Goal: Task Accomplishment & Management: Use online tool/utility

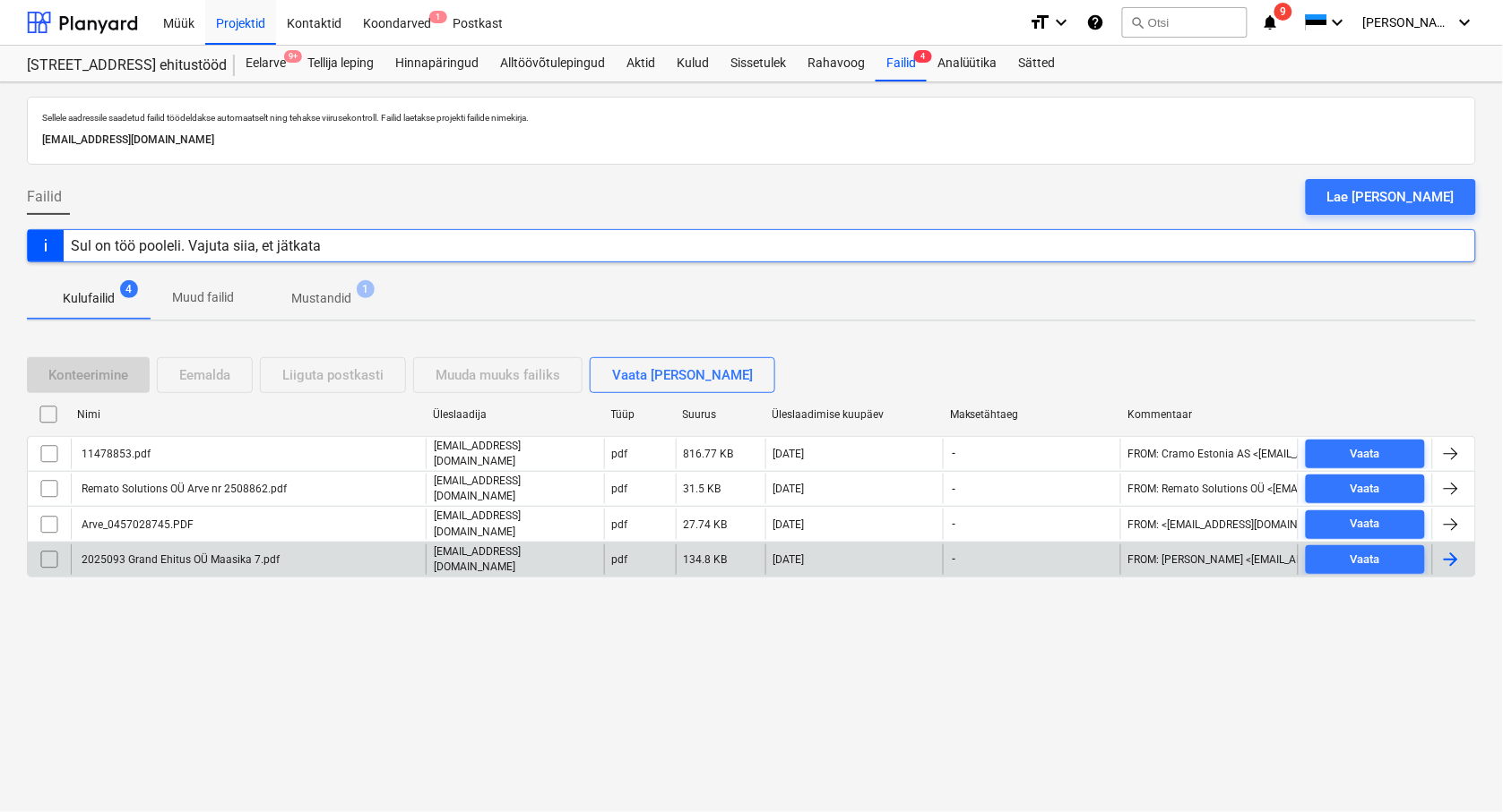
click at [215, 545] on div "2025093 Grand Ehitus OÜ Maasika 7.pdf" at bounding box center [248, 559] width 355 height 30
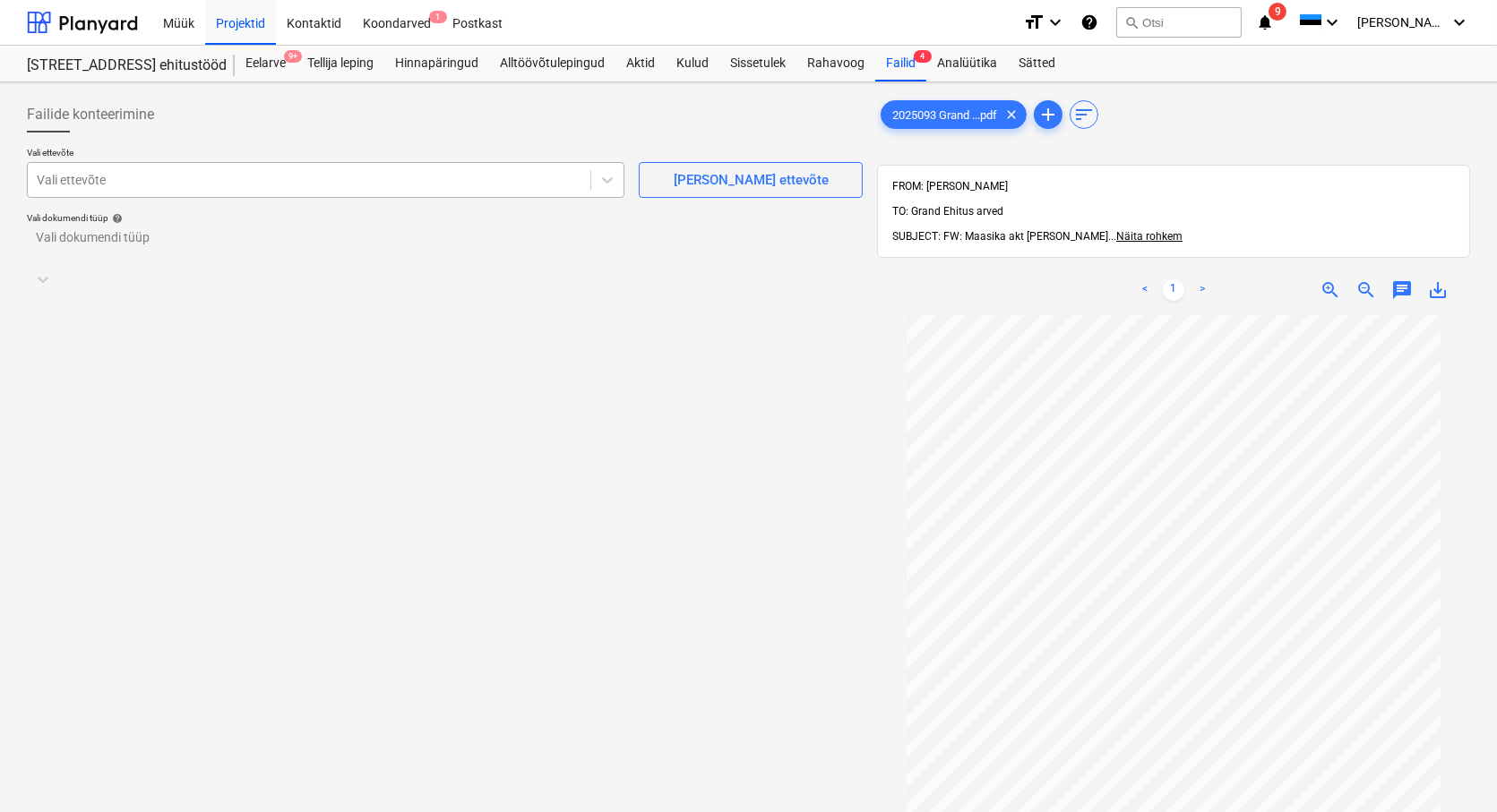
click at [59, 175] on div at bounding box center [309, 180] width 545 height 18
type input "hea"
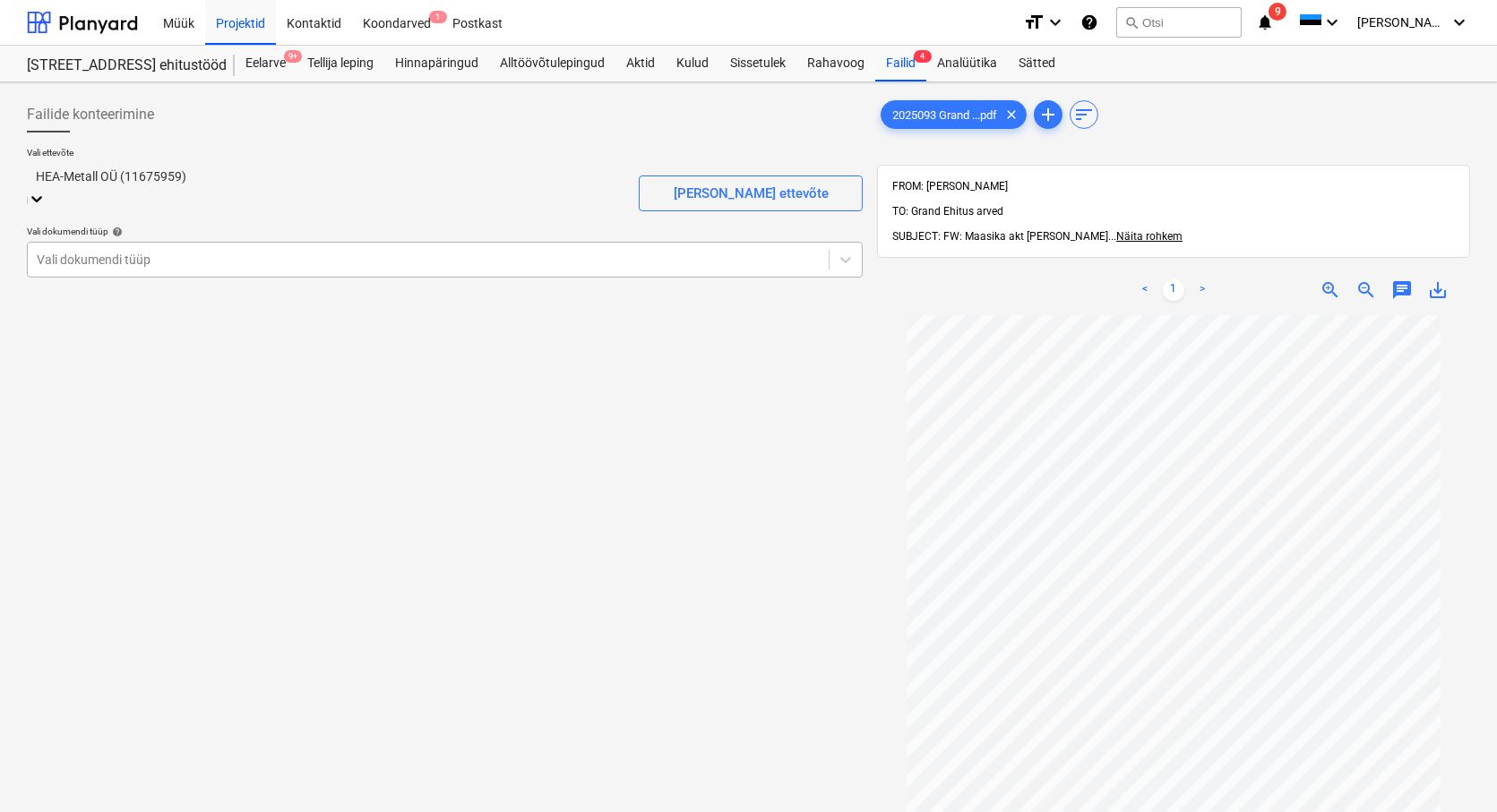
click at [98, 257] on div "Vali dokumendi tüüp" at bounding box center [428, 260] width 801 height 25
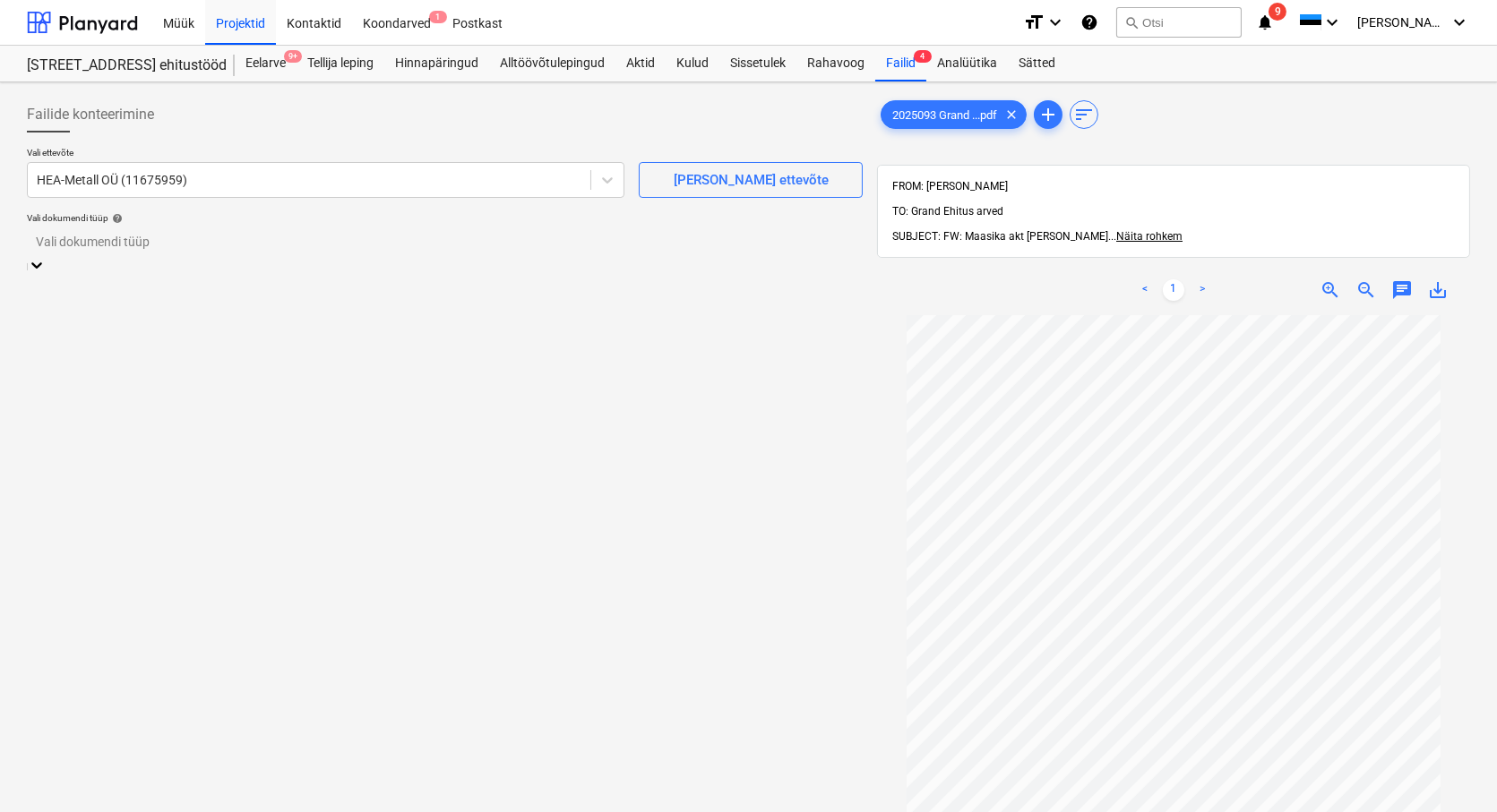
click at [101, 811] on div "Eraldi ostuarve või tšekk" at bounding box center [748, 819] width 1497 height 15
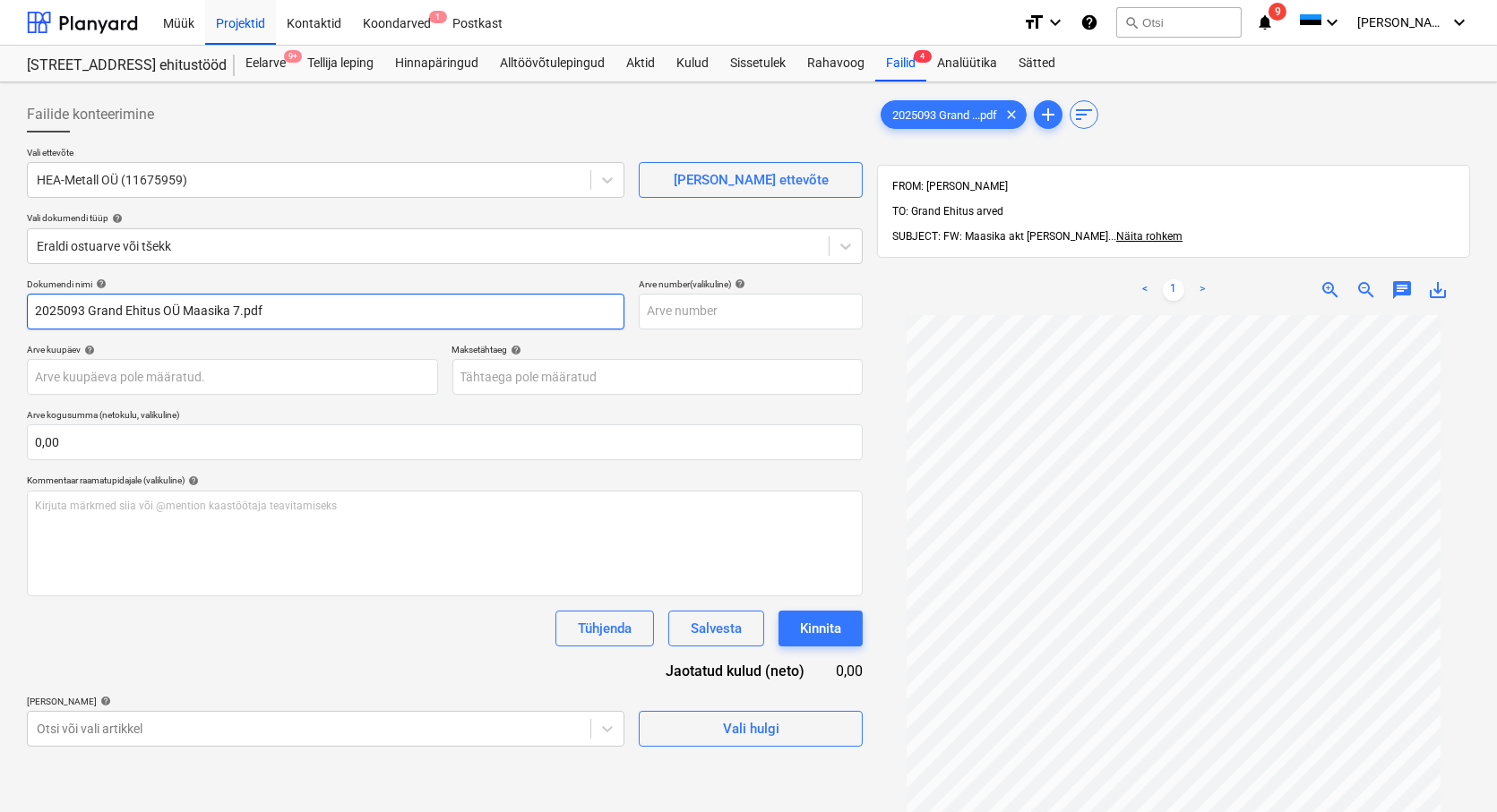
drag, startPoint x: 261, startPoint y: 311, endPoint x: 88, endPoint y: 310, distance: 173.0
click at [88, 310] on input "2025093 Grand Ehitus OÜ Maasika 7.pdf" at bounding box center [326, 311] width 597 height 36
type input "2025093"
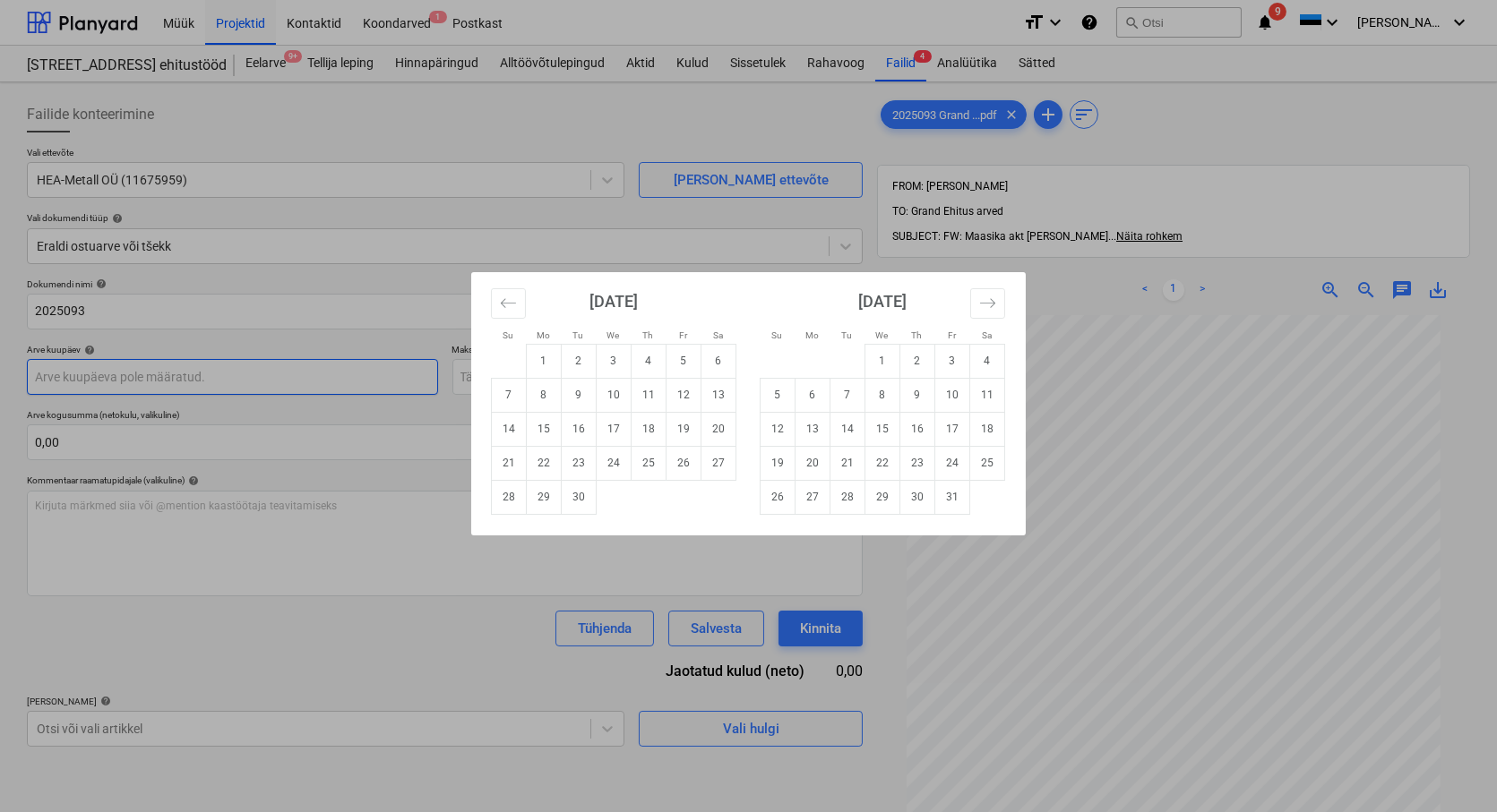
click at [54, 376] on body "Müük Projektid Kontaktid Koondarved 1 Postkast format_size keyboard_arrow_down …" at bounding box center [748, 406] width 1497 height 812
click at [505, 302] on icon "Move backward to switch to the previous month." at bounding box center [509, 302] width 16 height 9
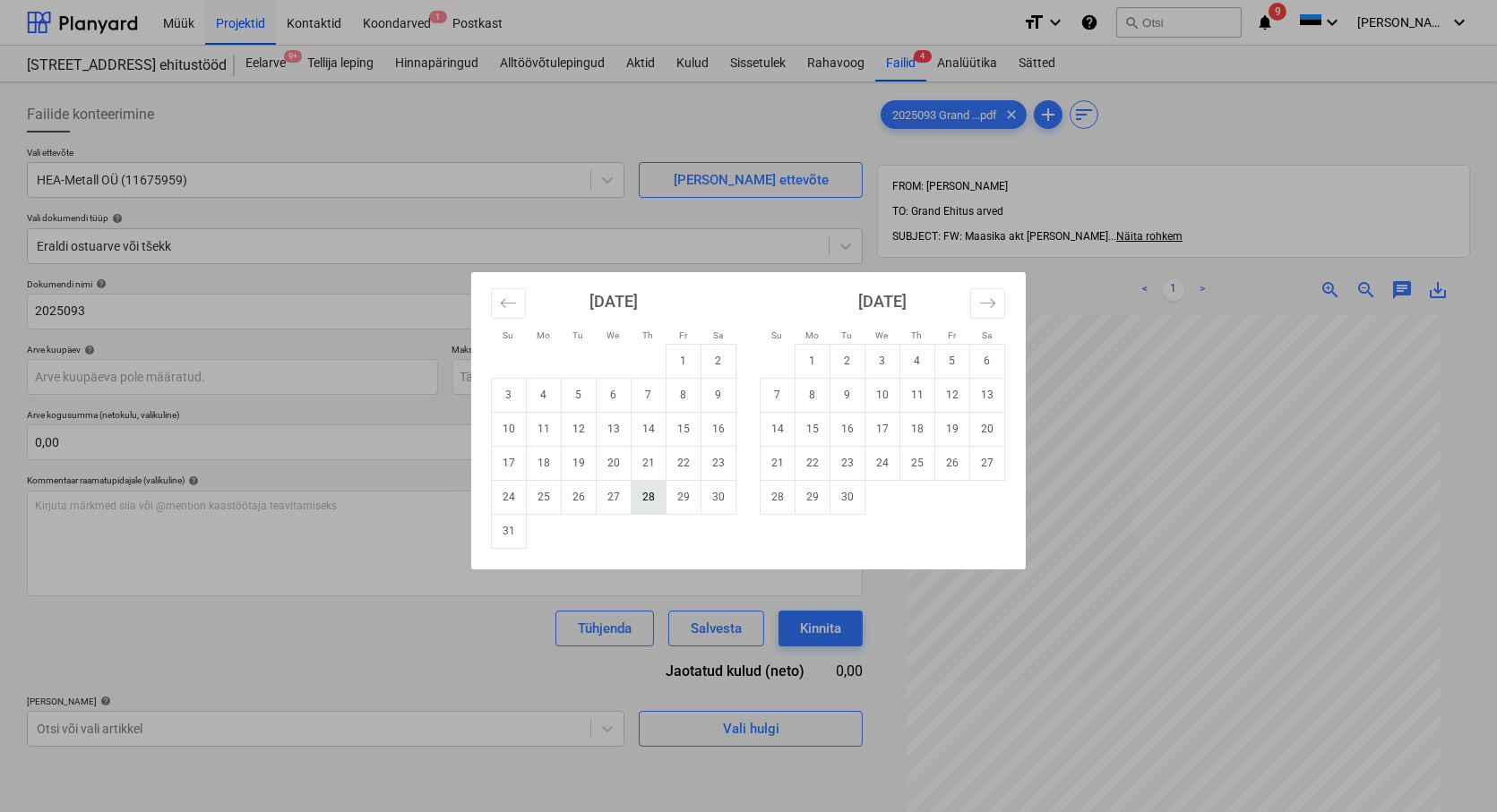
click at [654, 494] on td "28" at bounding box center [649, 497] width 35 height 34
type input "[DATE]"
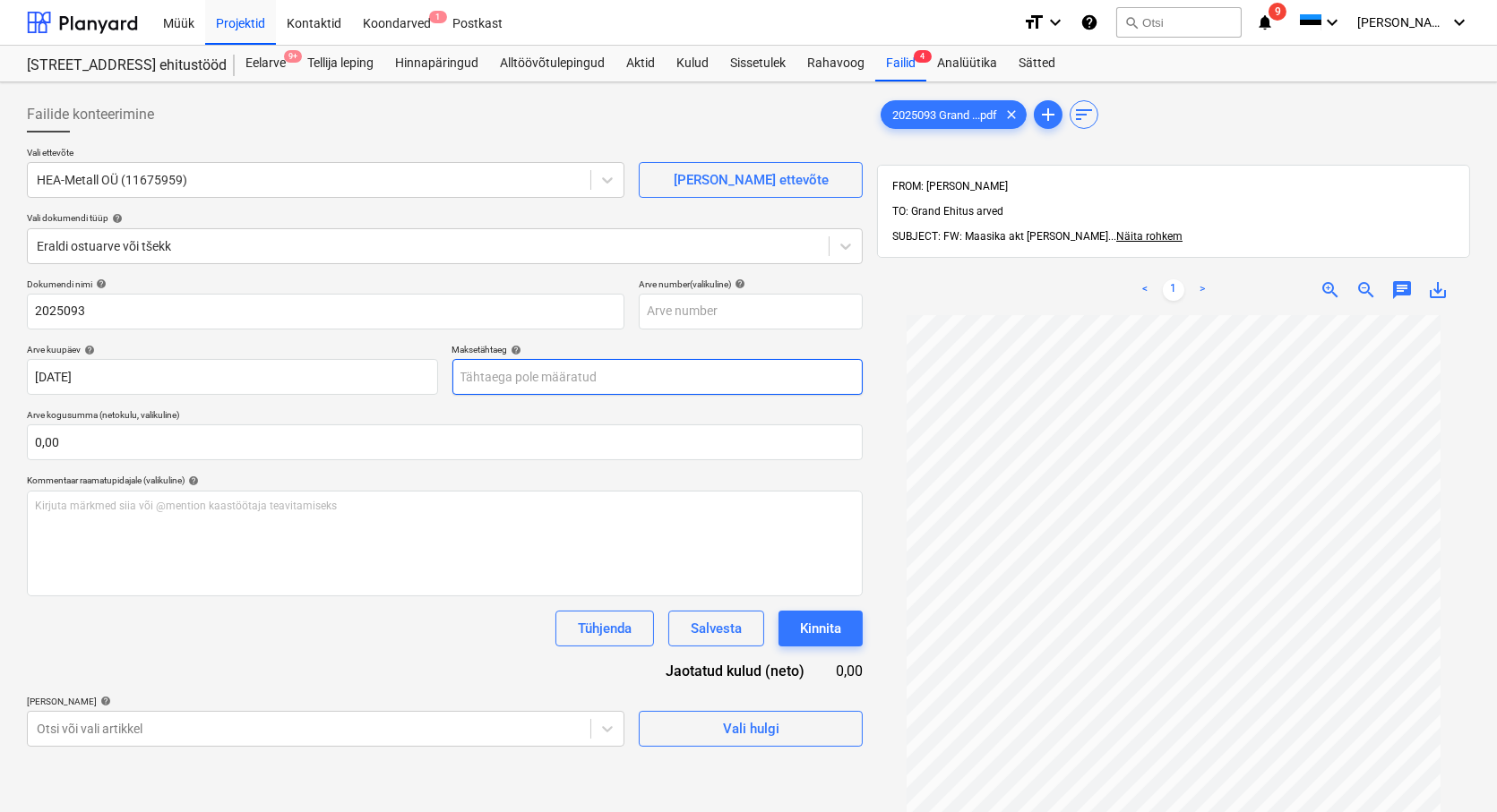
click at [553, 383] on body "Müük Projektid Kontaktid Koondarved 1 Postkast format_size keyboard_arrow_down …" at bounding box center [748, 406] width 1497 height 812
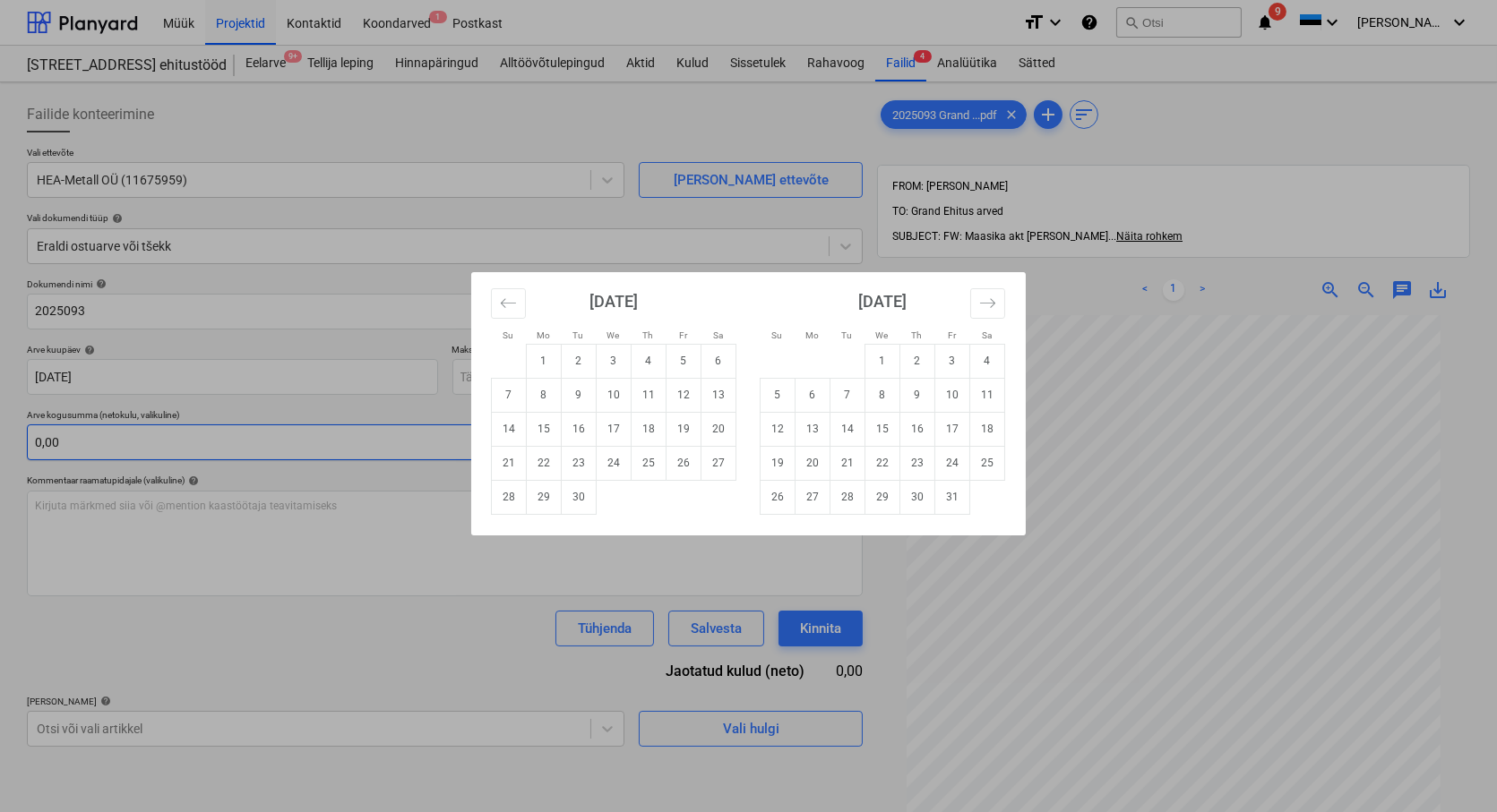
drag, startPoint x: 711, startPoint y: 461, endPoint x: 585, endPoint y: 459, distance: 126.0
click at [709, 460] on td "27" at bounding box center [719, 463] width 35 height 34
type input "[DATE]"
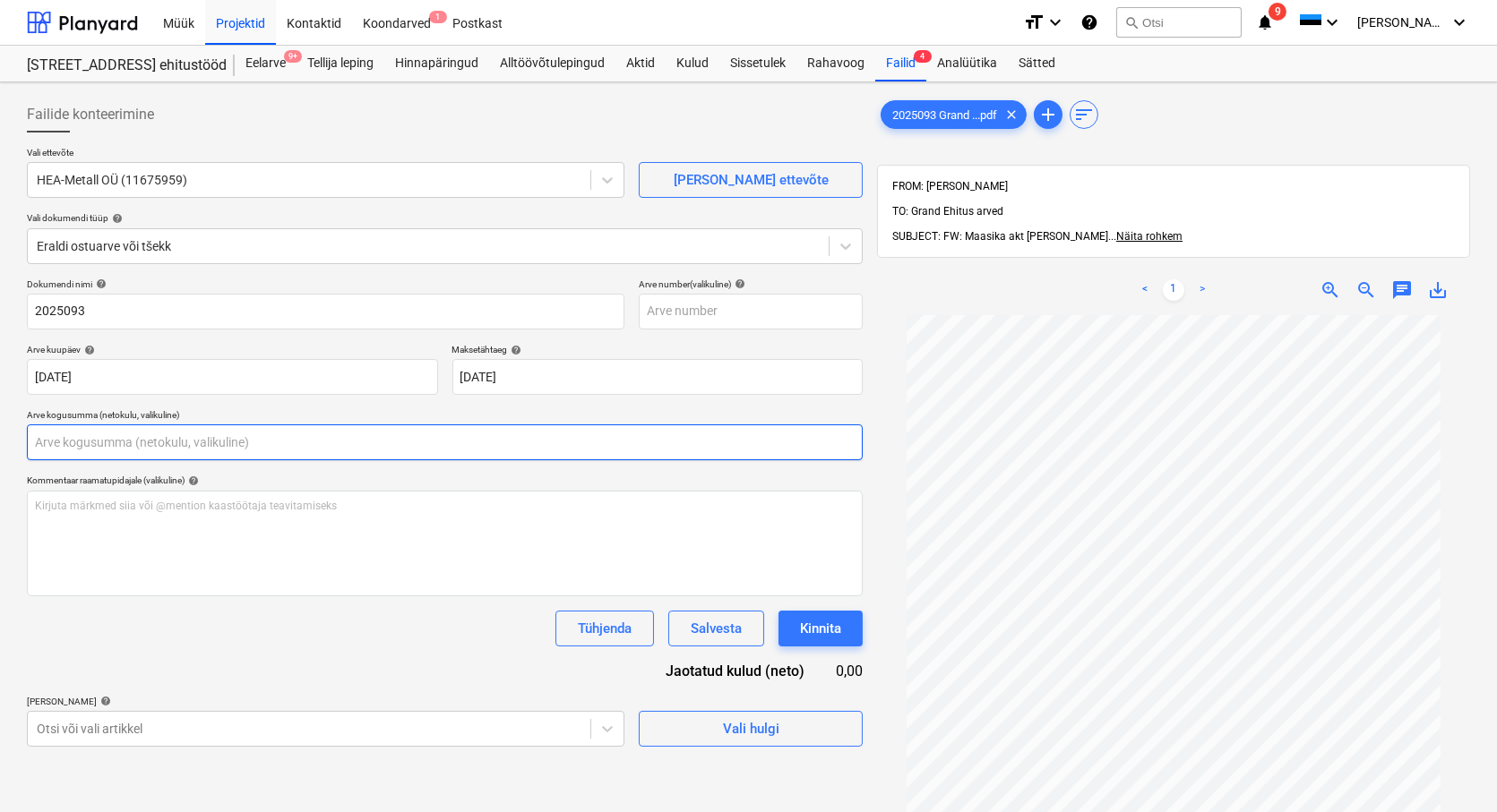
click at [145, 448] on input "text" at bounding box center [445, 442] width 836 height 36
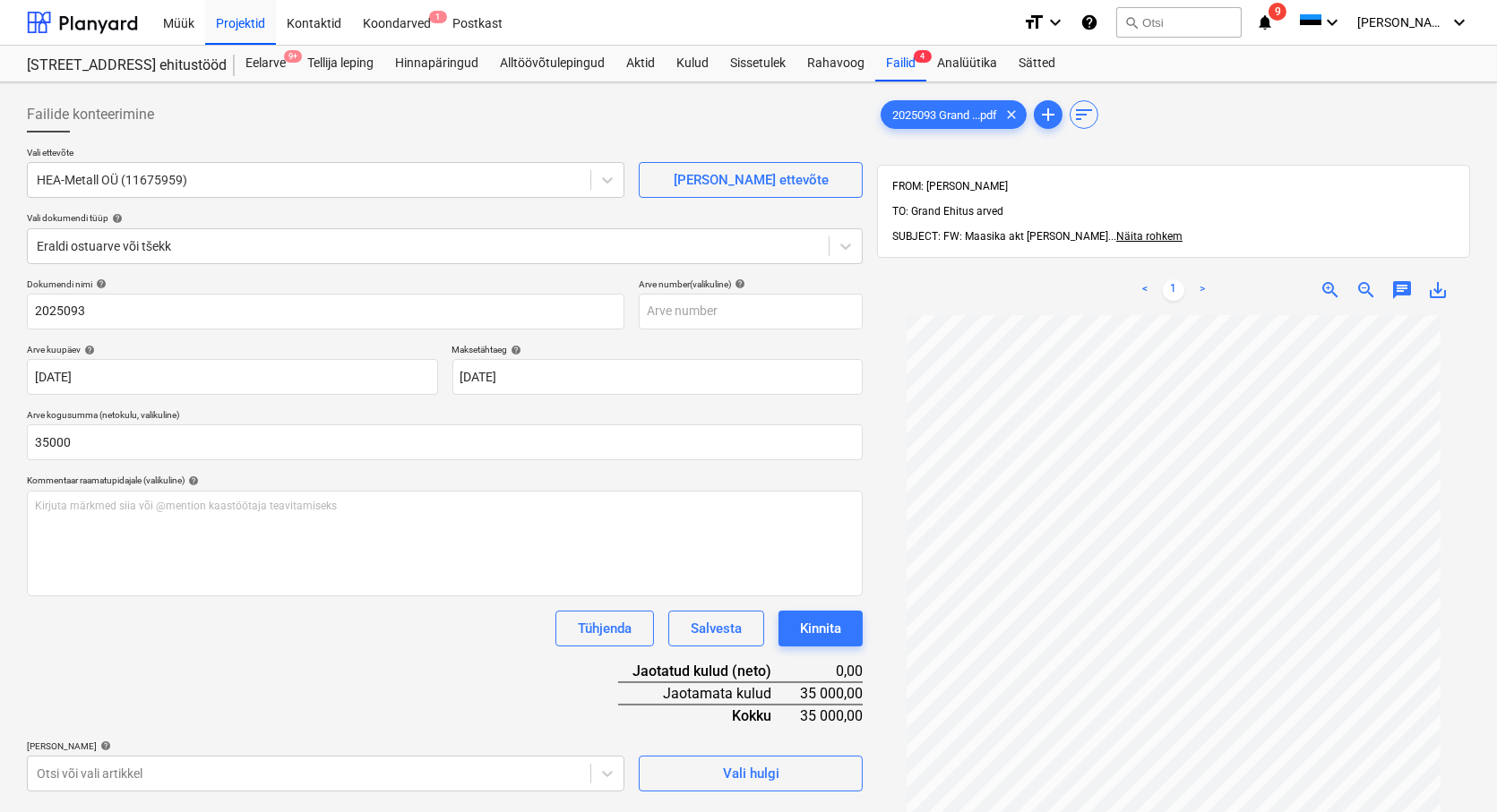
type input "35 000,00"
drag, startPoint x: 194, startPoint y: 653, endPoint x: 221, endPoint y: 645, distance: 28.2
click at [196, 653] on div "Dokumendi nimi help 2025093 Arve number (valikuline) help Arve kuupäev help [DA…" at bounding box center [445, 535] width 836 height 513
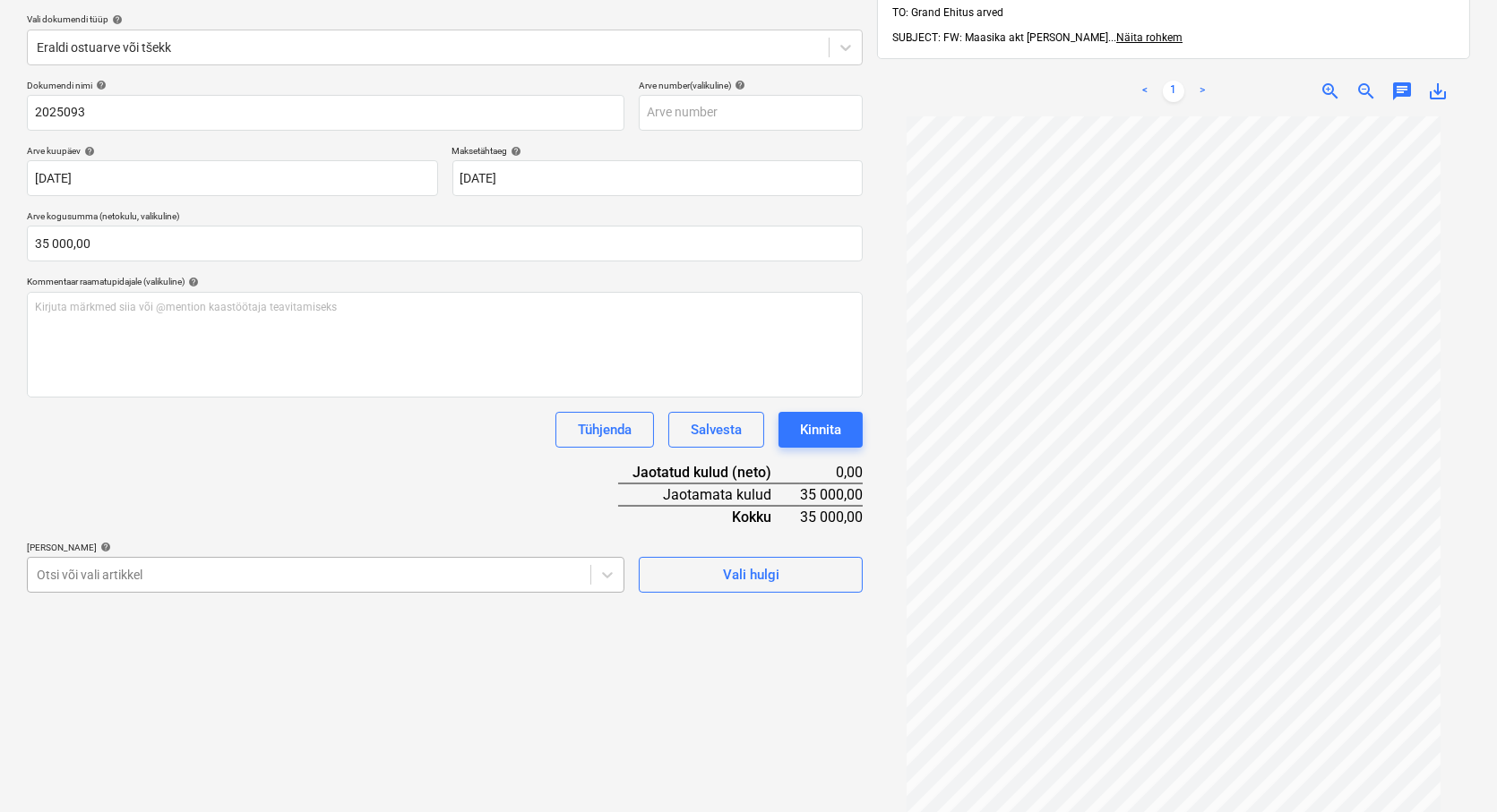
scroll to position [260, 0]
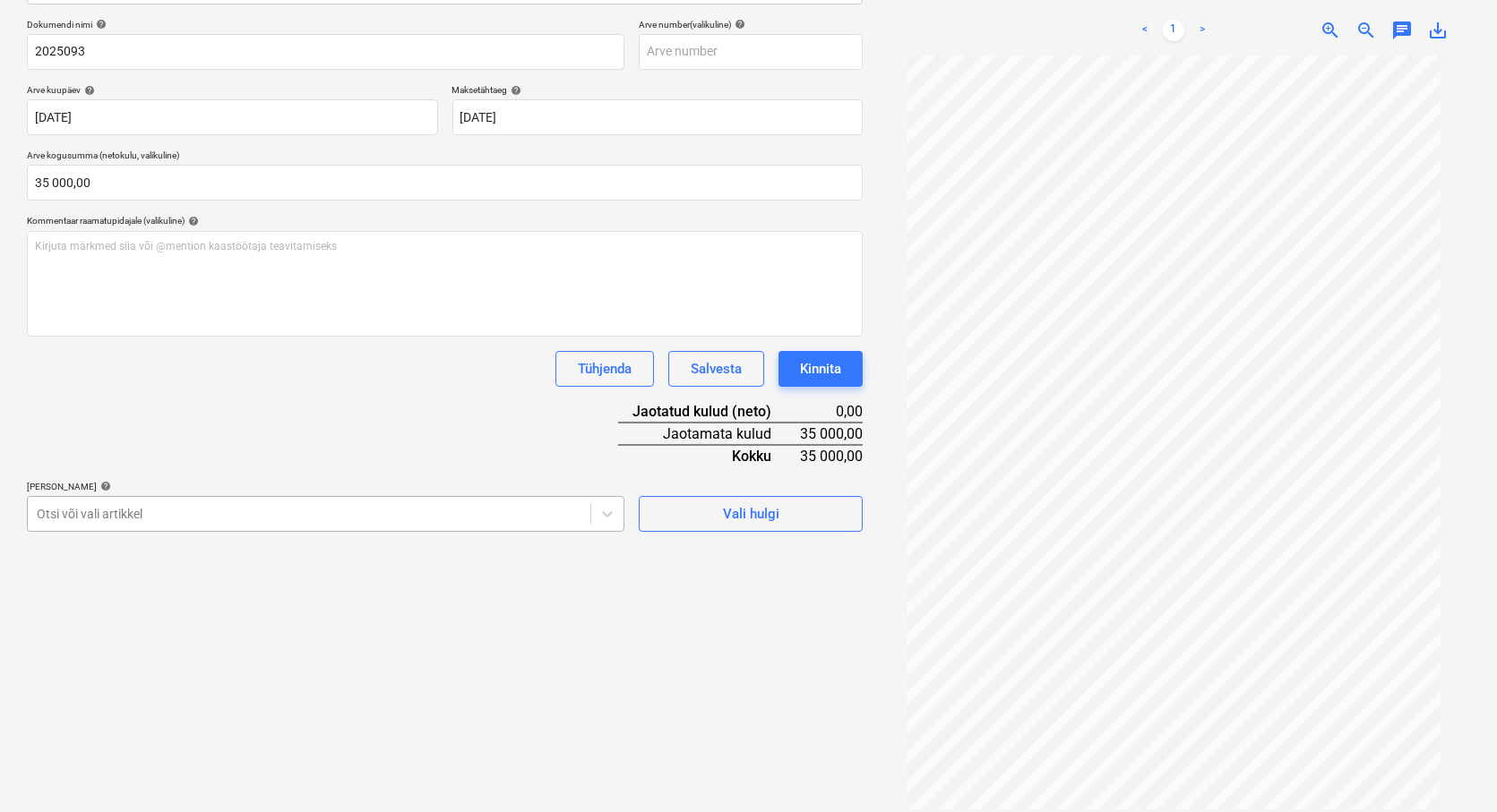
click at [143, 552] on body "Müük Projektid Kontaktid Koondarved 1 Postkast format_size keyboard_arrow_down …" at bounding box center [748, 146] width 1497 height 812
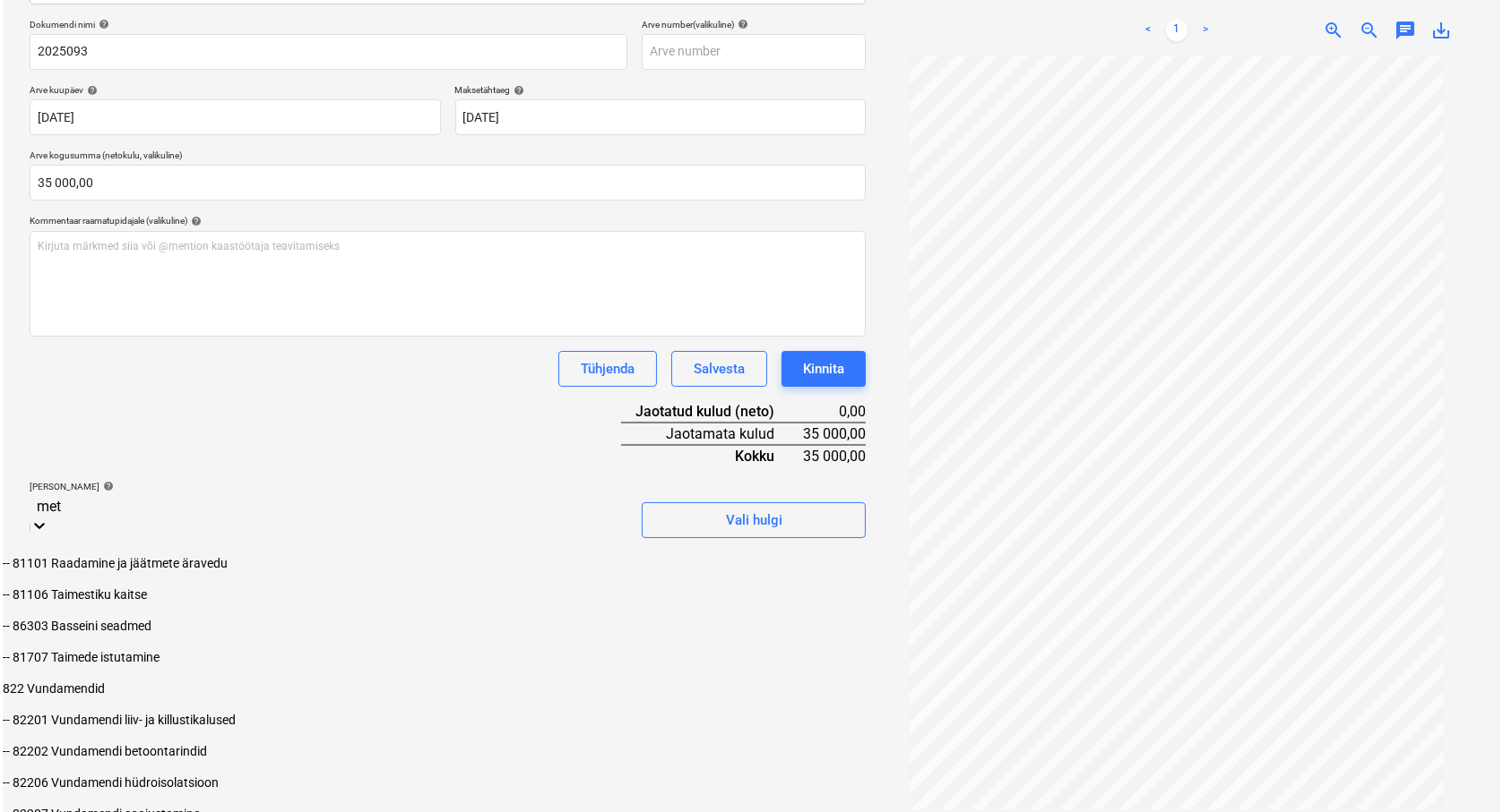
scroll to position [256, 0]
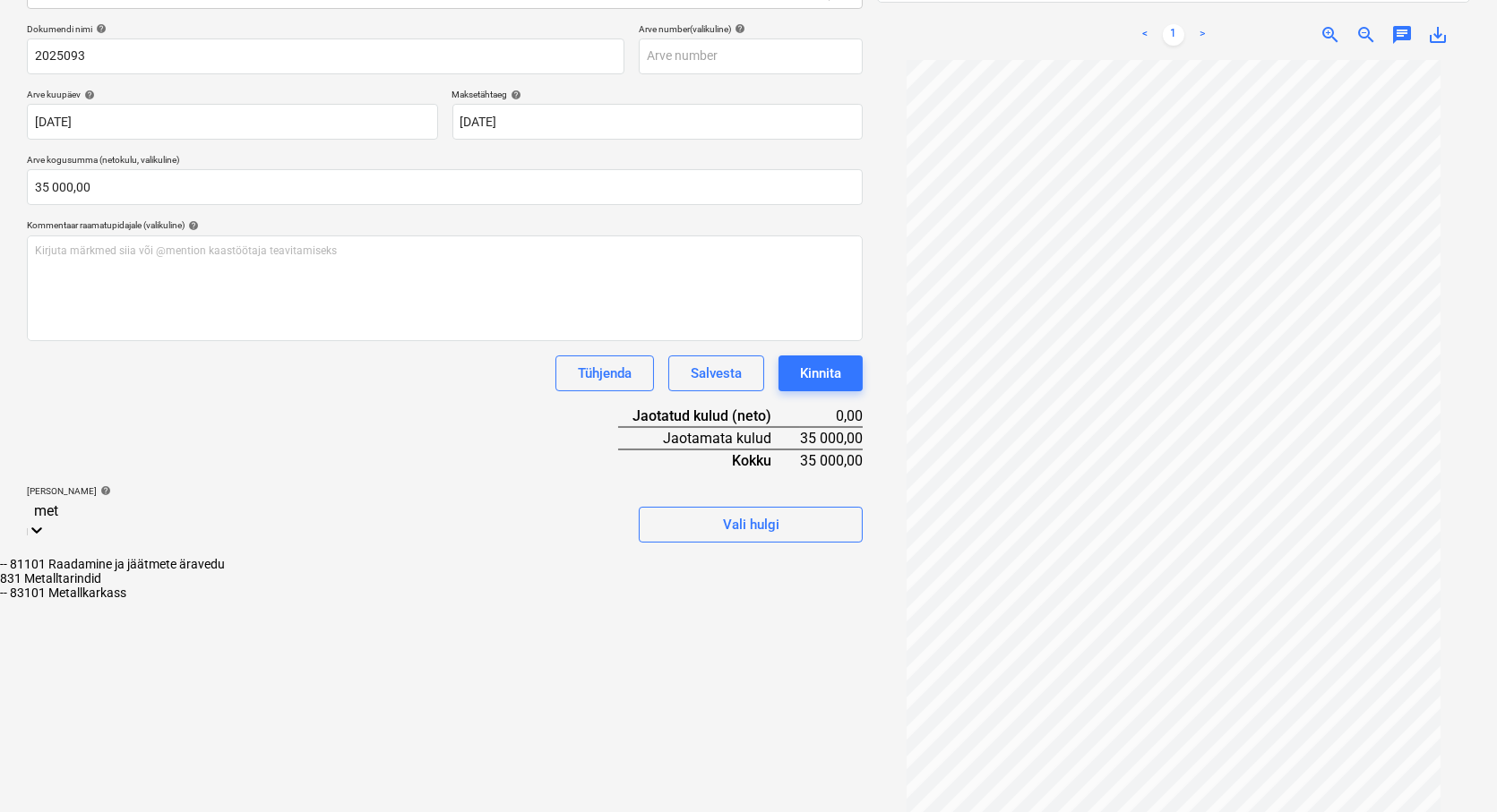
type input "meta"
click at [130, 585] on div "-- 83101 Metallkarkass" at bounding box center [748, 579] width 1497 height 15
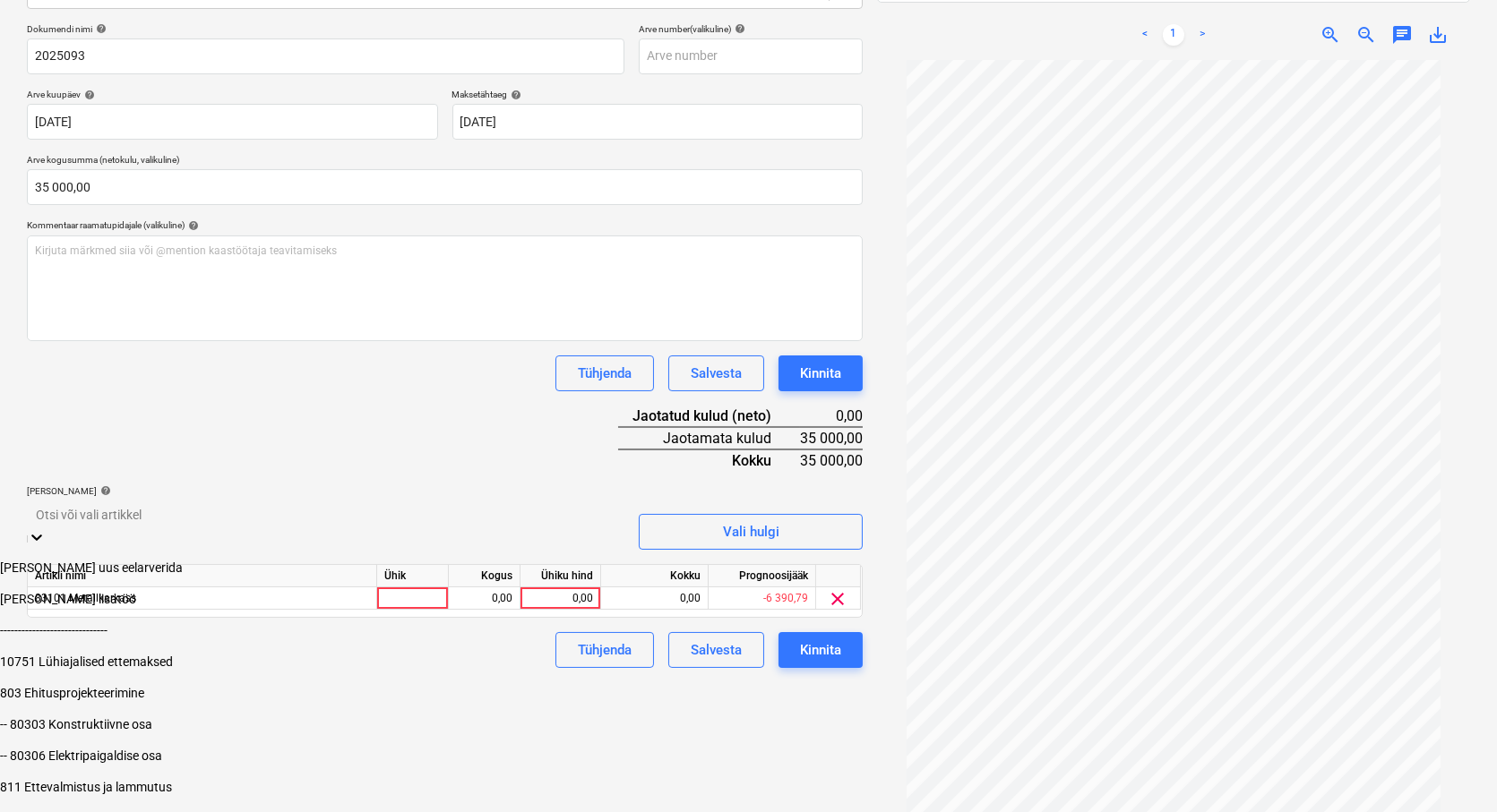
drag, startPoint x: 745, startPoint y: 791, endPoint x: 746, endPoint y: 777, distance: 14.0
click at [747, 787] on div "Failide konteerimine Vali ettevõte HEA-Metall OÜ (11675959) [PERSON_NAME] uus e…" at bounding box center [445, 320] width 850 height 971
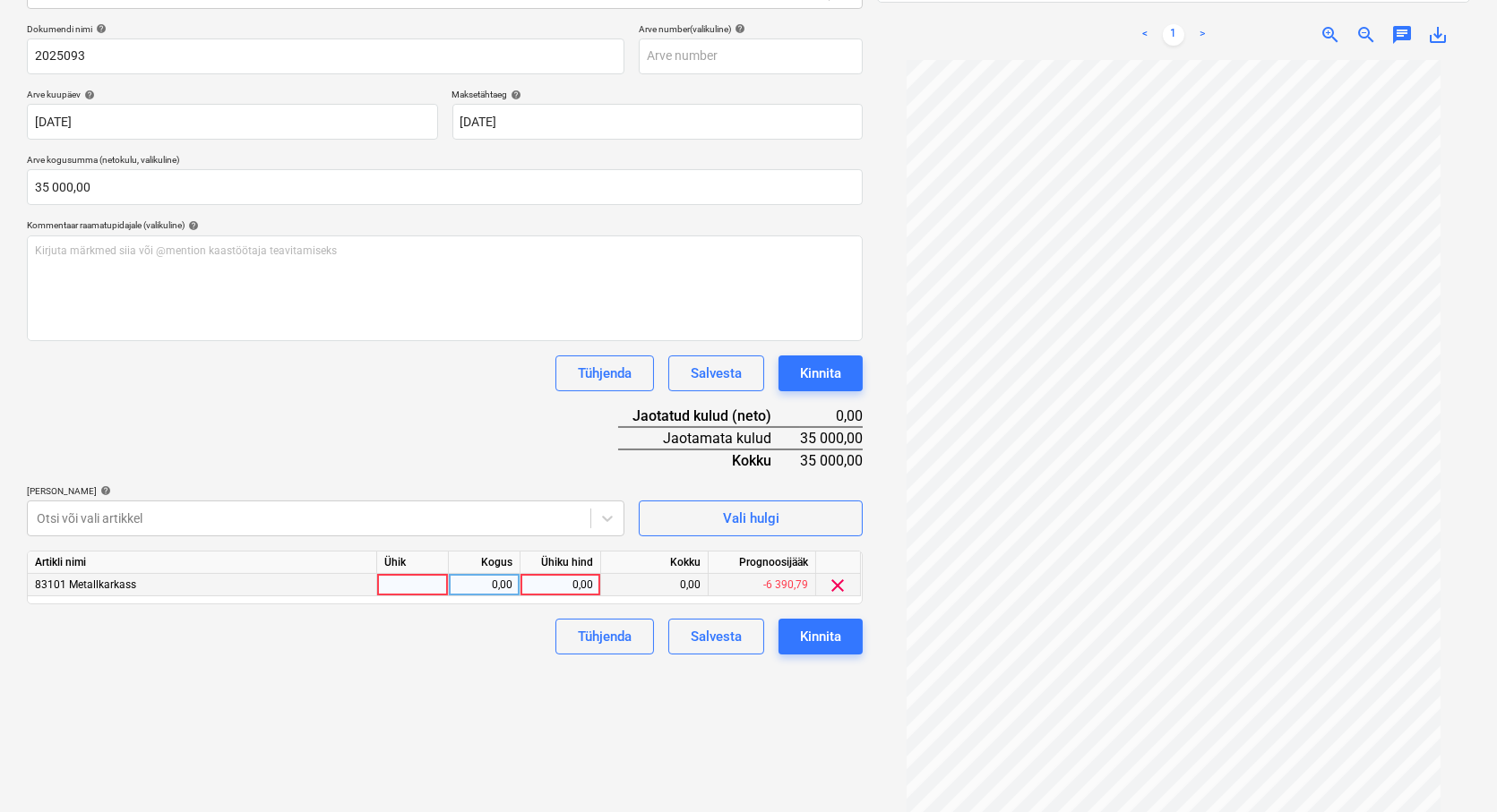
click at [422, 584] on div at bounding box center [413, 584] width 72 height 22
type input "tk"
click at [478, 584] on div "0,00" at bounding box center [484, 584] width 56 height 22
type input "1"
click at [552, 584] on div "0,00" at bounding box center [560, 584] width 65 height 22
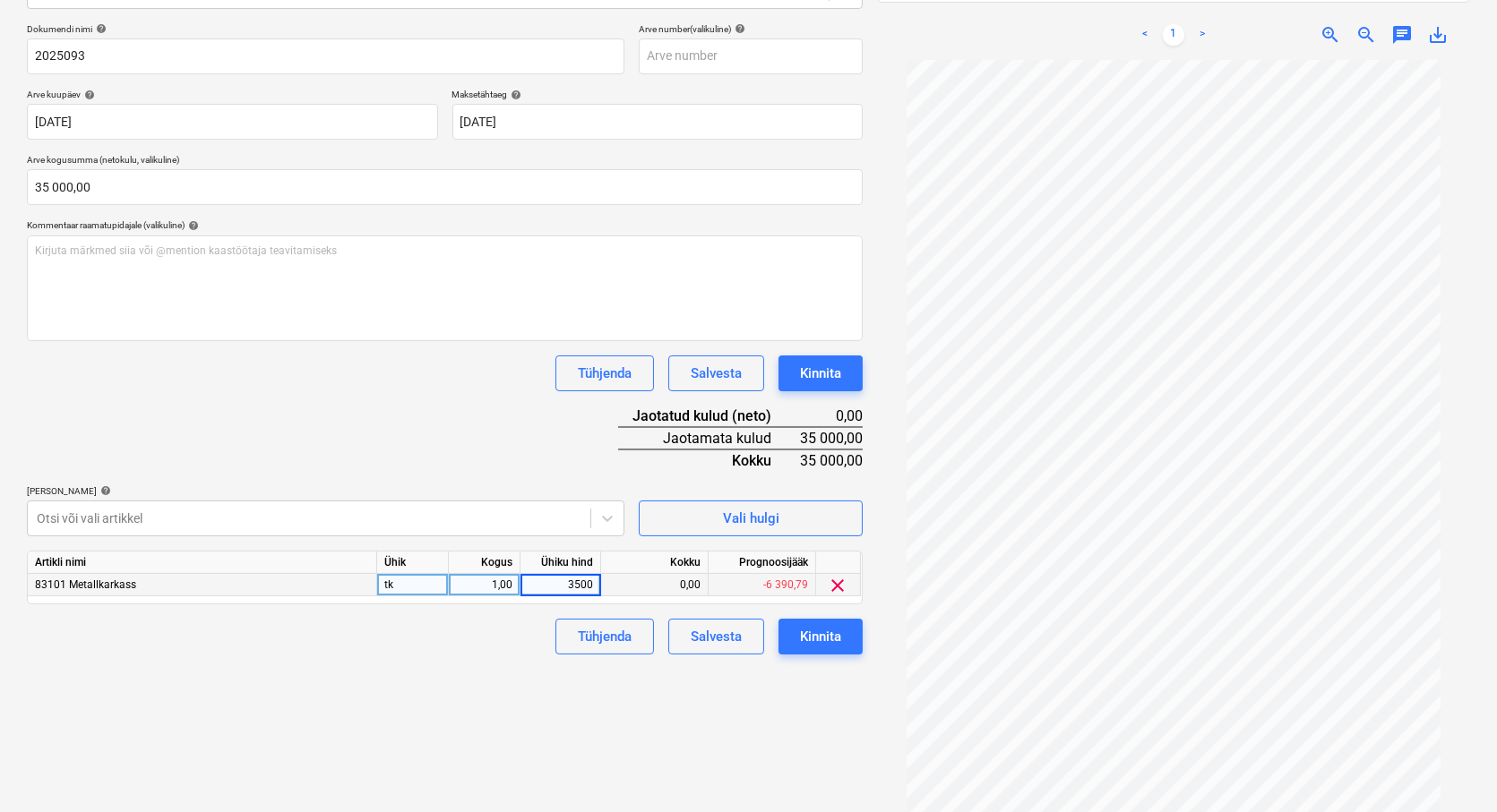
type input "35000"
click at [522, 688] on div "Failide konteerimine Vali ettevõte HEA-Metall OÜ (11675959) [PERSON_NAME] uus e…" at bounding box center [445, 320] width 850 height 971
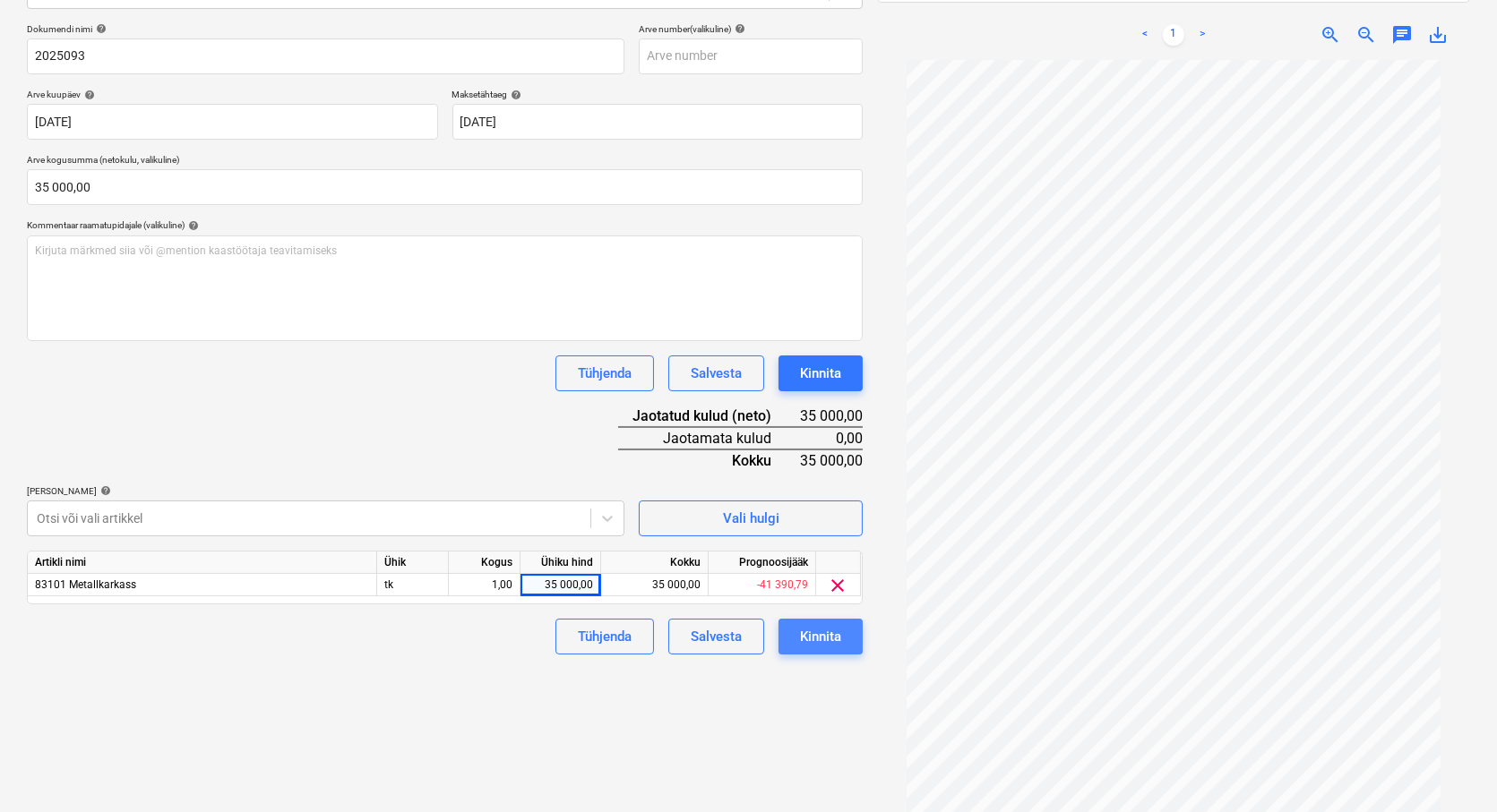
click at [813, 641] on div "Kinnita" at bounding box center [821, 637] width 41 height 23
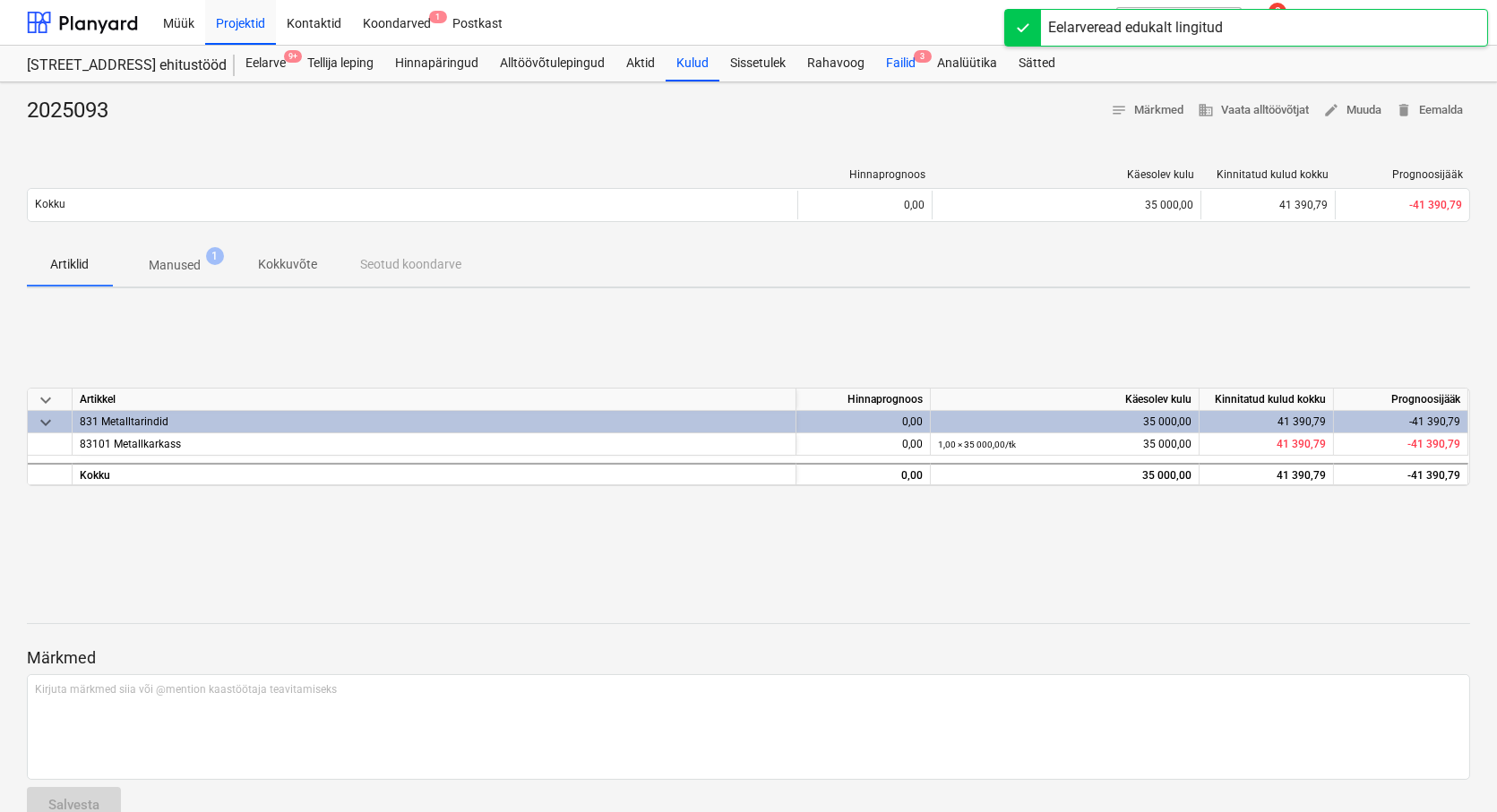
click at [908, 62] on div "Failid 3" at bounding box center [901, 63] width 52 height 36
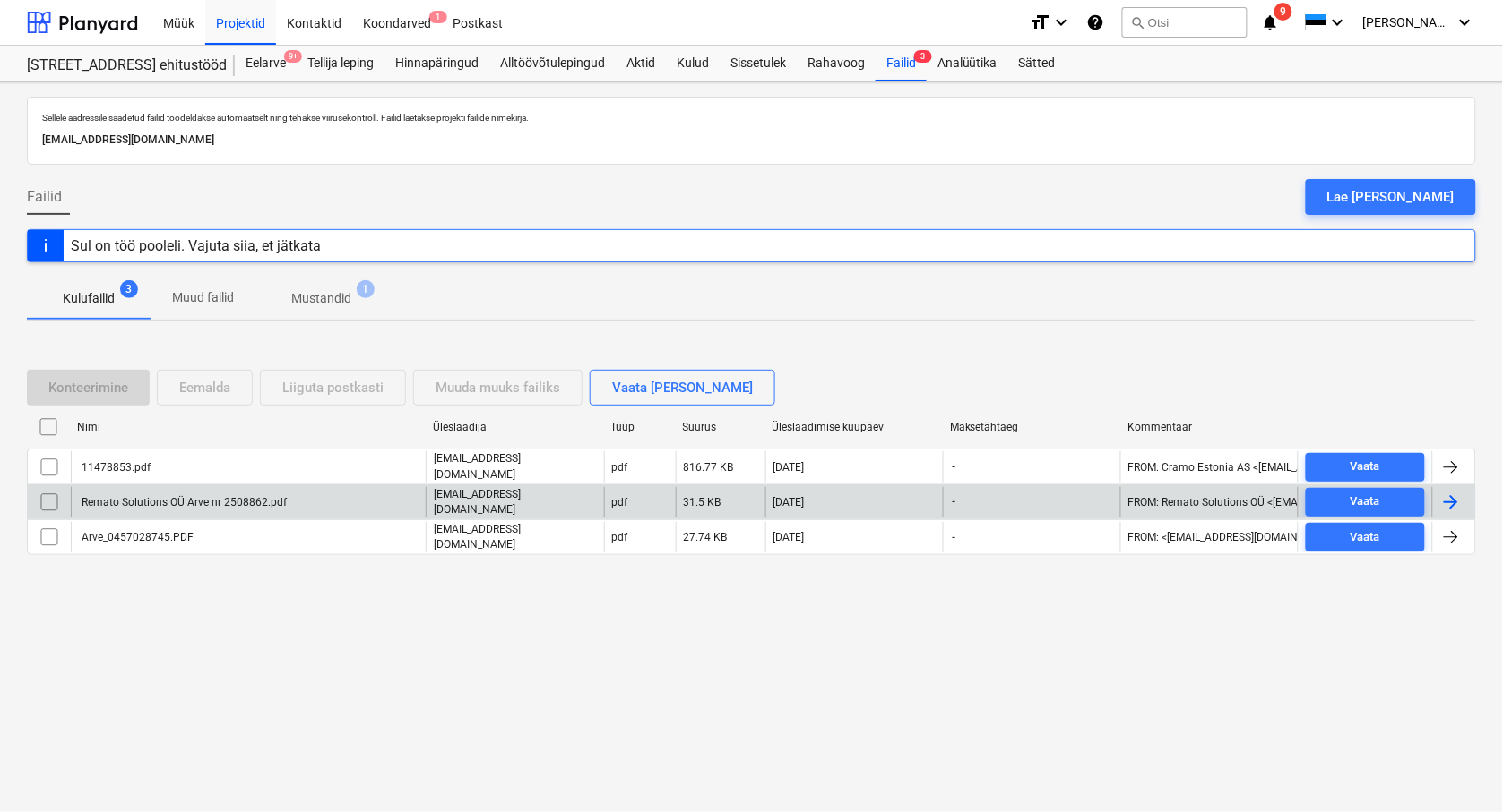
click at [137, 502] on div "Remato Solutions OÜ Arve nr 2508862.pdf" at bounding box center [183, 502] width 208 height 13
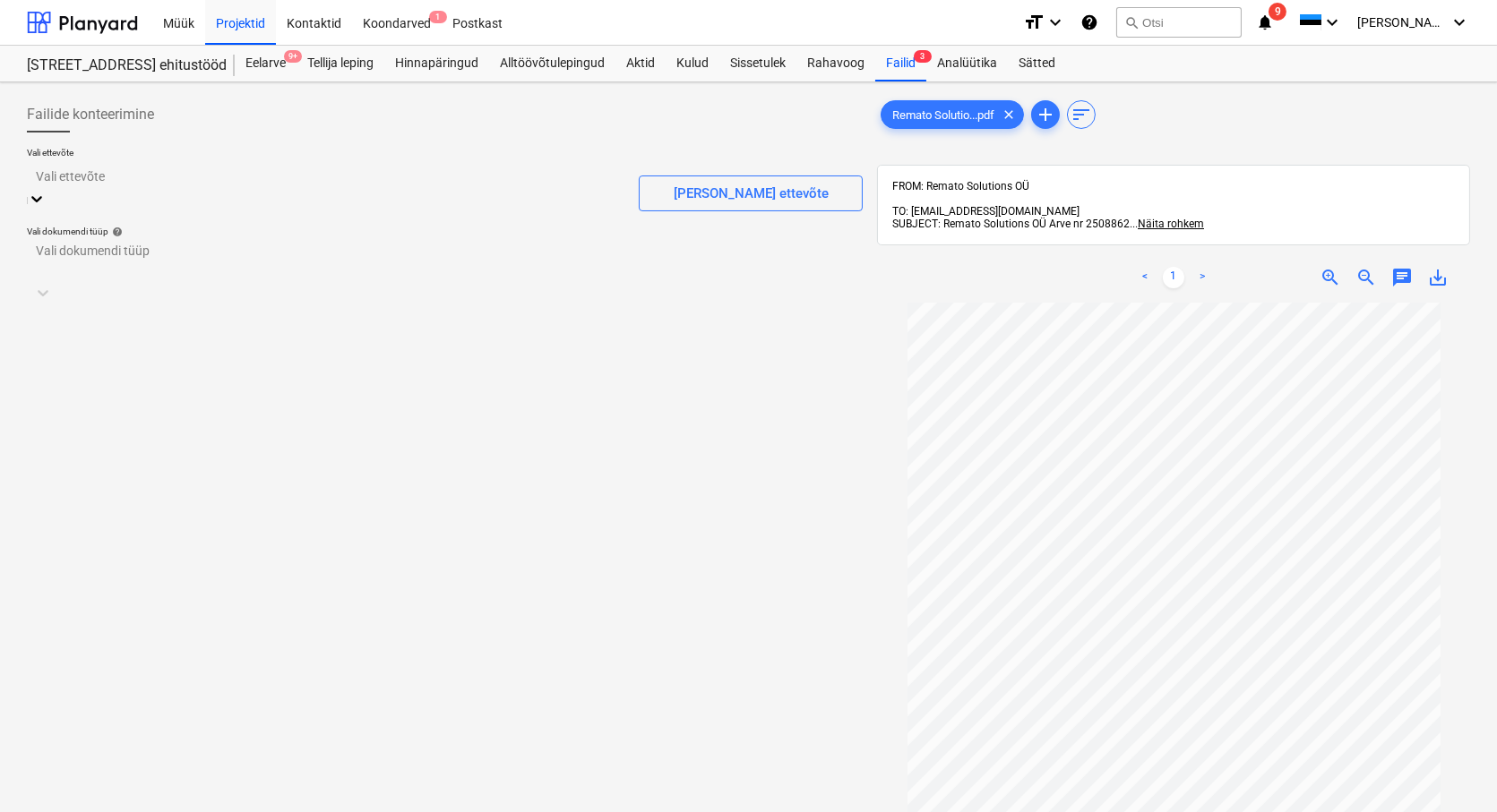
click at [78, 185] on div at bounding box center [326, 175] width 580 height 20
type input "rema"
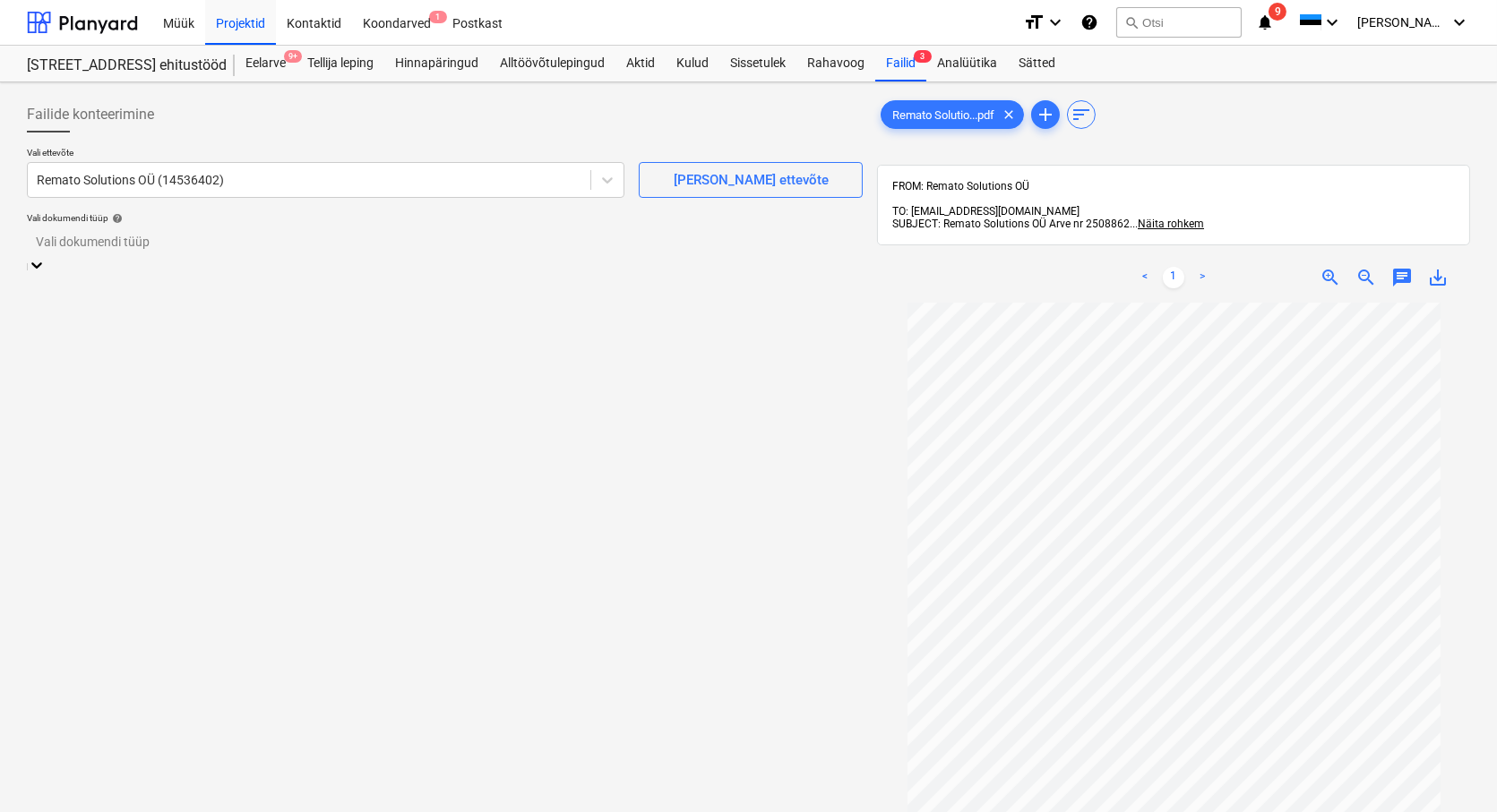
click at [93, 242] on div at bounding box center [445, 242] width 818 height 20
click at [99, 811] on div "Eraldi ostuarve või tšekk" at bounding box center [748, 819] width 1497 height 15
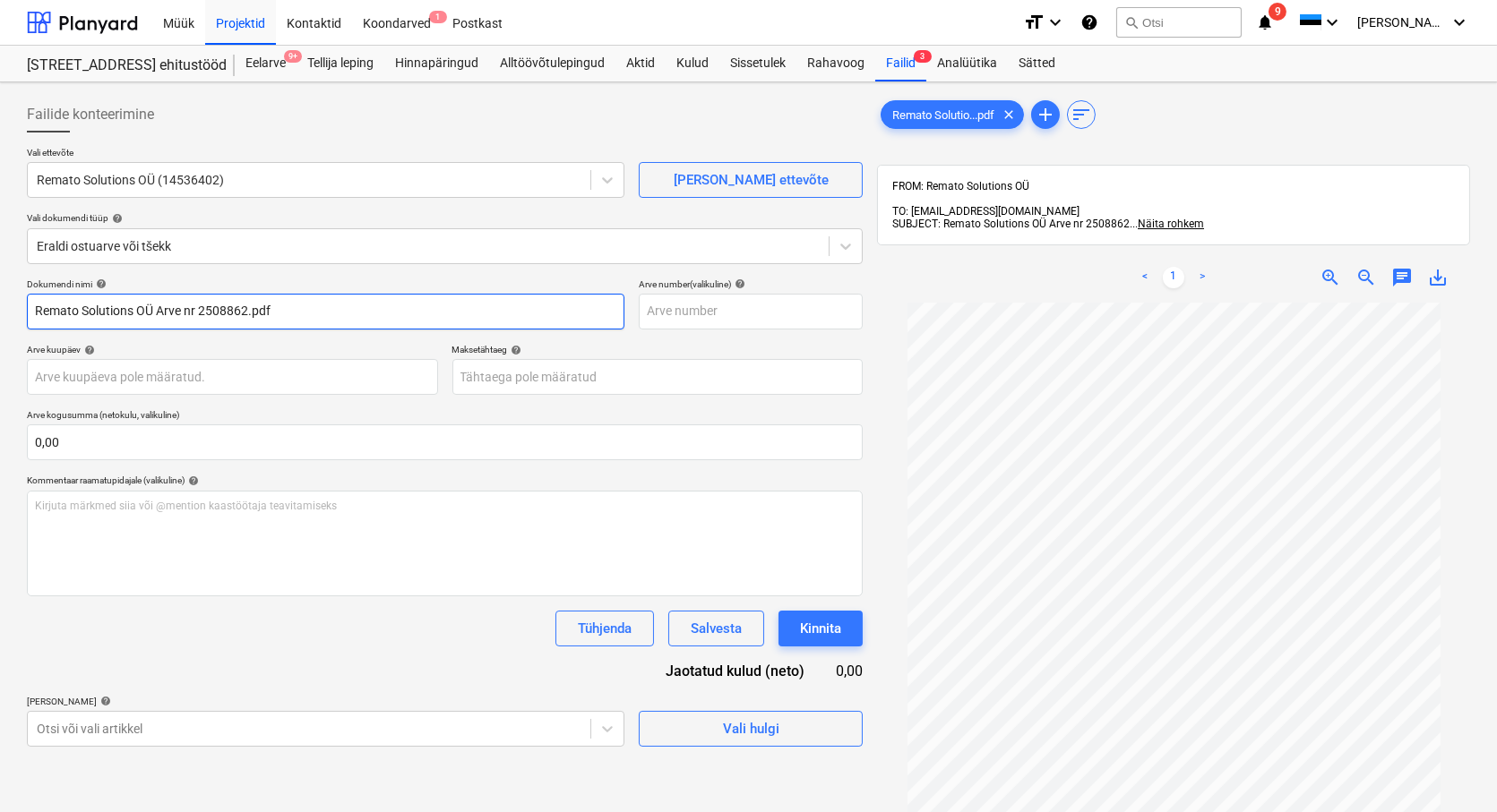
drag, startPoint x: 203, startPoint y: 307, endPoint x: 34, endPoint y: 320, distance: 169.5
click at [34, 320] on input "Remato Solutions OÜ Arve nr 2508862.pdf" at bounding box center [326, 311] width 597 height 36
drag, startPoint x: 132, startPoint y: 316, endPoint x: 86, endPoint y: 317, distance: 46.0
click at [86, 317] on input "2508862.pdf" at bounding box center [326, 311] width 597 height 36
type input "2508862."
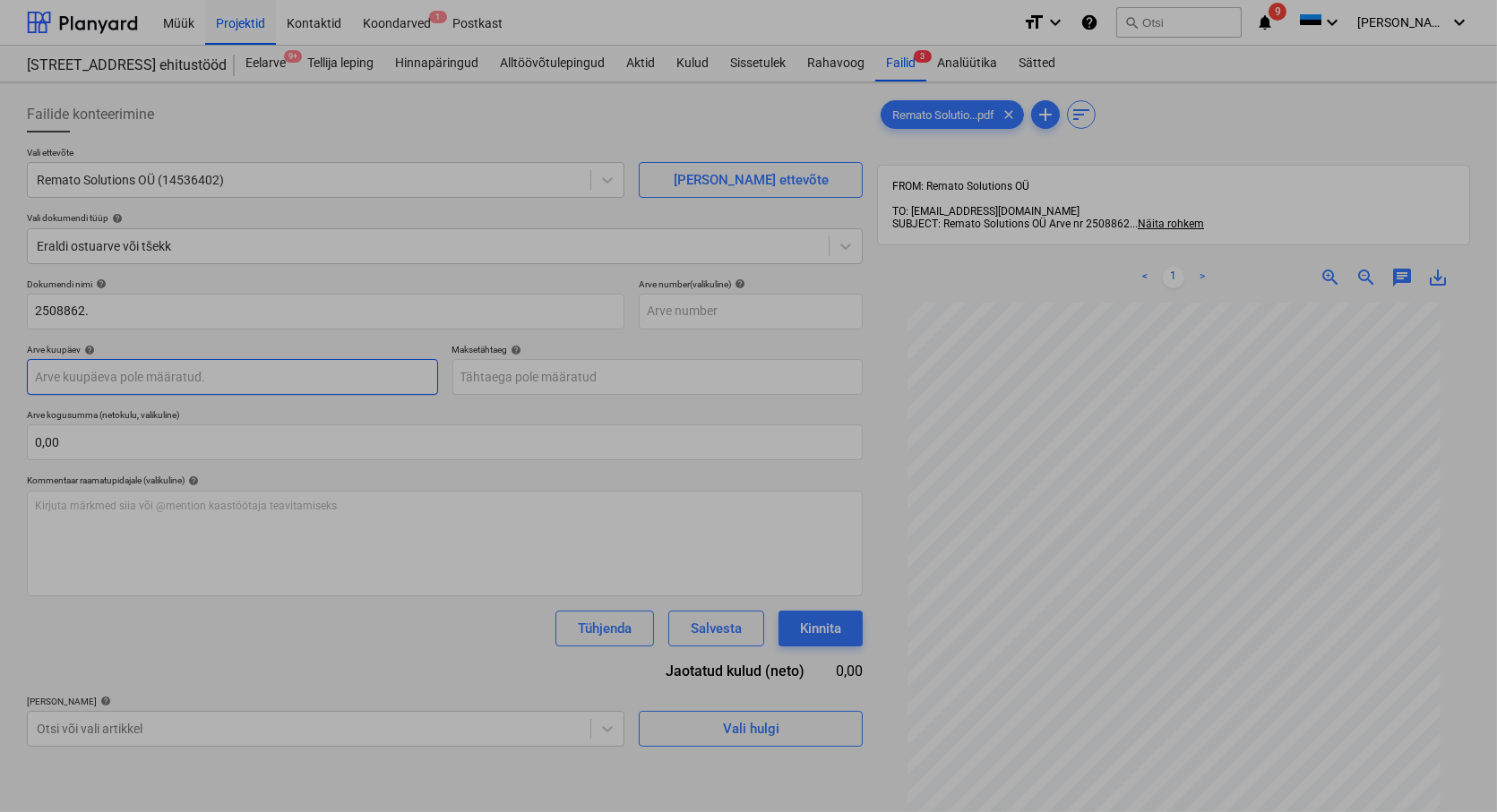
click at [68, 374] on body "Müük Projektid Kontaktid Koondarved 1 Postkast format_size keyboard_arrow_down …" at bounding box center [748, 406] width 1497 height 812
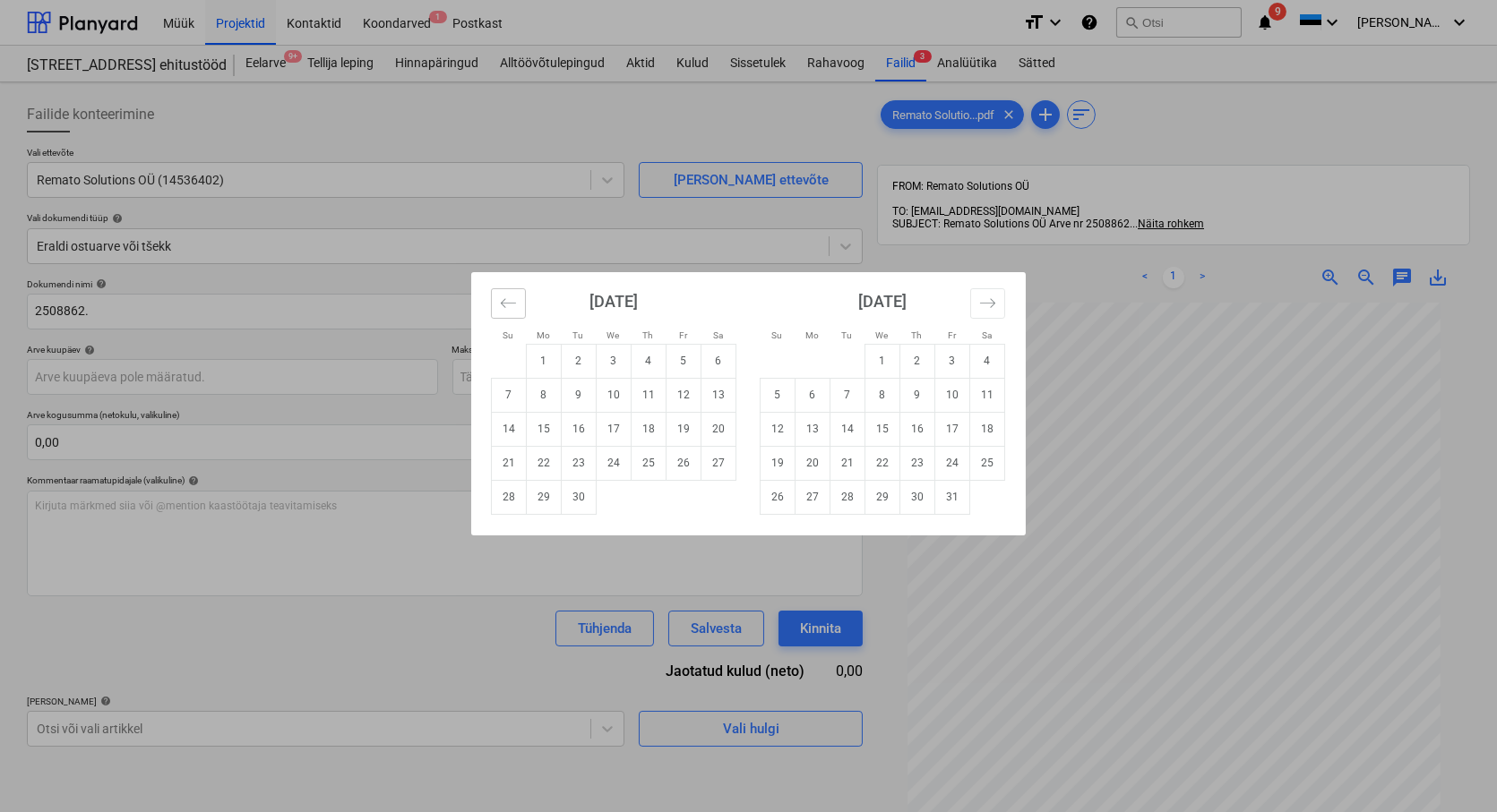
click at [511, 300] on icon "Move backward to switch to the previous month." at bounding box center [509, 303] width 18 height 18
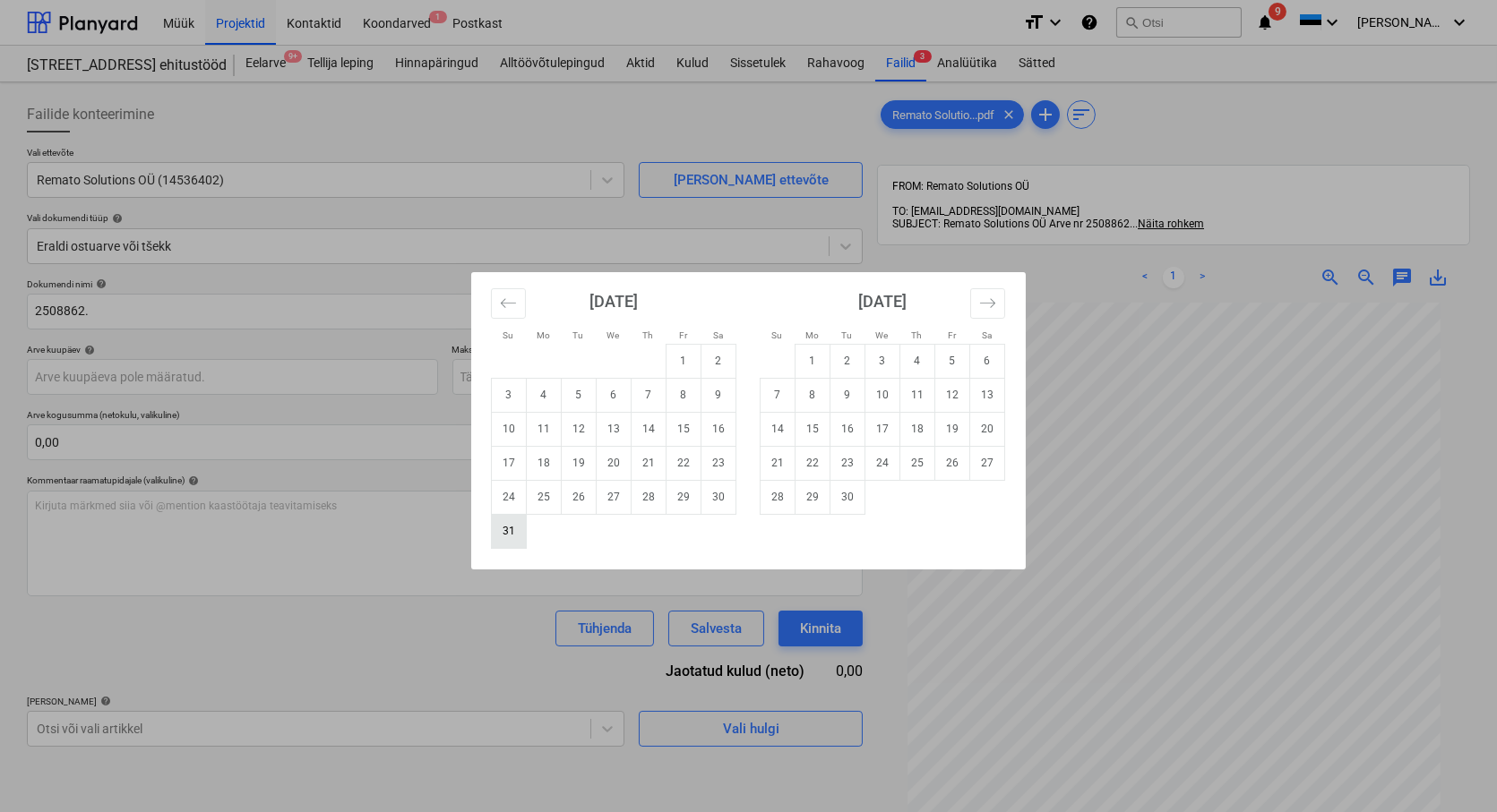
click at [514, 534] on td "31" at bounding box center [510, 531] width 35 height 34
type input "[DATE]"
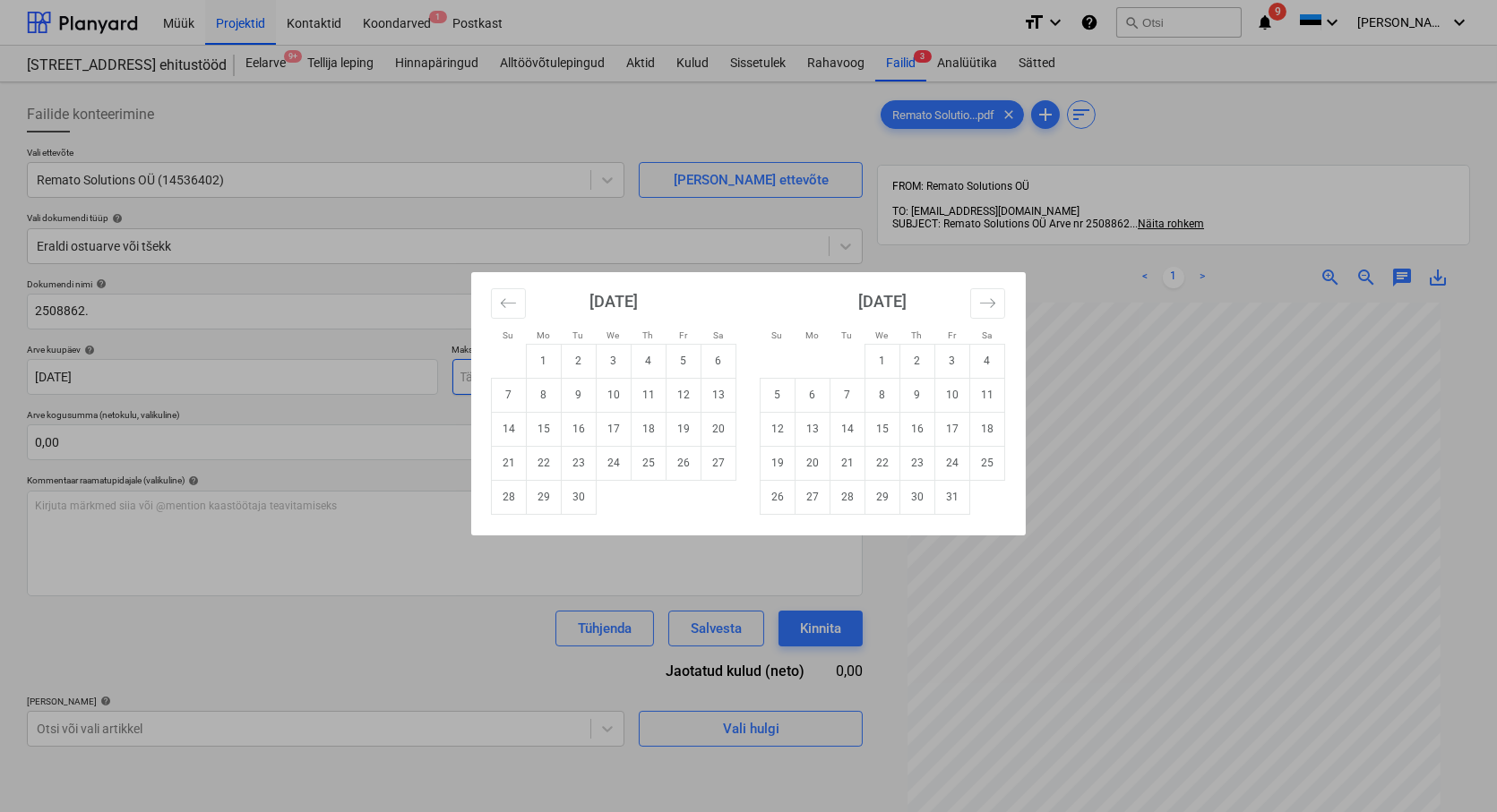
click at [485, 371] on body "Müük Projektid Kontaktid Koondarved 1 Postkast format_size keyboard_arrow_down …" at bounding box center [748, 406] width 1497 height 812
drag, startPoint x: 505, startPoint y: 430, endPoint x: 402, endPoint y: 428, distance: 103.0
click at [504, 428] on td "14" at bounding box center [510, 429] width 35 height 34
type input "[DATE]"
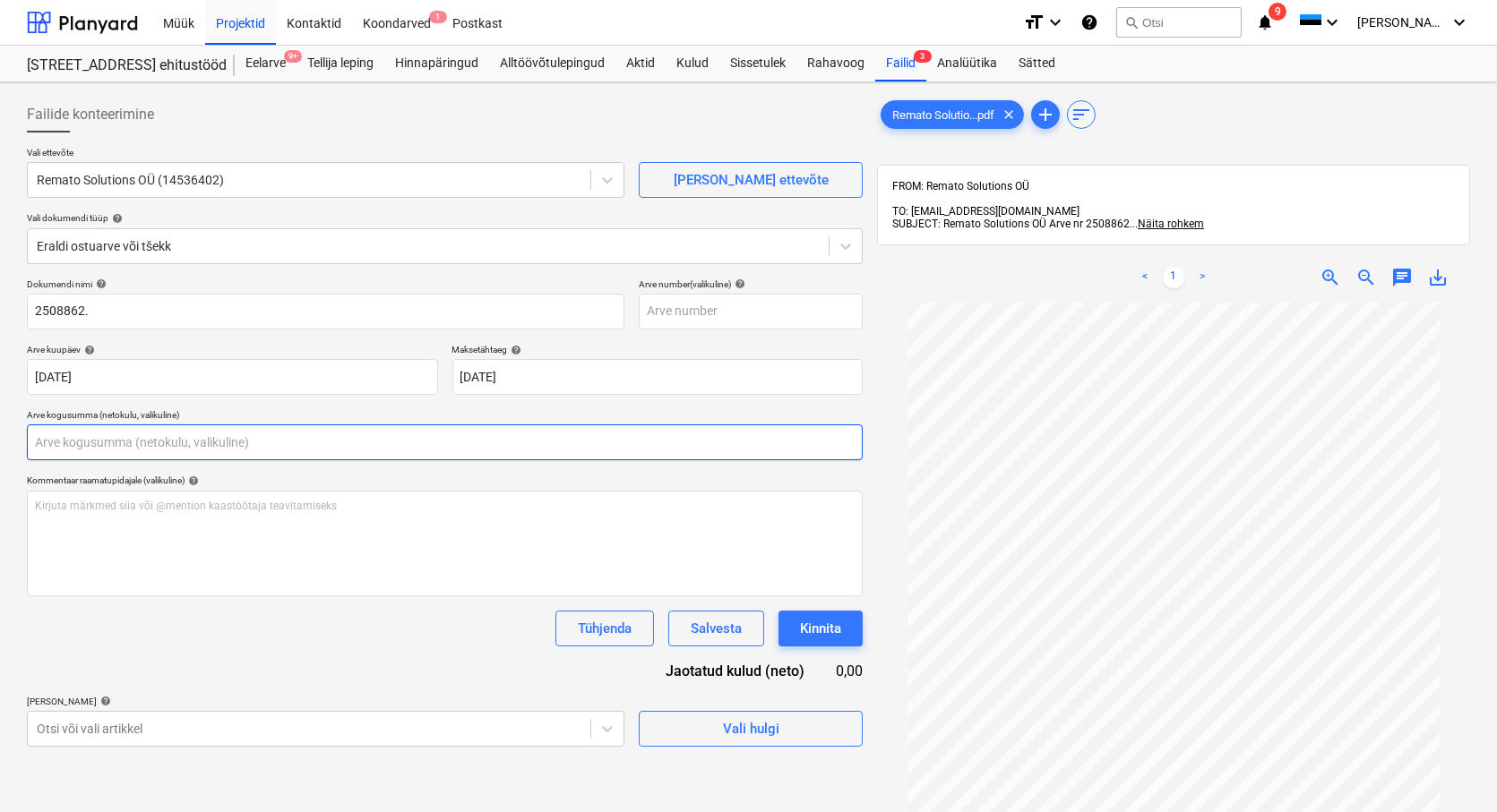
click at [155, 440] on input "text" at bounding box center [445, 442] width 836 height 36
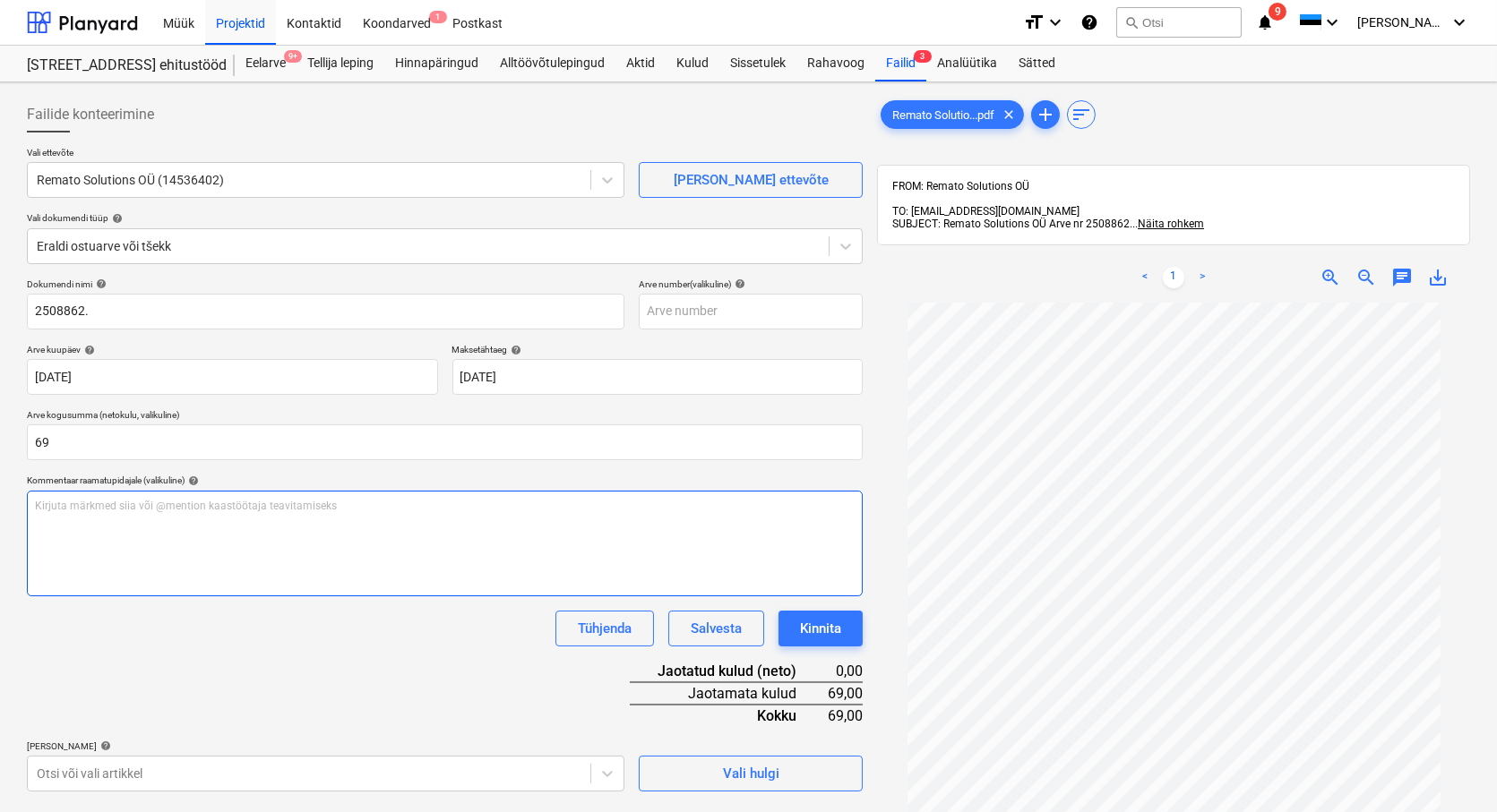
type input "69,00"
click at [237, 578] on div "Kirjuta märkmed siia või @mention kaastöötaja teavitamiseks ﻿" at bounding box center [445, 544] width 836 height 106
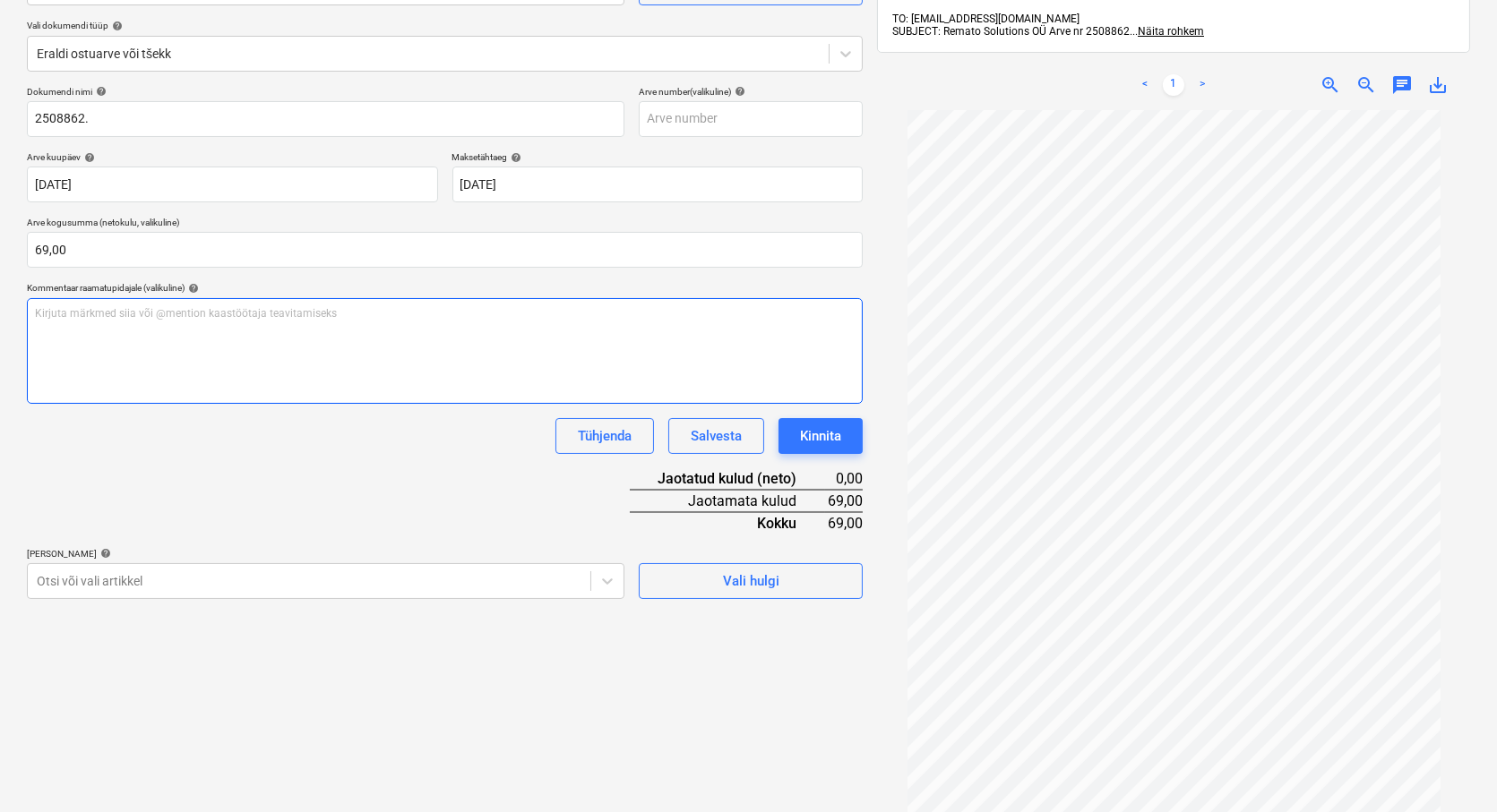
scroll to position [198, 0]
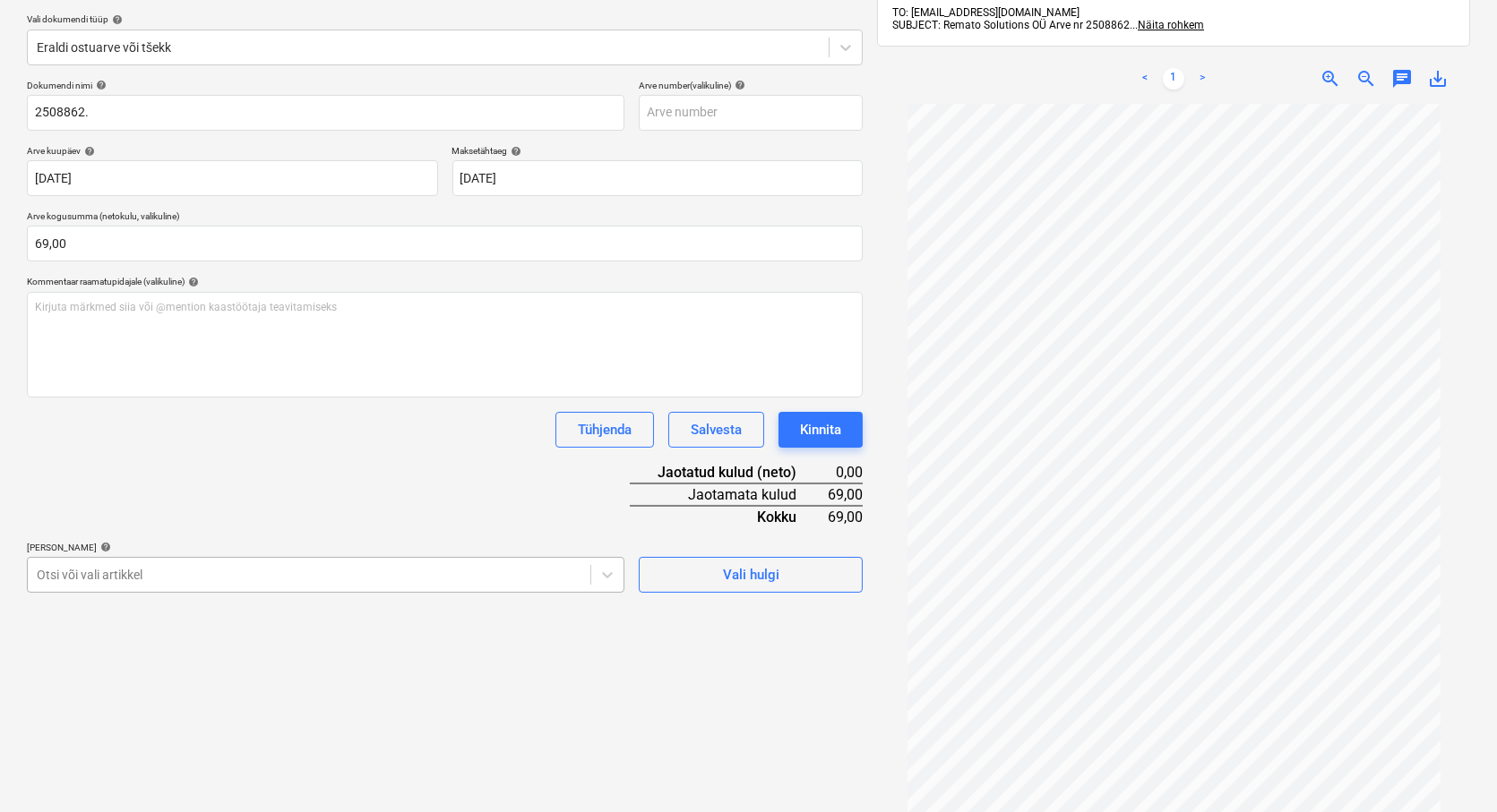
click at [180, 572] on body "Müük Projektid Kontaktid Koondarved 1 Postkast format_size keyboard_arrow_down …" at bounding box center [748, 207] width 1497 height 812
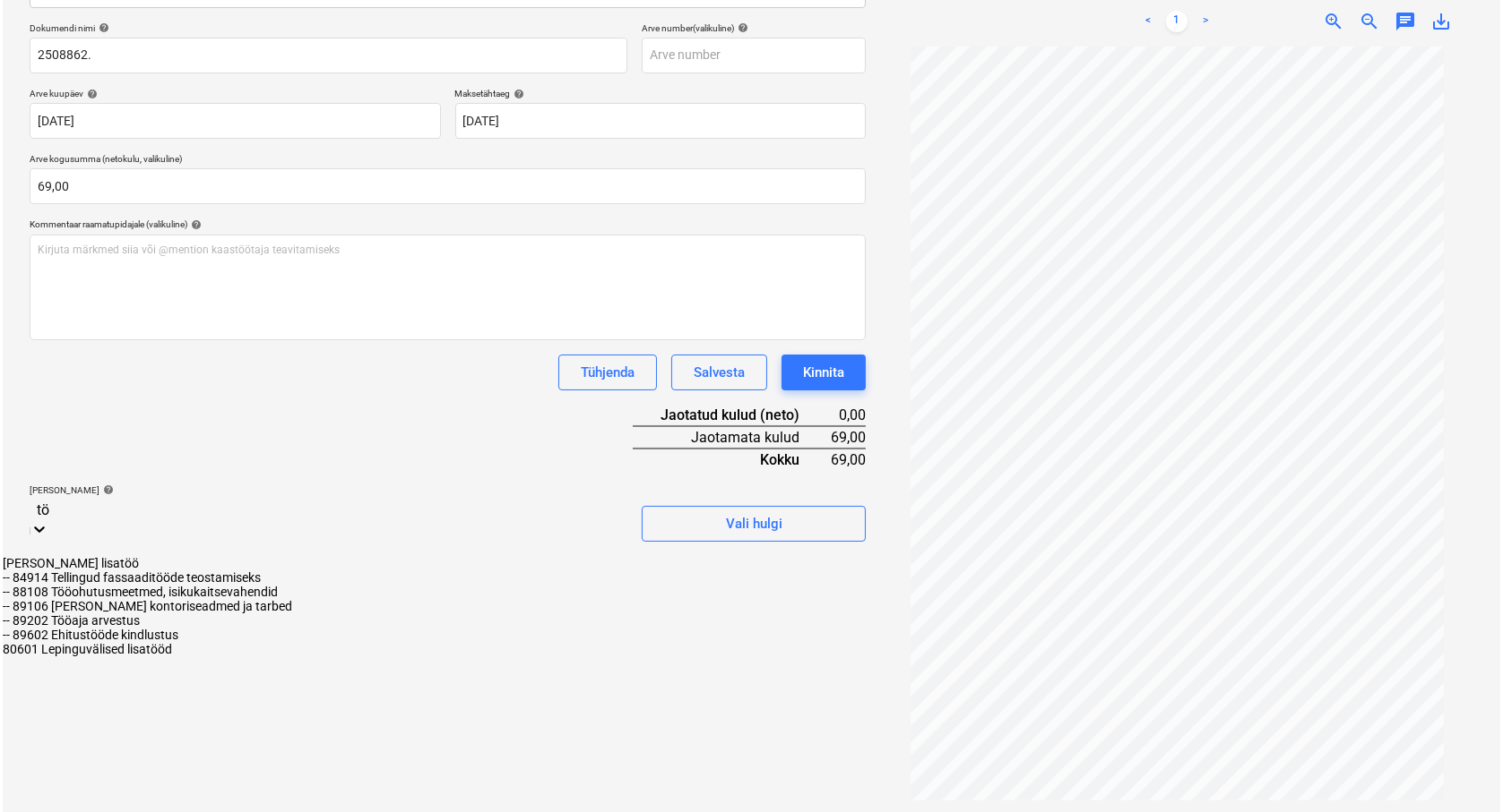
scroll to position [256, 0]
type input "töö"
click at [130, 629] on div "-- 89202 Tööaja arvestus" at bounding box center [748, 621] width 1497 height 15
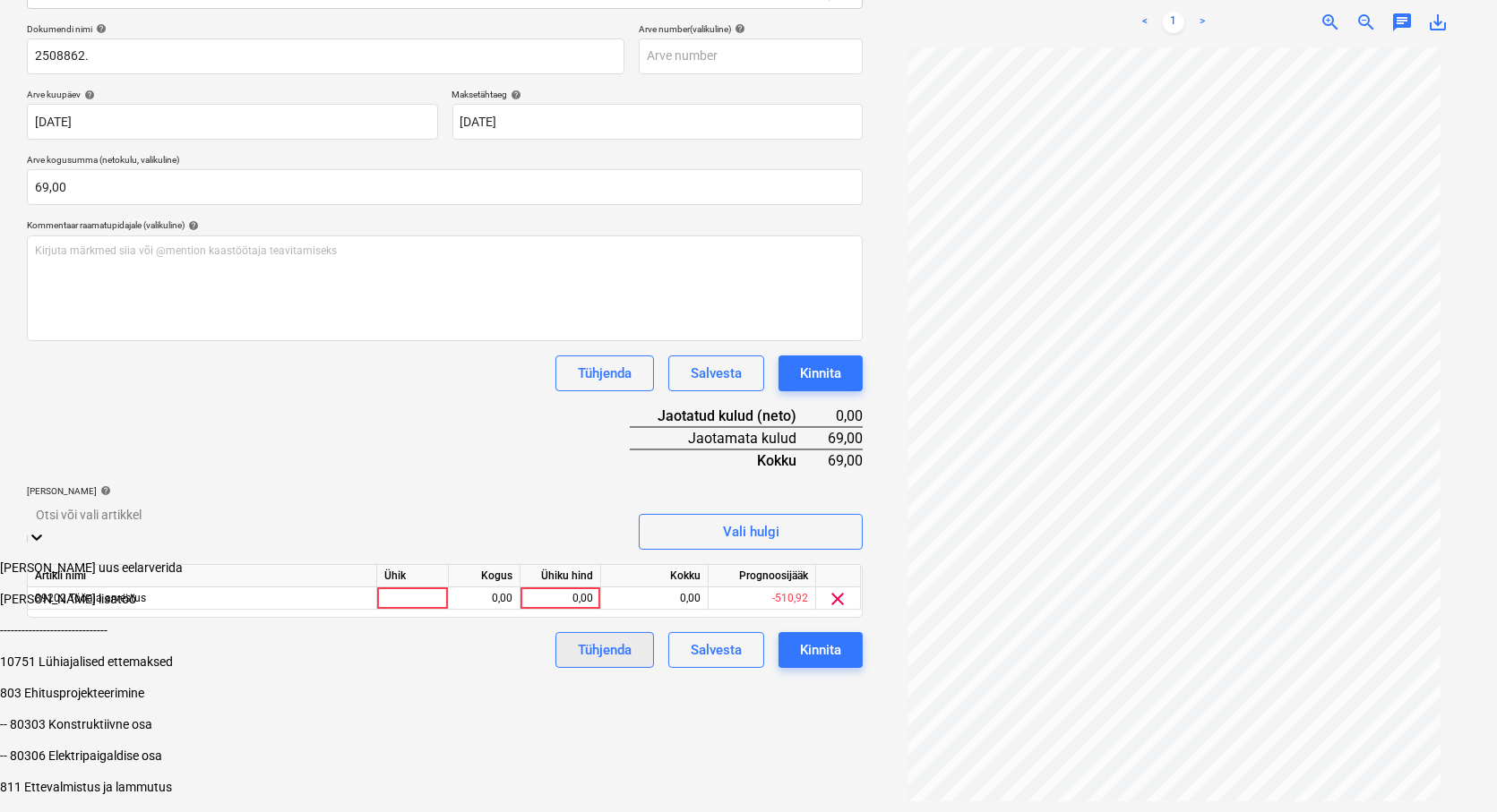
drag, startPoint x: 685, startPoint y: 765, endPoint x: 624, endPoint y: 621, distance: 156.4
click at [684, 758] on div "Failide konteerimine Vali ettevõte Remato Solutions OÜ (14536402) [PERSON_NAME]…" at bounding box center [445, 320] width 850 height 971
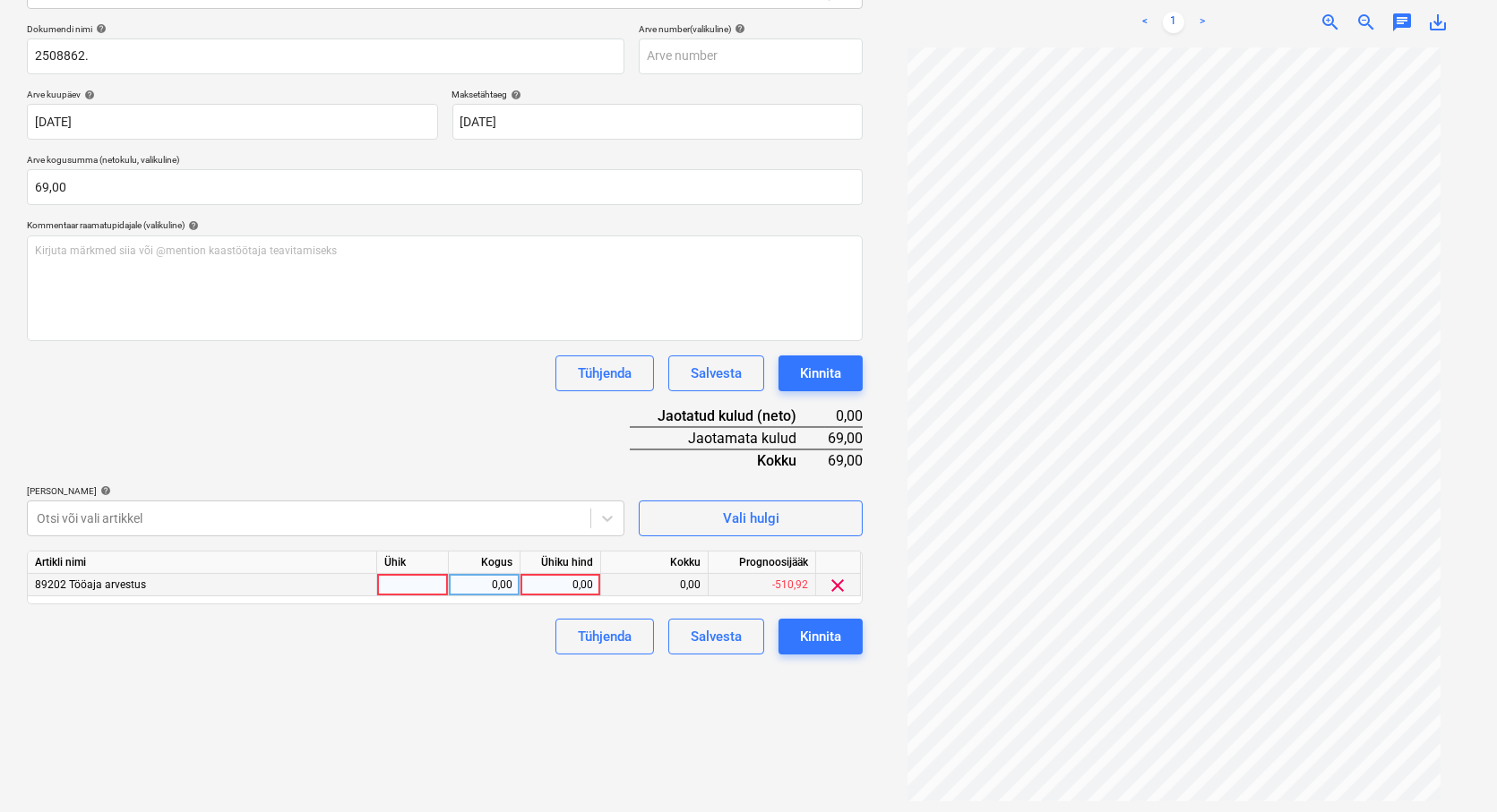
click at [417, 587] on div at bounding box center [413, 584] width 72 height 22
type input "tk"
click at [470, 581] on div "0,00" at bounding box center [484, 584] width 56 height 22
type input "1"
click at [548, 586] on div "0,00" at bounding box center [560, 584] width 65 height 22
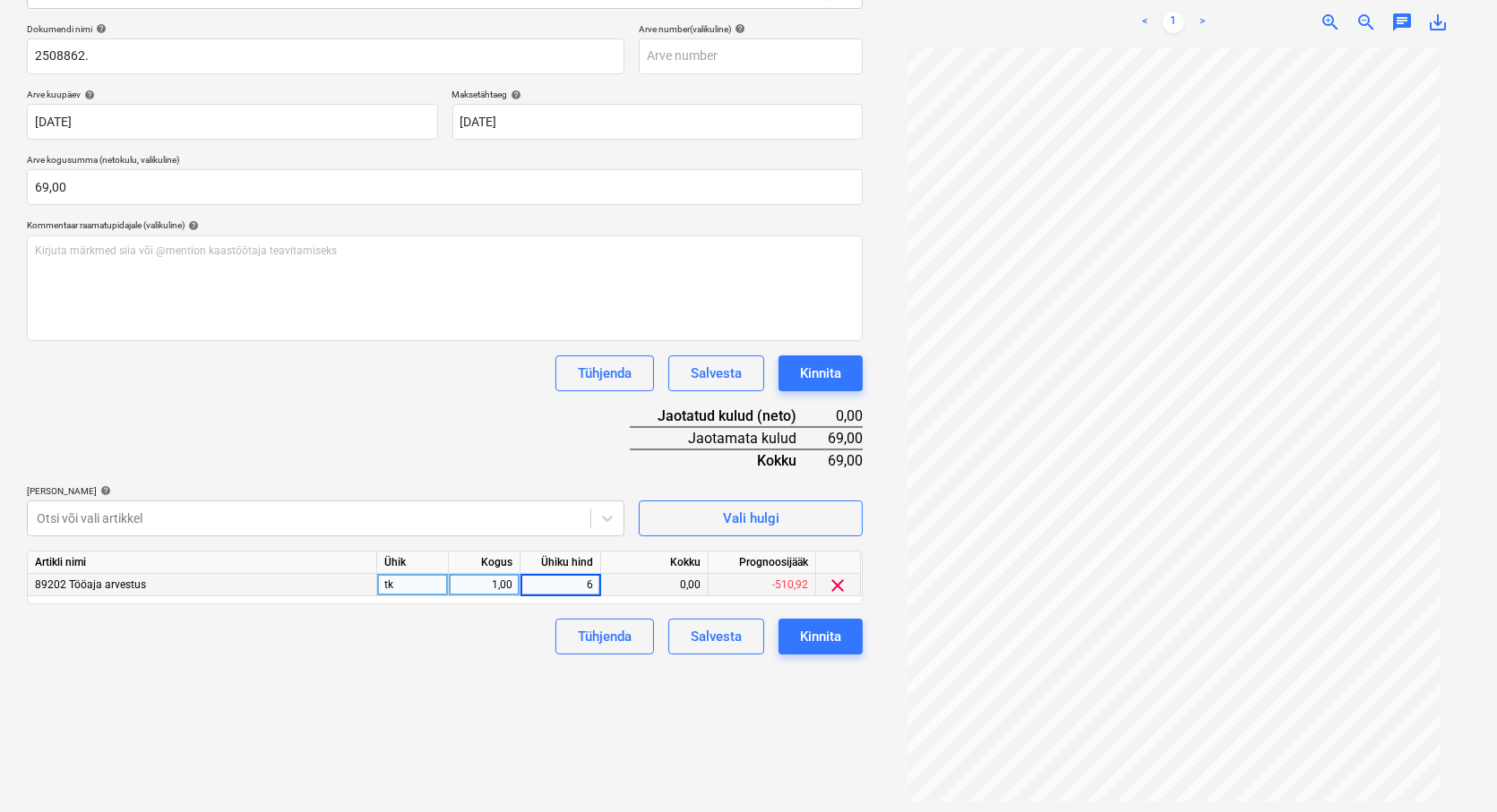
type input "69"
click at [550, 688] on div "Failide konteerimine Vali ettevõte Remato Solutions OÜ (14536402) [PERSON_NAME]…" at bounding box center [445, 320] width 850 height 971
click at [829, 646] on div "Kinnita" at bounding box center [821, 637] width 41 height 23
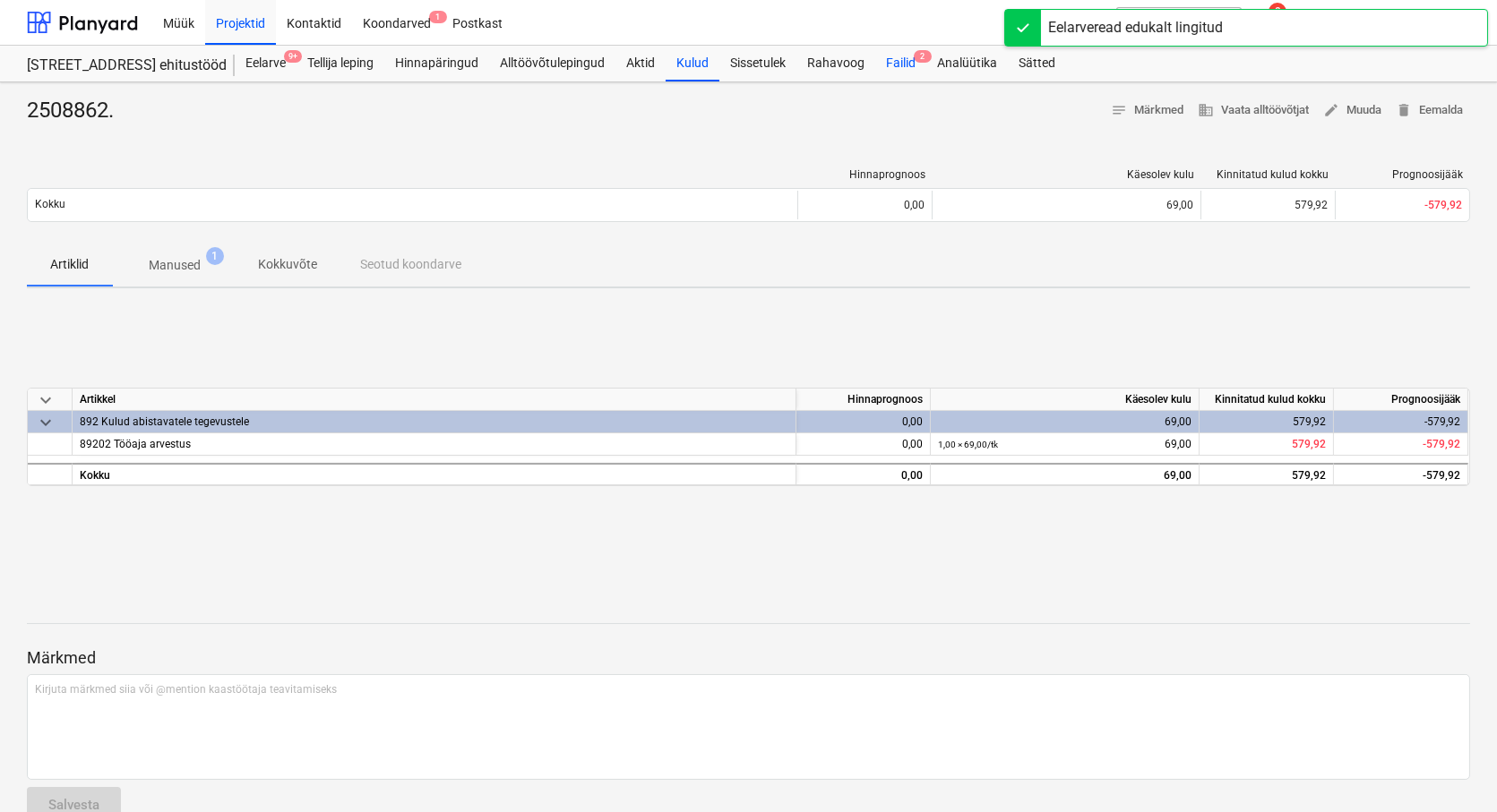
click at [898, 64] on div "Failid 2" at bounding box center [901, 63] width 52 height 36
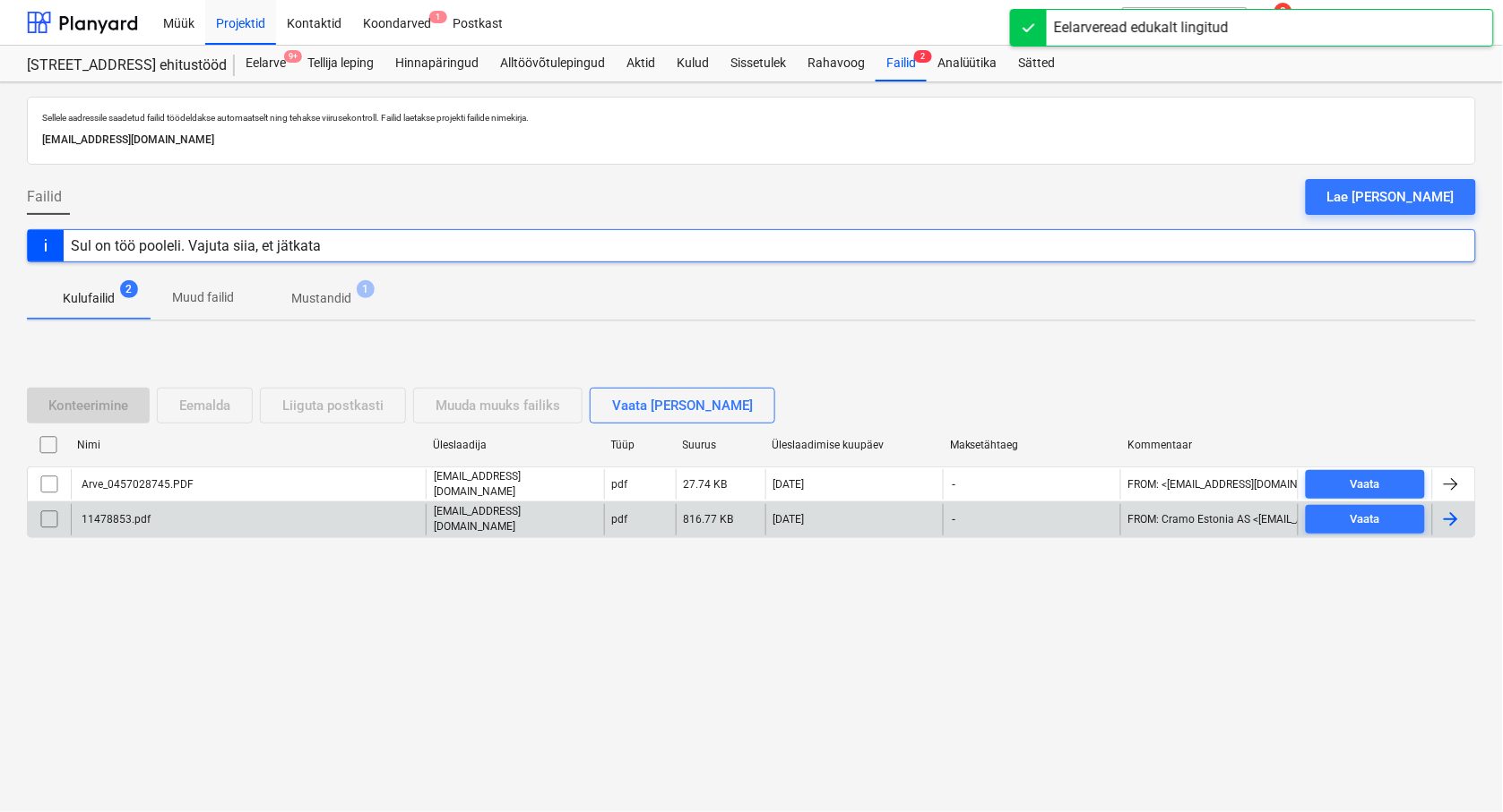
click at [118, 519] on div "11478853.pdf" at bounding box center [115, 519] width 72 height 13
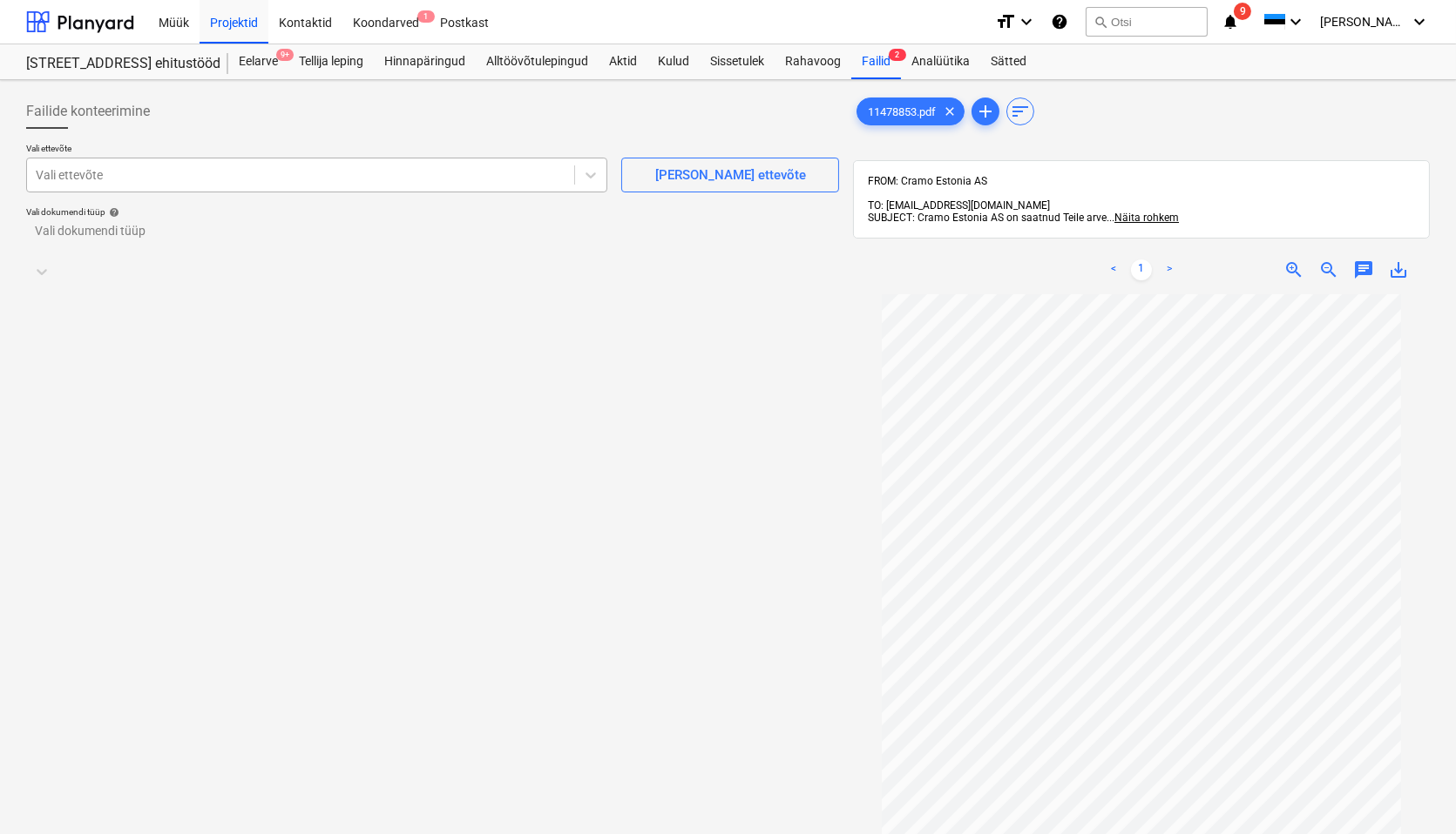
click at [56, 180] on div at bounding box center [301, 175] width 530 height 17
type input "cramo"
click at [50, 789] on div "Cramo Estonia AS (10001)" at bounding box center [728, 841] width 1456 height 14
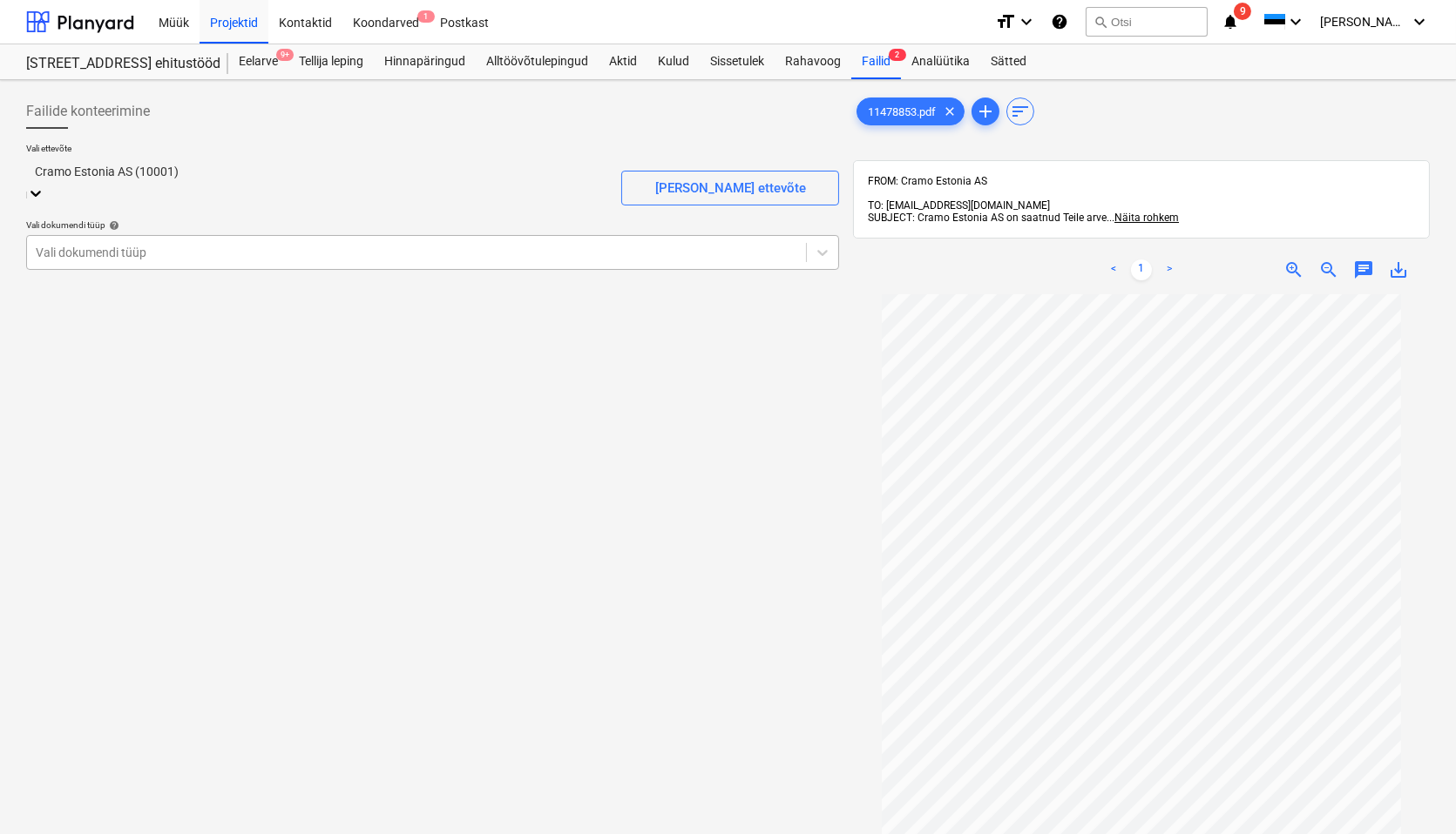
click at [50, 244] on div at bounding box center [416, 252] width 762 height 17
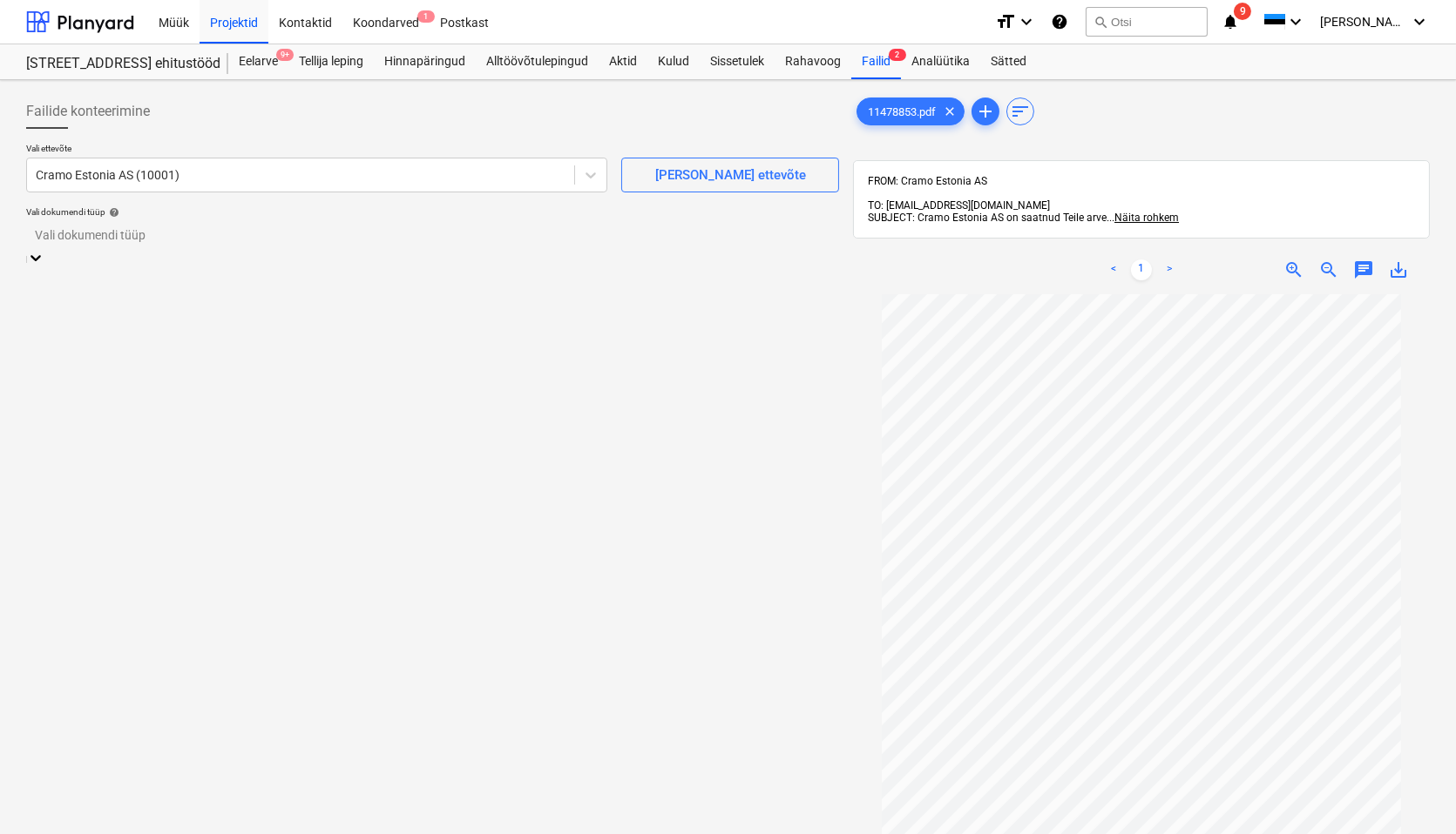
click at [74, 789] on div "Eraldi ostuarve või tšekk" at bounding box center [728, 841] width 1456 height 14
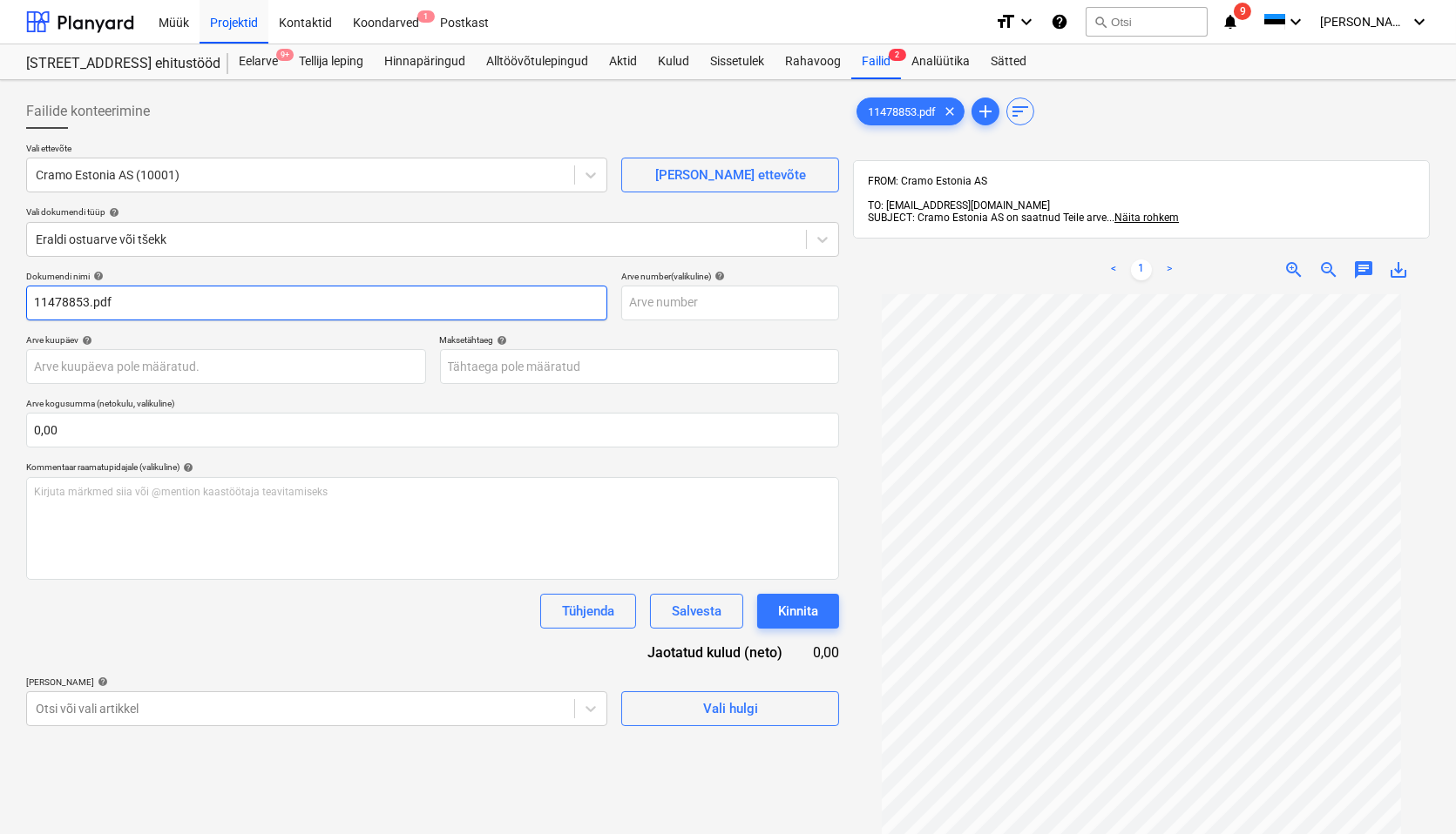
drag, startPoint x: 118, startPoint y: 303, endPoint x: 126, endPoint y: 385, distance: 82.4
click at [89, 307] on input "11478853.pdf" at bounding box center [317, 303] width 581 height 35
type input "11478853"
click at [84, 372] on body "Müük Projektid Kontaktid Koondarved 1 Postkast format_size keyboard_arrow_down …" at bounding box center [728, 417] width 1456 height 834
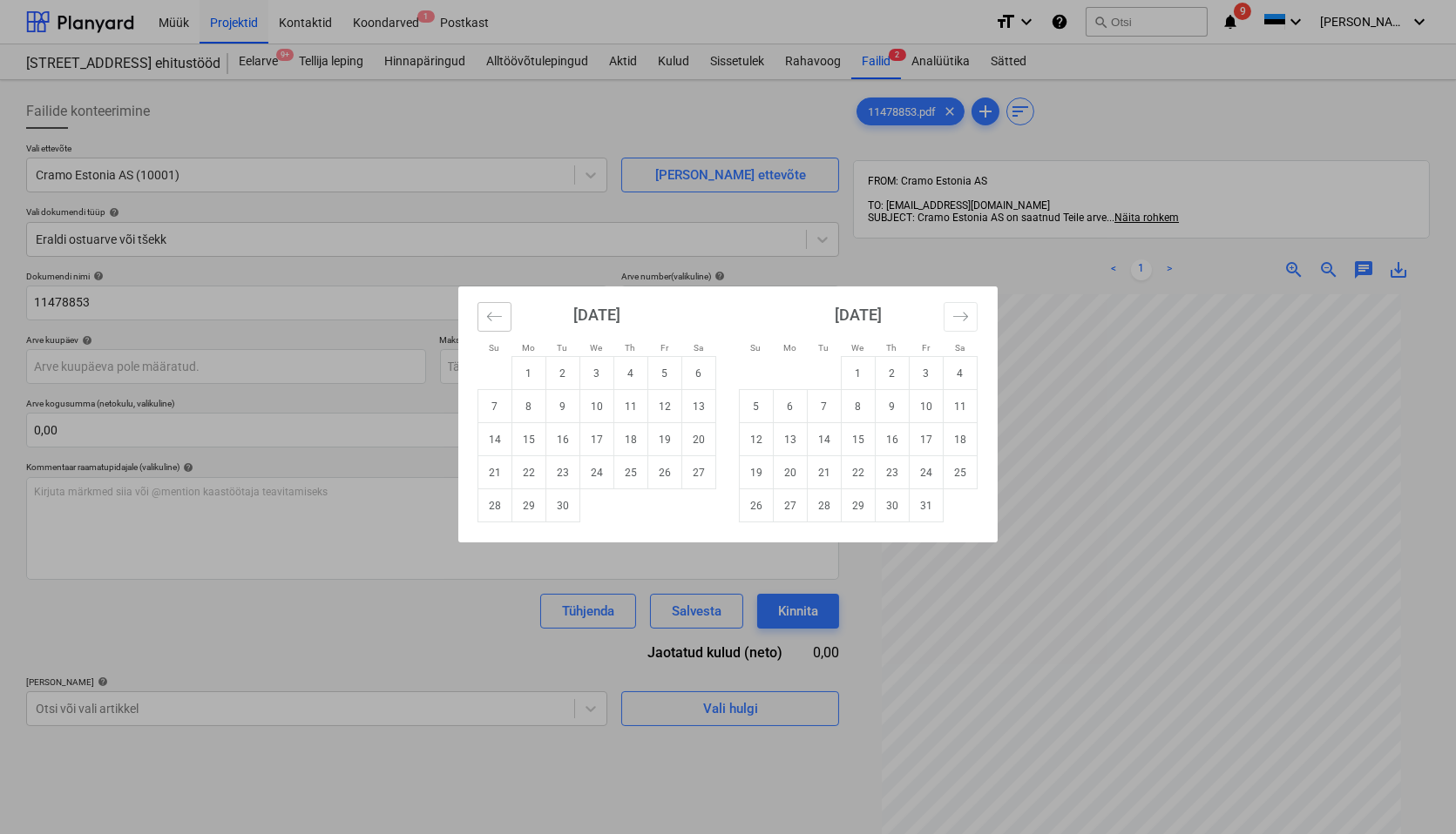
drag, startPoint x: 486, startPoint y: 308, endPoint x: 518, endPoint y: 423, distance: 119.4
click at [486, 310] on icon "Move backward to switch to the previous month." at bounding box center [495, 317] width 17 height 17
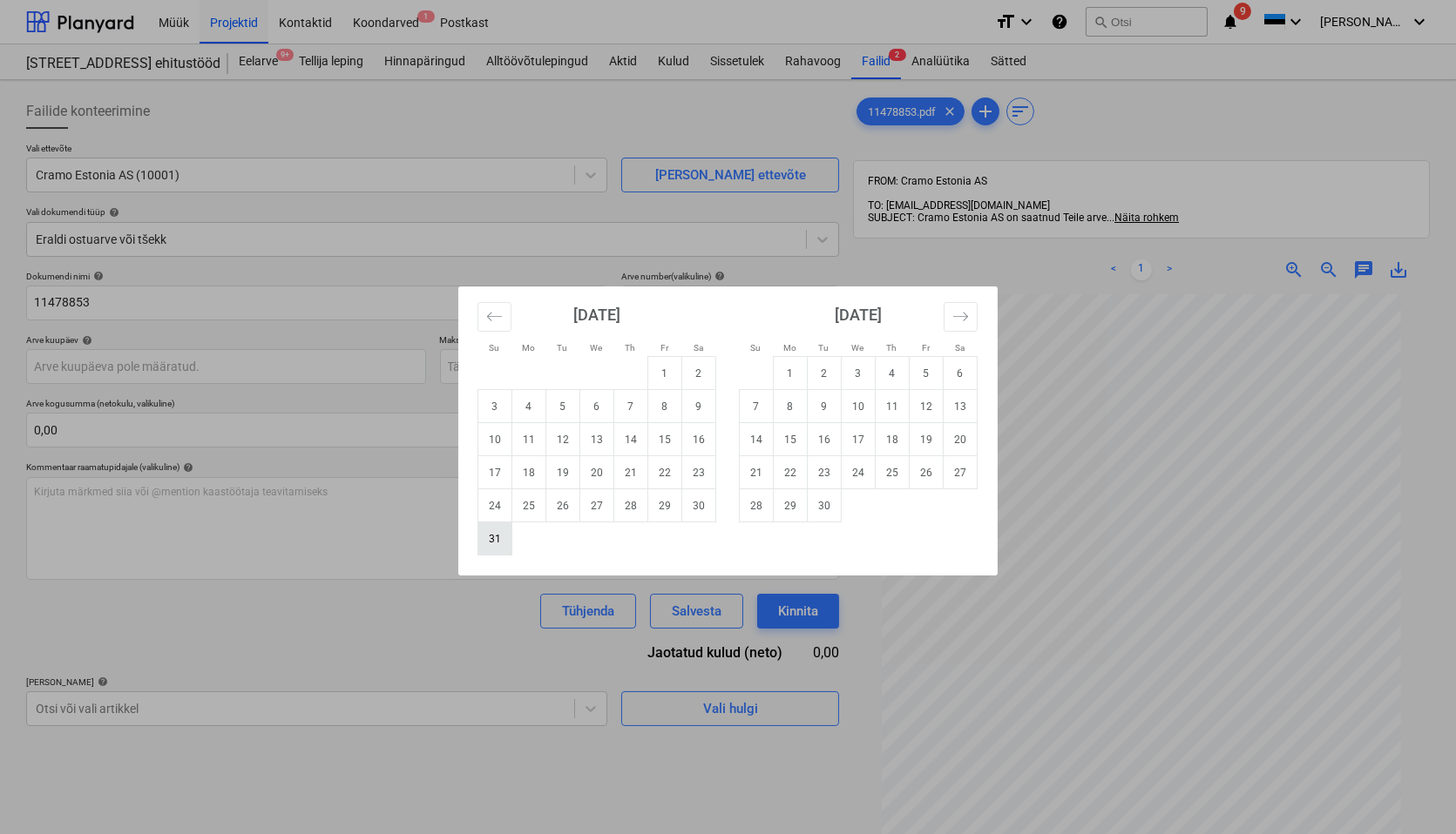
click at [500, 535] on td "31" at bounding box center [496, 539] width 34 height 33
type input "[DATE]"
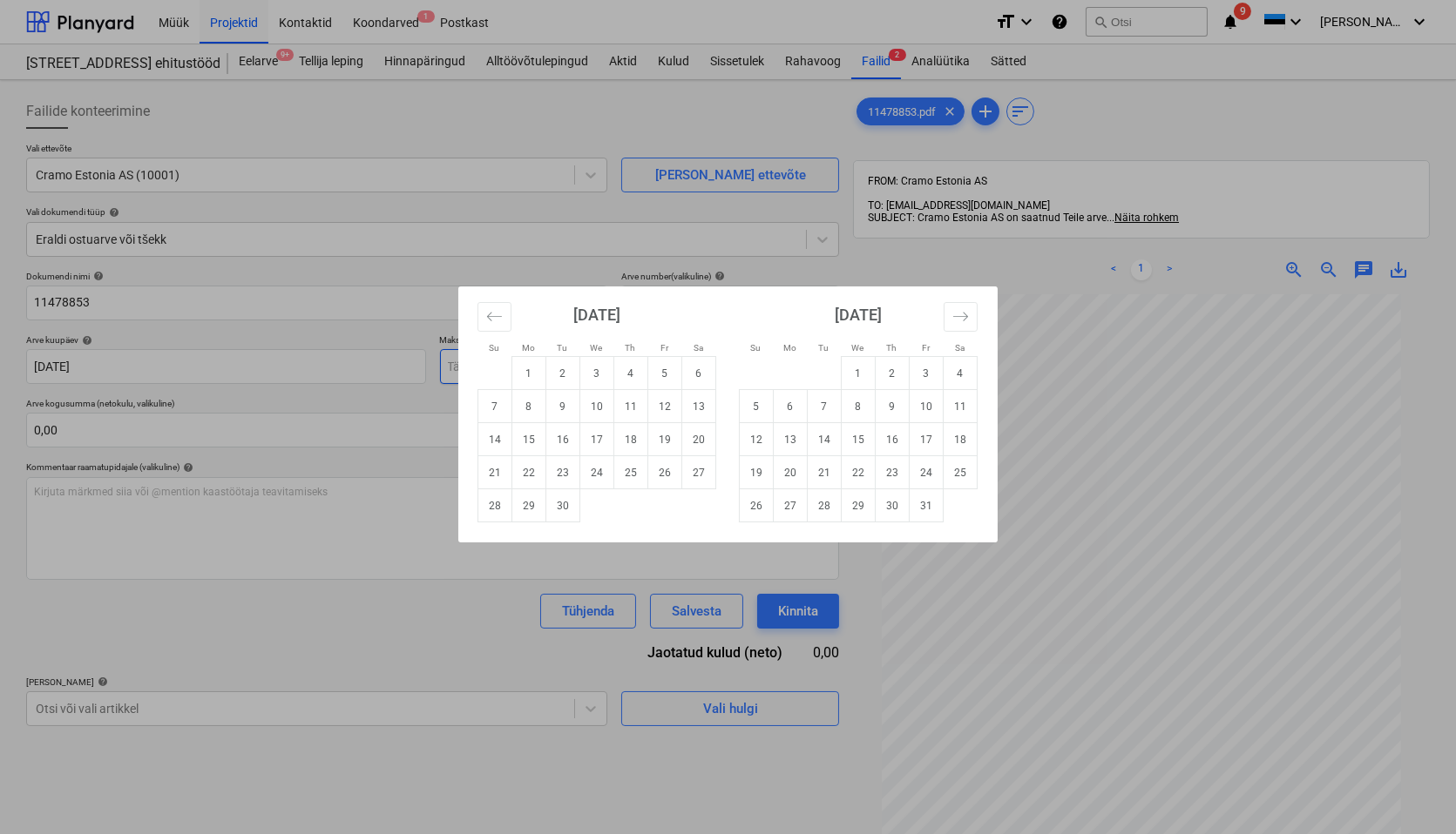
click at [483, 366] on body "Müük Projektid Kontaktid Koondarved 1 Postkast format_size keyboard_arrow_down …" at bounding box center [728, 417] width 1456 height 834
click at [495, 475] on td "21" at bounding box center [496, 473] width 34 height 33
type input "[DATE]"
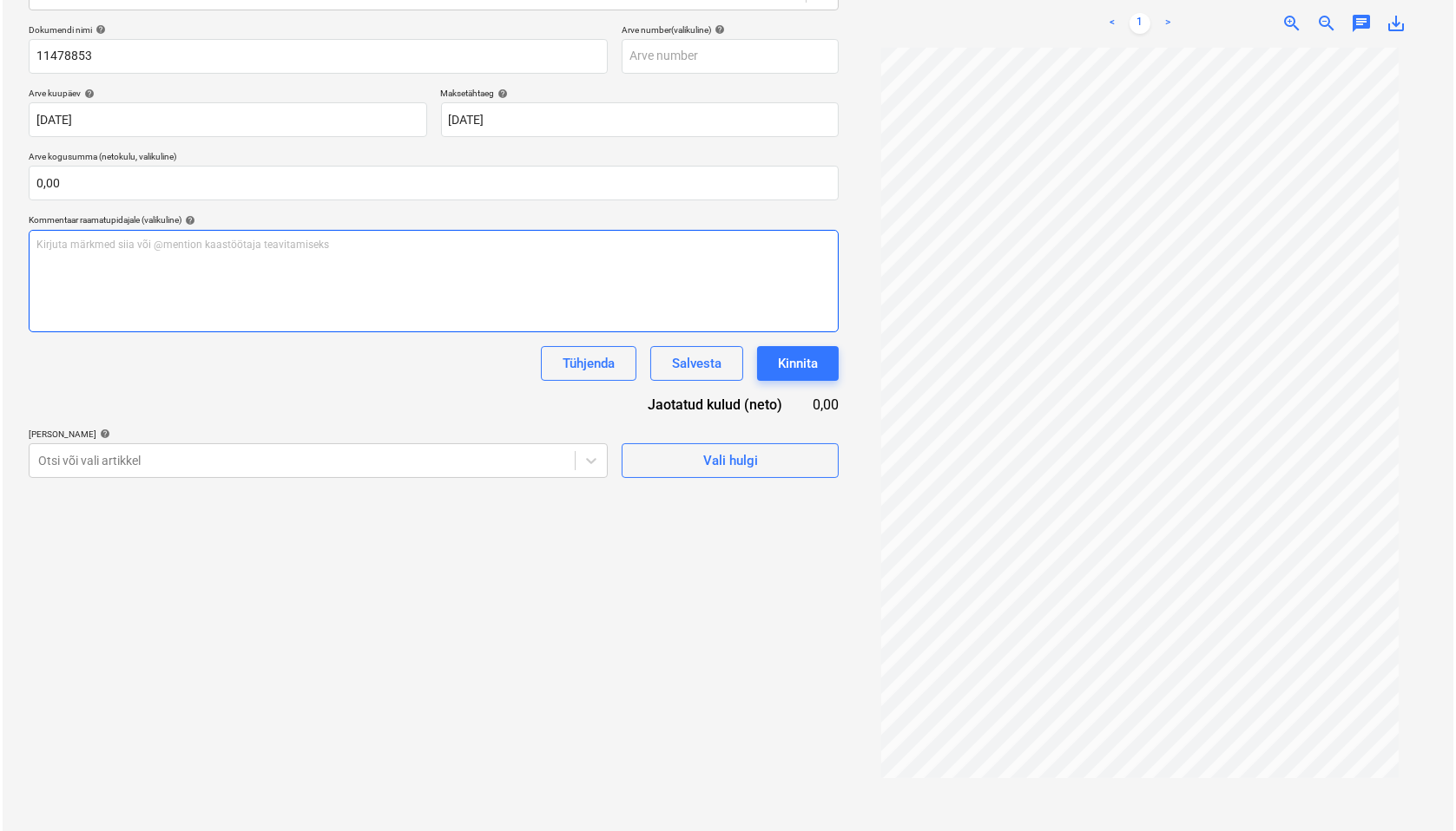
scroll to position [248, 0]
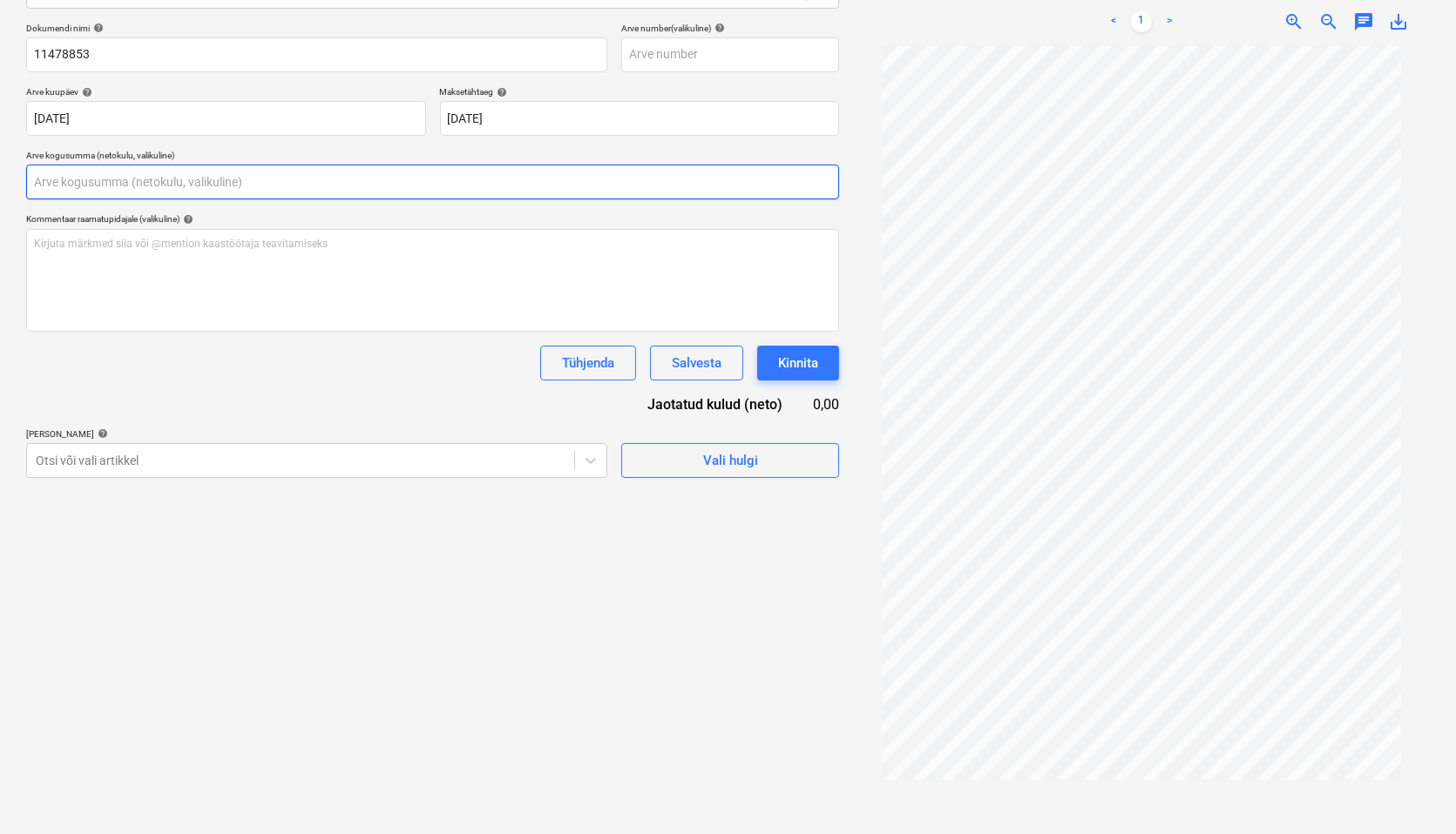
click at [76, 193] on input "text" at bounding box center [432, 182] width 813 height 35
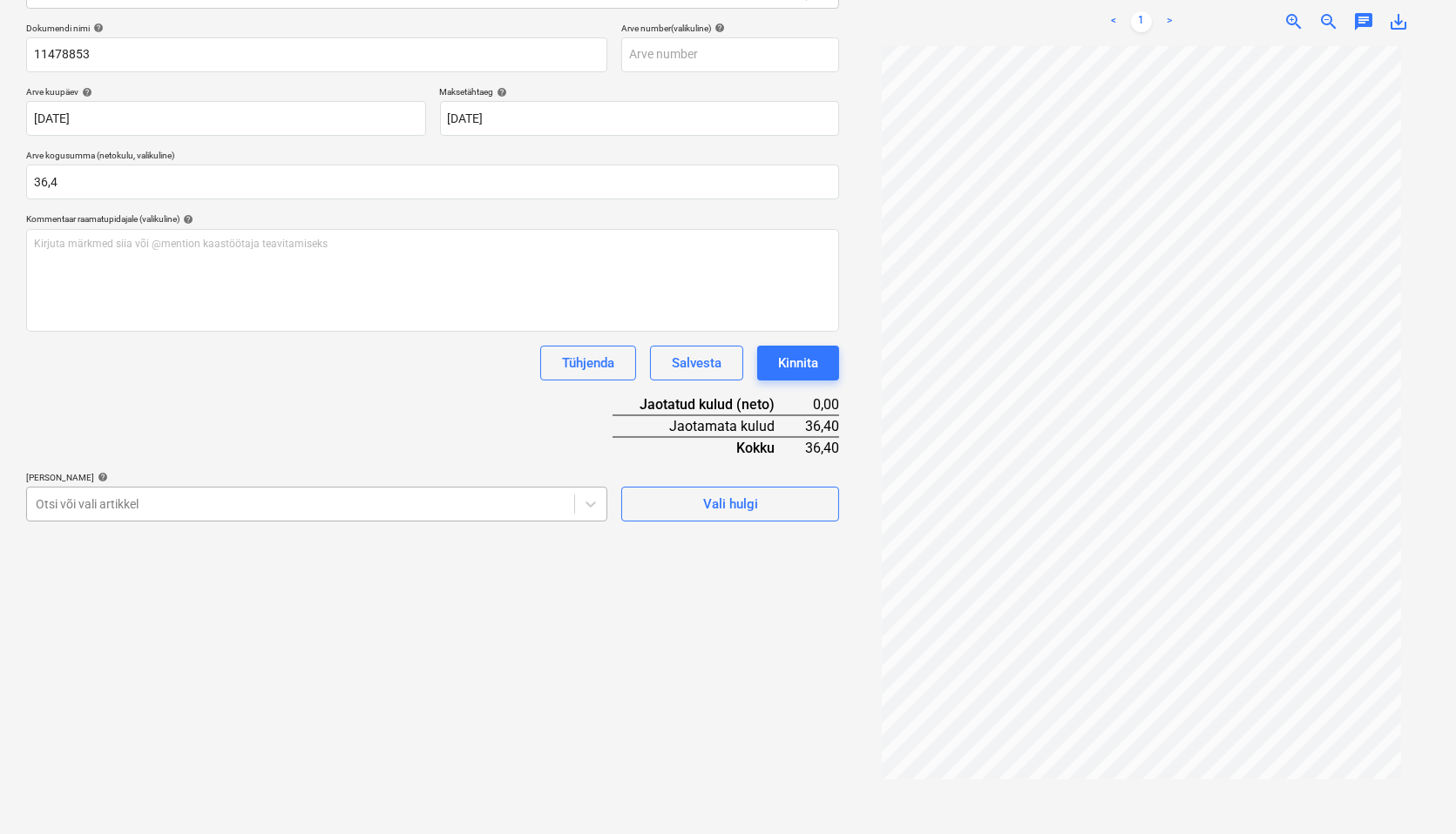
type input "36,40"
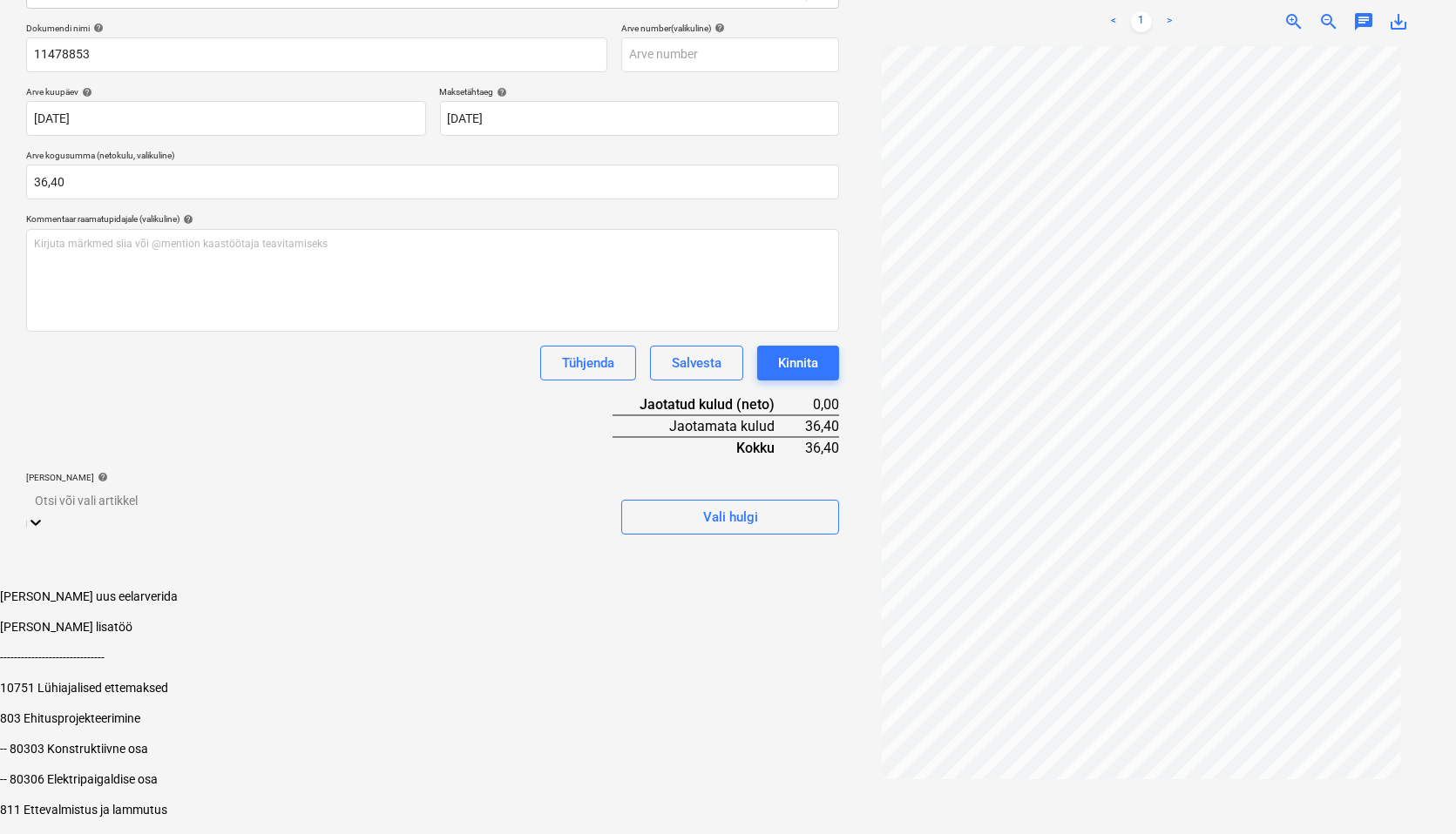
click at [73, 497] on div at bounding box center [317, 500] width 564 height 20
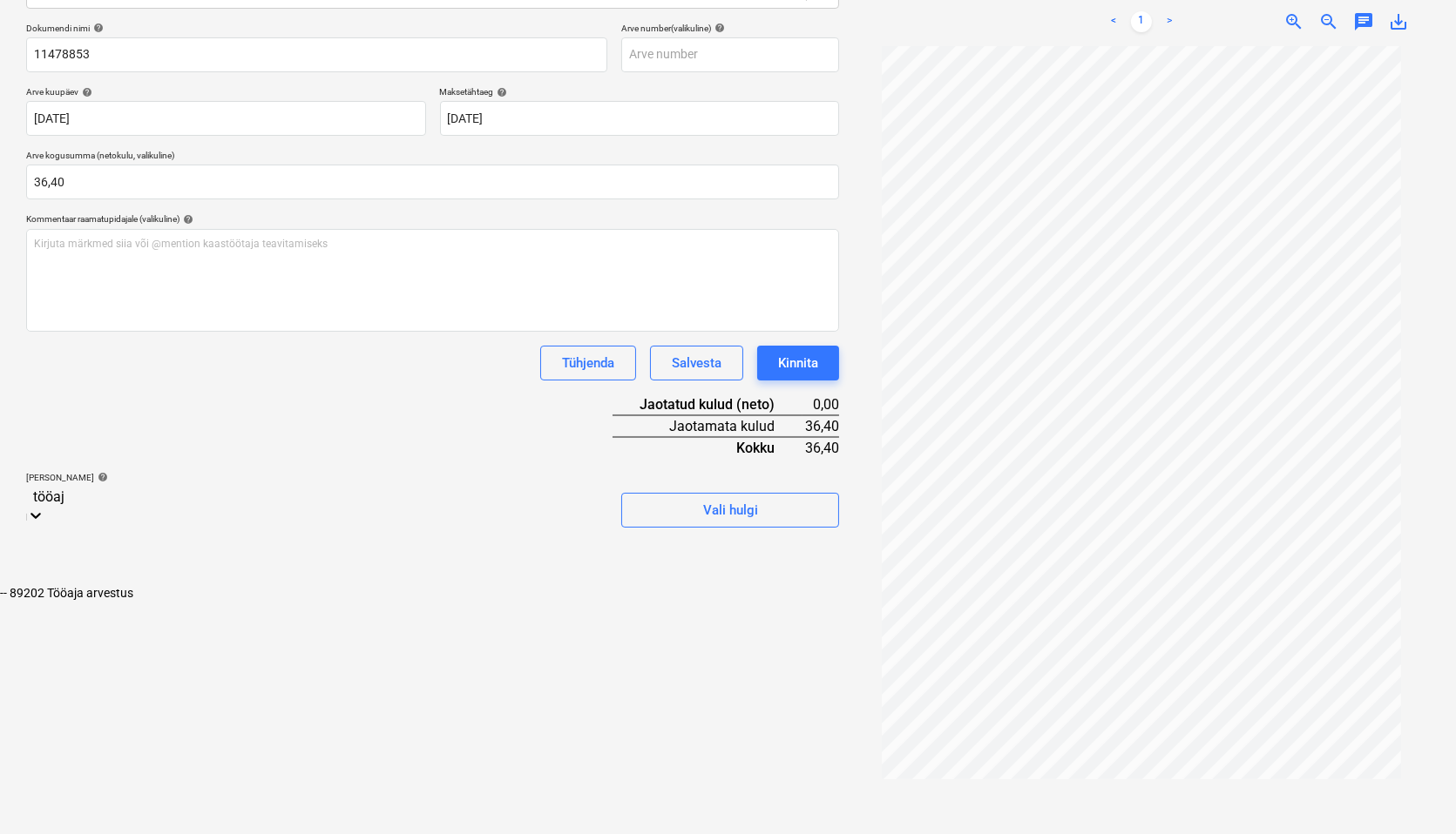
type input "tööaja"
click at [147, 586] on div "-- 89202 Tööaja arvestus" at bounding box center [728, 593] width 1456 height 14
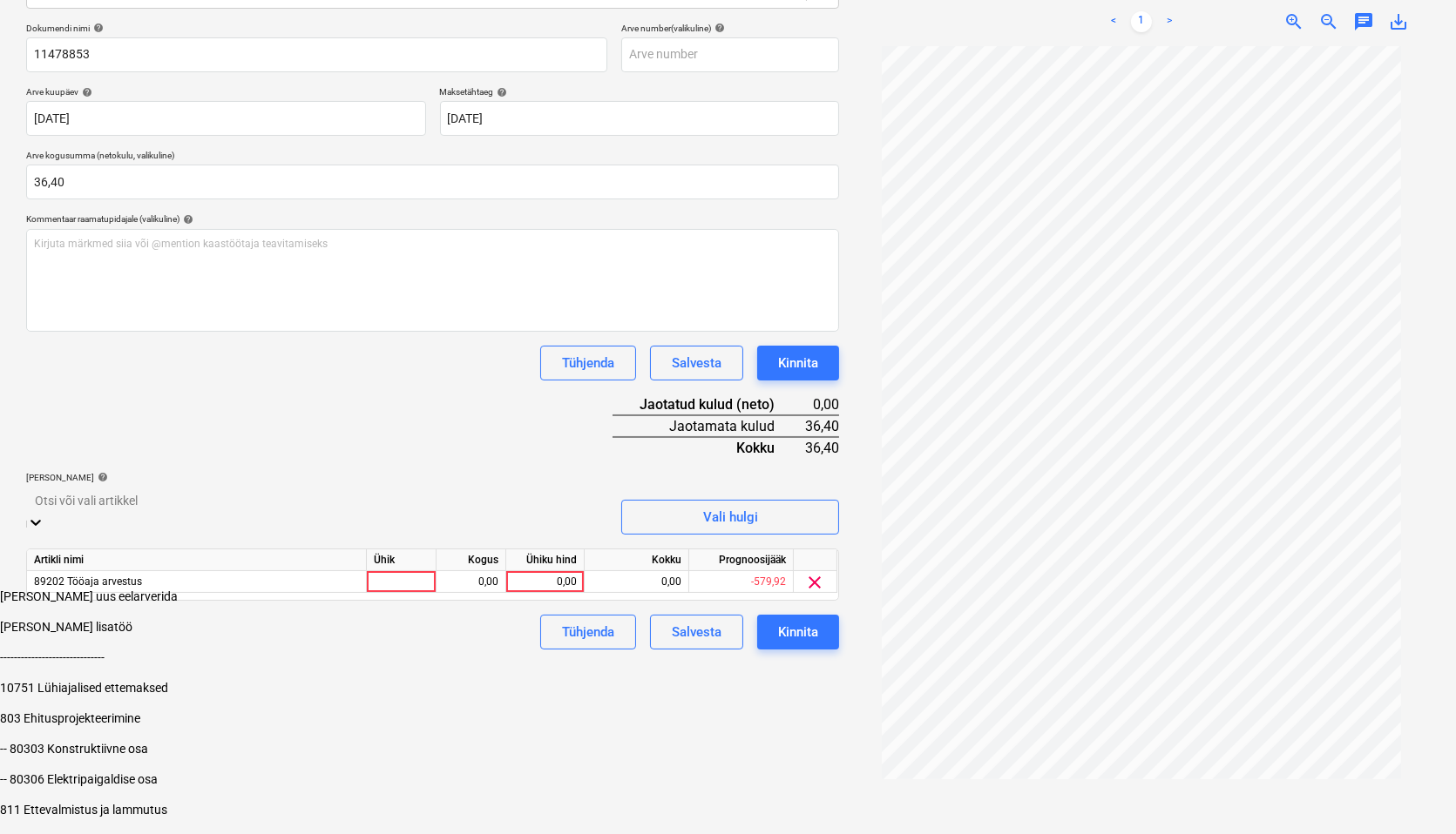
click at [690, 699] on div "Failide konteerimine Vali ettevõte Cramo Estonia AS (10001) [PERSON_NAME] uus e…" at bounding box center [432, 339] width 827 height 999
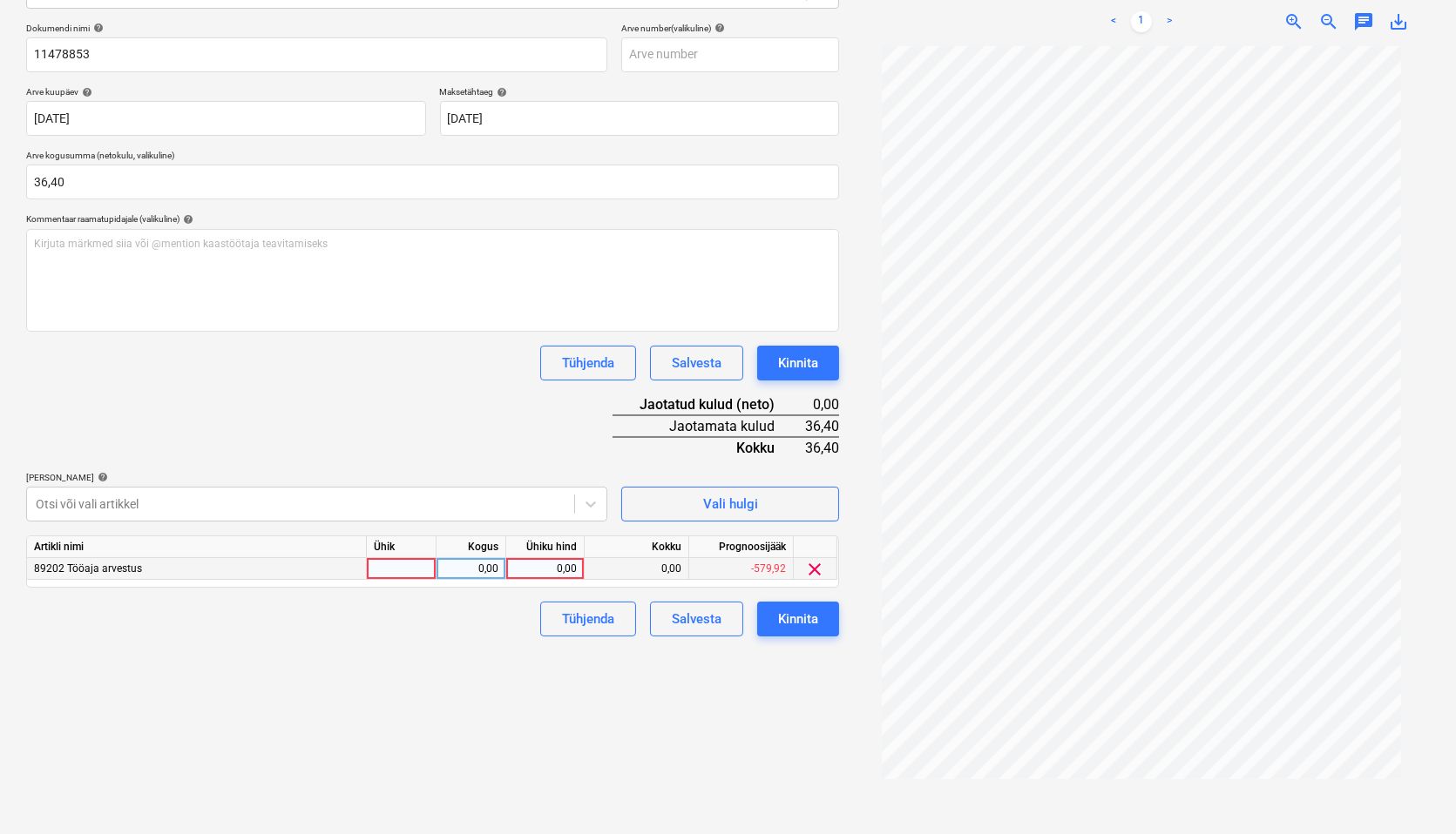
click at [390, 569] on div at bounding box center [402, 568] width 70 height 22
type input "tk"
click at [458, 569] on div "0,00" at bounding box center [471, 568] width 55 height 22
type input "1"
click at [549, 568] on div "0,00" at bounding box center [545, 568] width 63 height 22
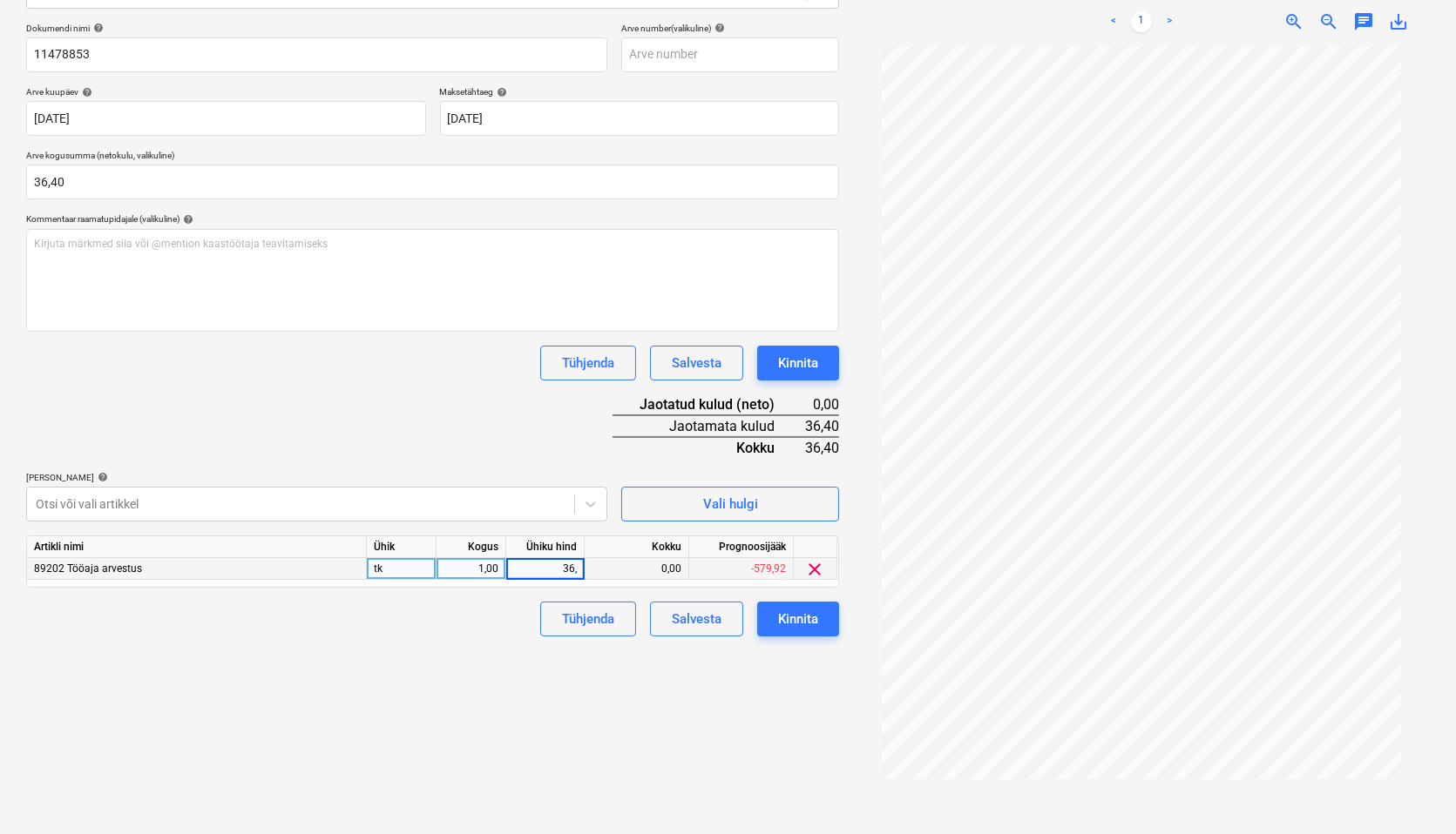
type input "36,4"
click at [564, 764] on div "Failide konteerimine Vali ettevõte Cramo Estonia AS (10001) [PERSON_NAME] uus e…" at bounding box center [432, 339] width 827 height 999
click at [795, 614] on div "Kinnita" at bounding box center [798, 619] width 40 height 23
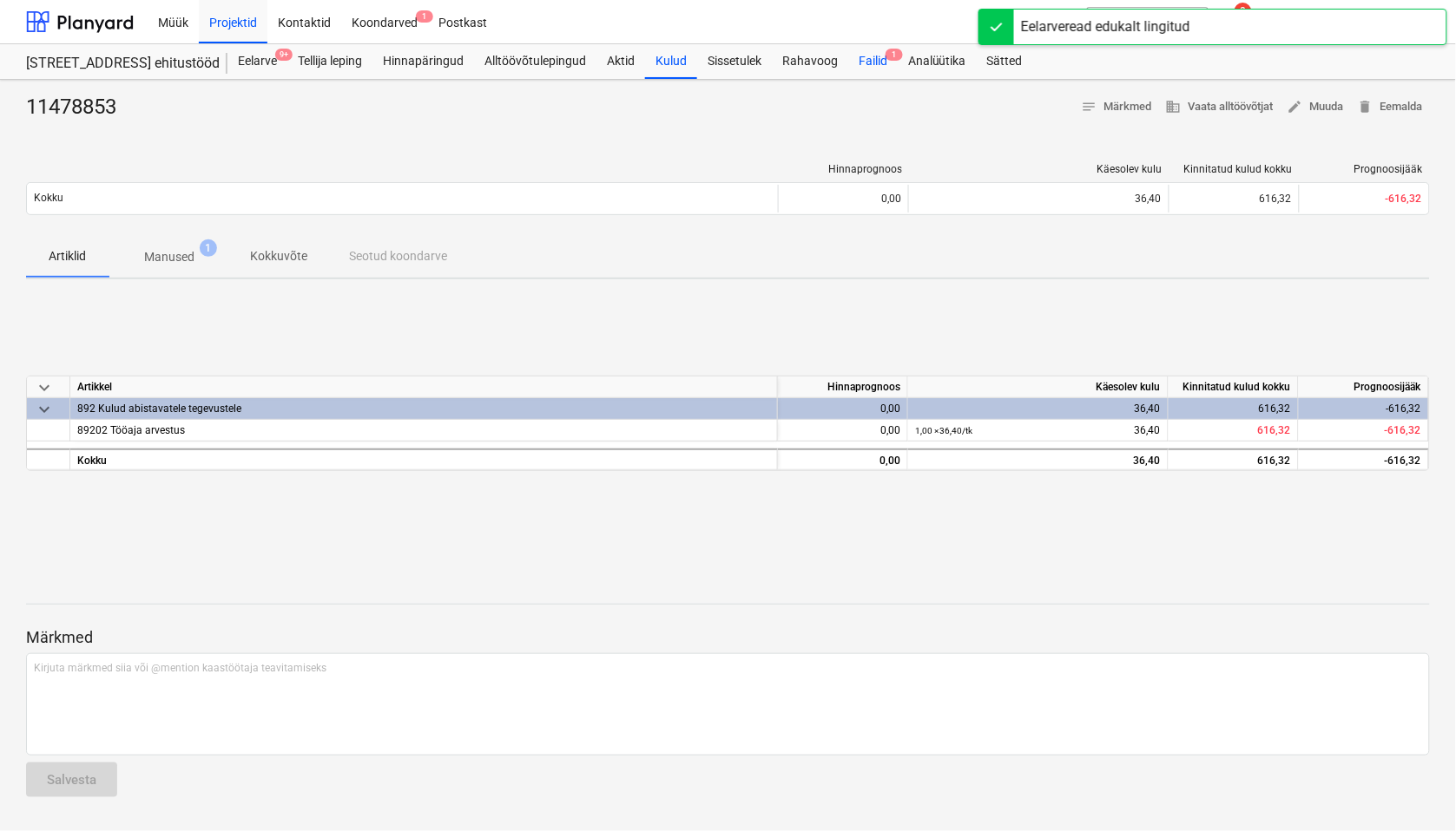
click at [871, 62] on div "Failid 1" at bounding box center [873, 61] width 50 height 35
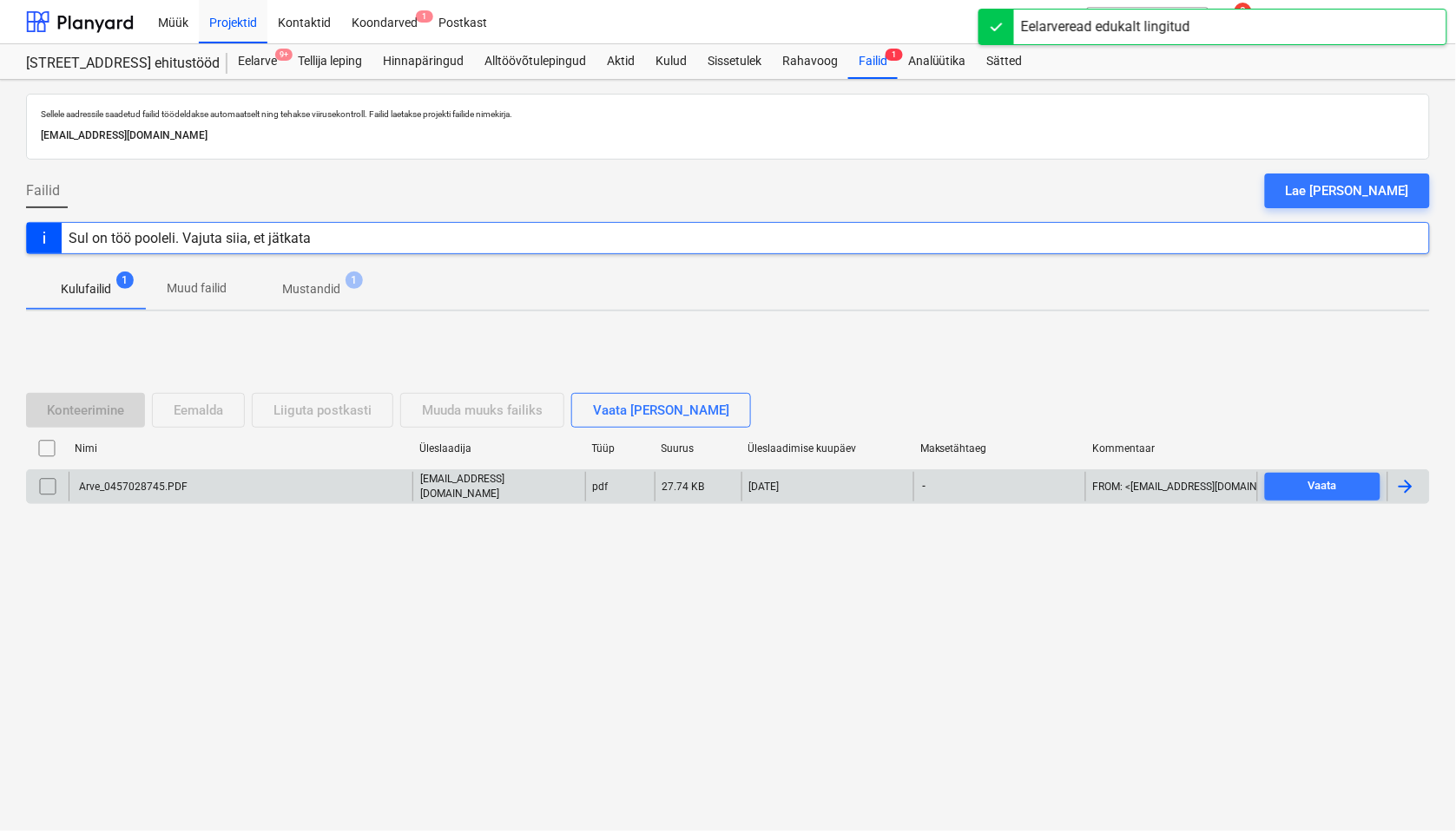
click at [145, 483] on div "Arve_0457028745.PDF" at bounding box center [132, 486] width 111 height 12
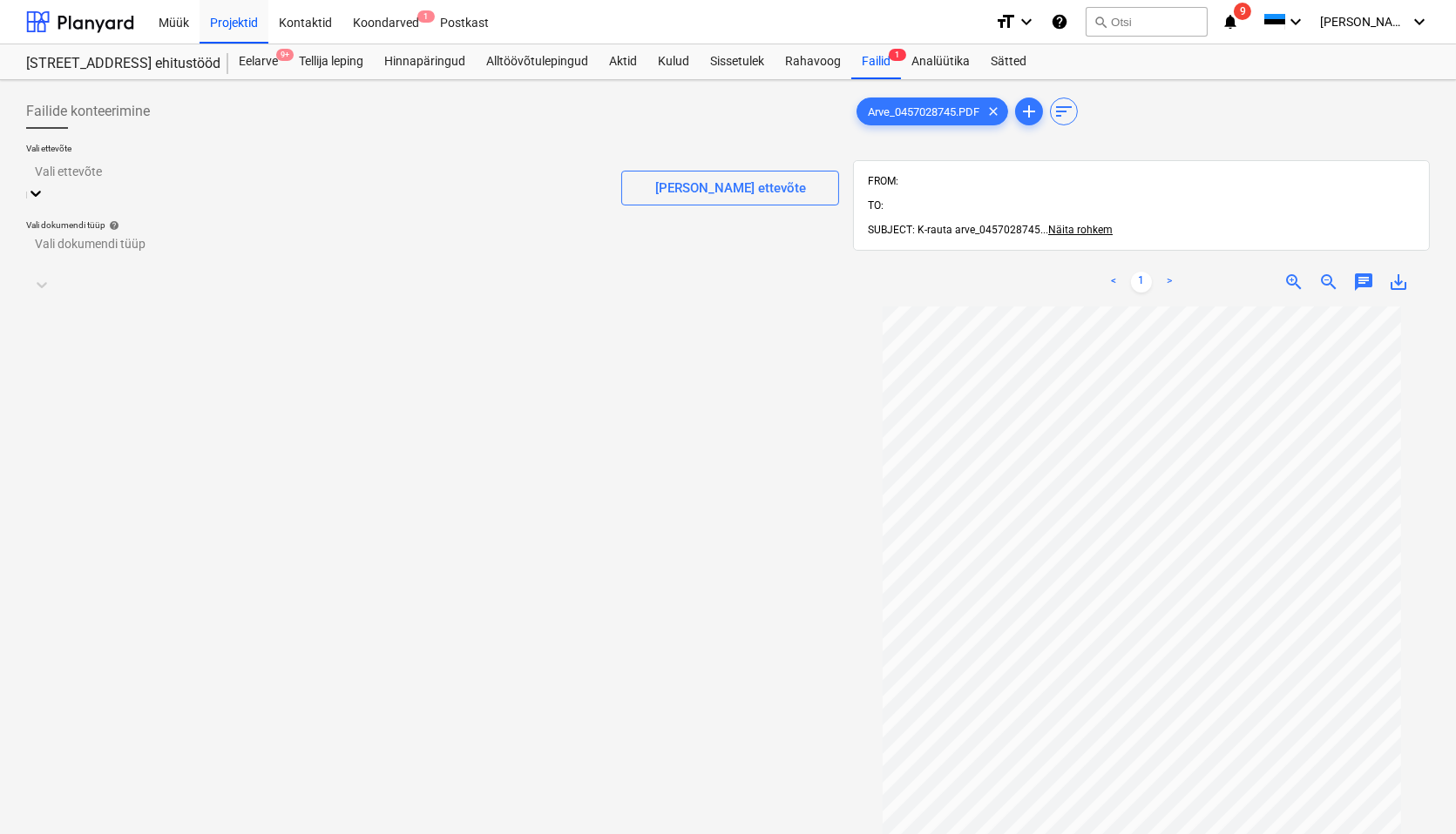
click at [65, 179] on div at bounding box center [317, 170] width 564 height 20
type input "senuk"
click at [111, 789] on div "Kesko Senukai Estonia AS (10003)" at bounding box center [728, 841] width 1456 height 14
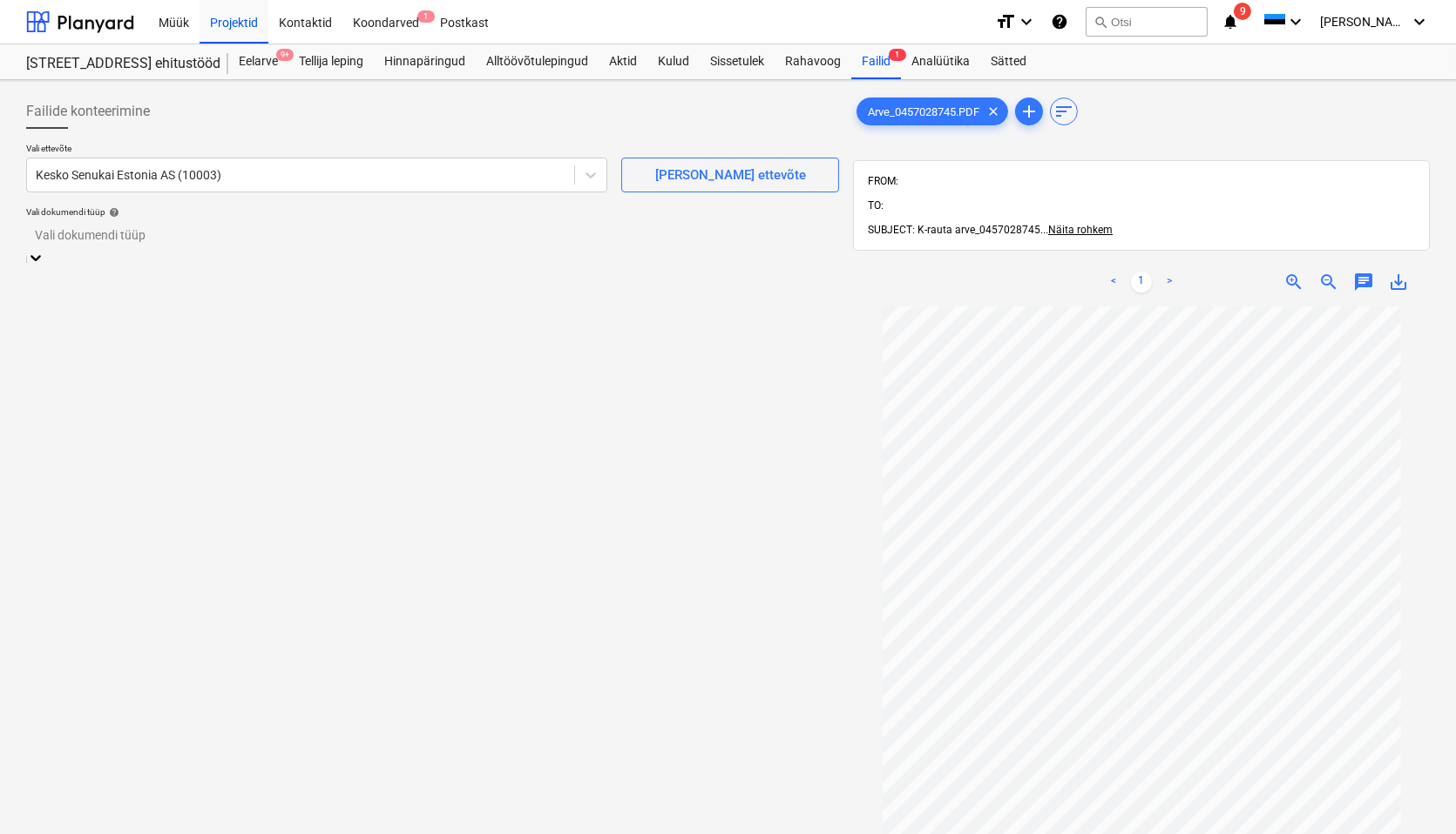
click at [77, 235] on div at bounding box center [432, 235] width 796 height 20
click at [79, 789] on div "Eraldi ostuarve või tšekk" at bounding box center [728, 841] width 1456 height 14
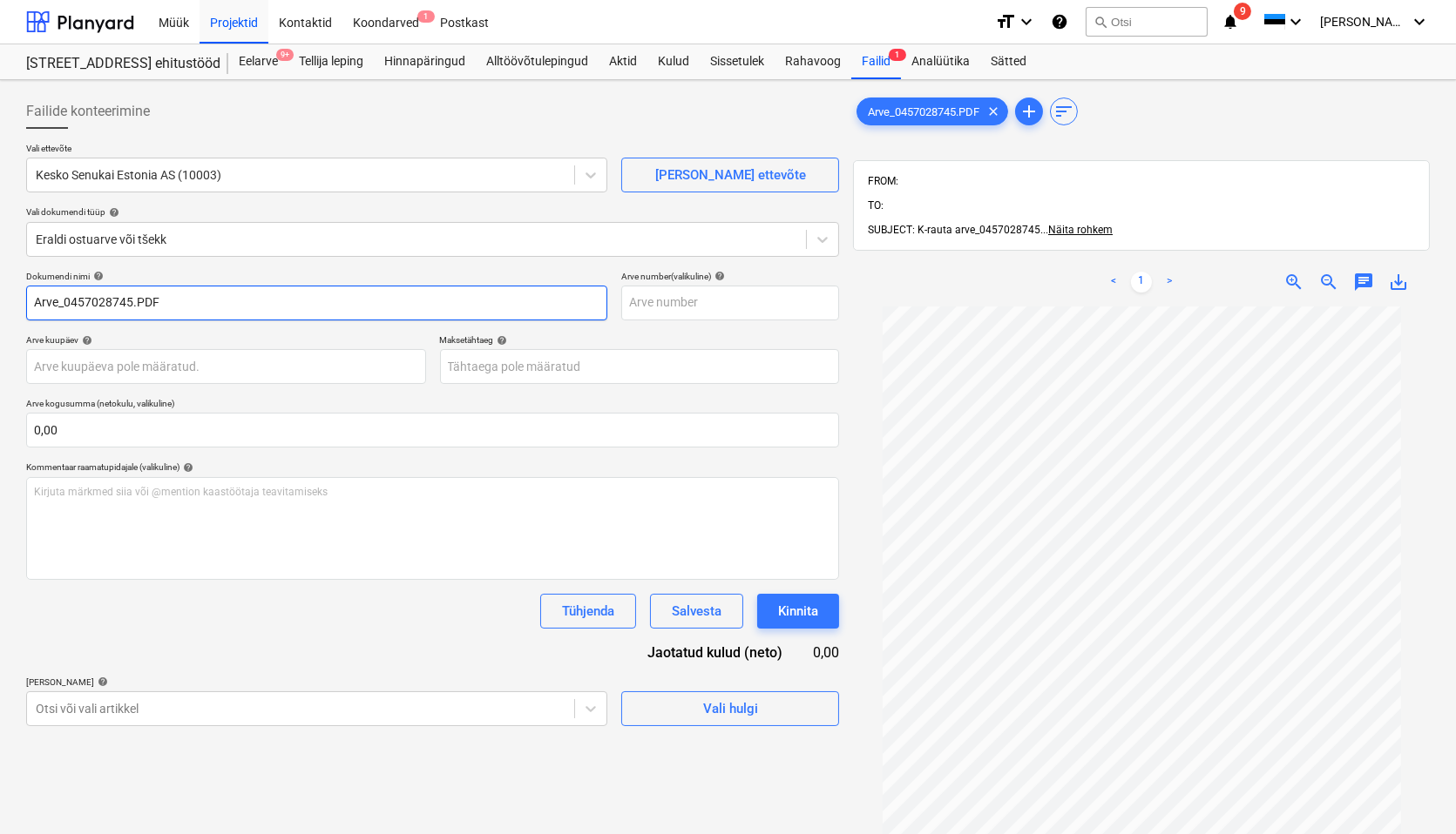
drag, startPoint x: 67, startPoint y: 308, endPoint x: 7, endPoint y: 308, distance: 60.0
click at [7, 308] on div "Failide konteerimine Vali ettevõte Kesko Senukai Estonia AS (10003) [PERSON_NAM…" at bounding box center [728, 593] width 1456 height 1026
drag, startPoint x: 142, startPoint y: 301, endPoint x: 96, endPoint y: 305, distance: 46.2
click at [96, 305] on input "457028745.PDF" at bounding box center [317, 303] width 581 height 35
type input "457028745"
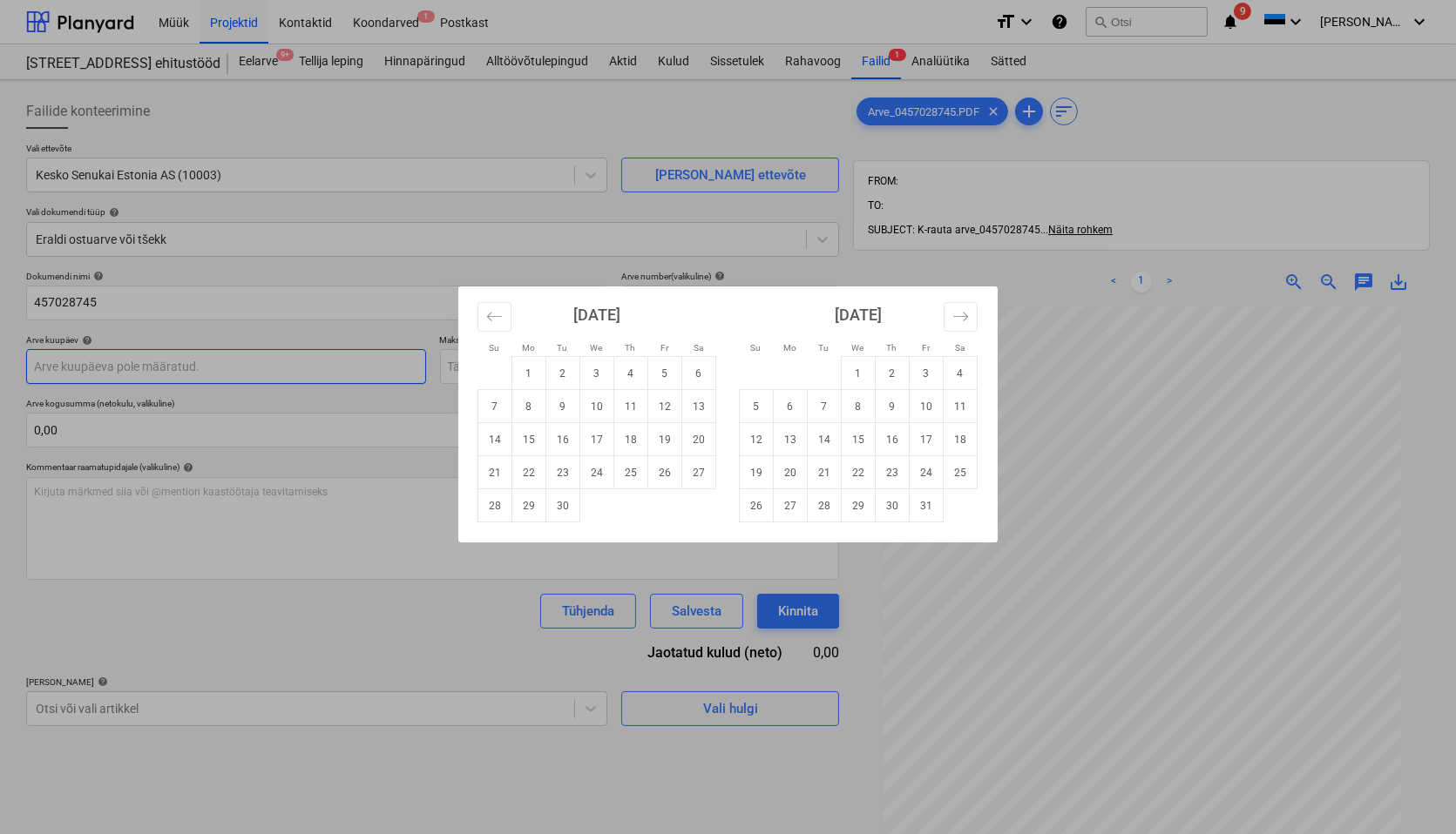
click at [49, 363] on body "Müük Projektid Kontaktid Koondarved 1 Postkast format_size keyboard_arrow_down …" at bounding box center [728, 417] width 1456 height 834
drag, startPoint x: 494, startPoint y: 319, endPoint x: 550, endPoint y: 413, distance: 109.4
click at [494, 320] on icon "Move backward to switch to the previous month." at bounding box center [495, 317] width 17 height 17
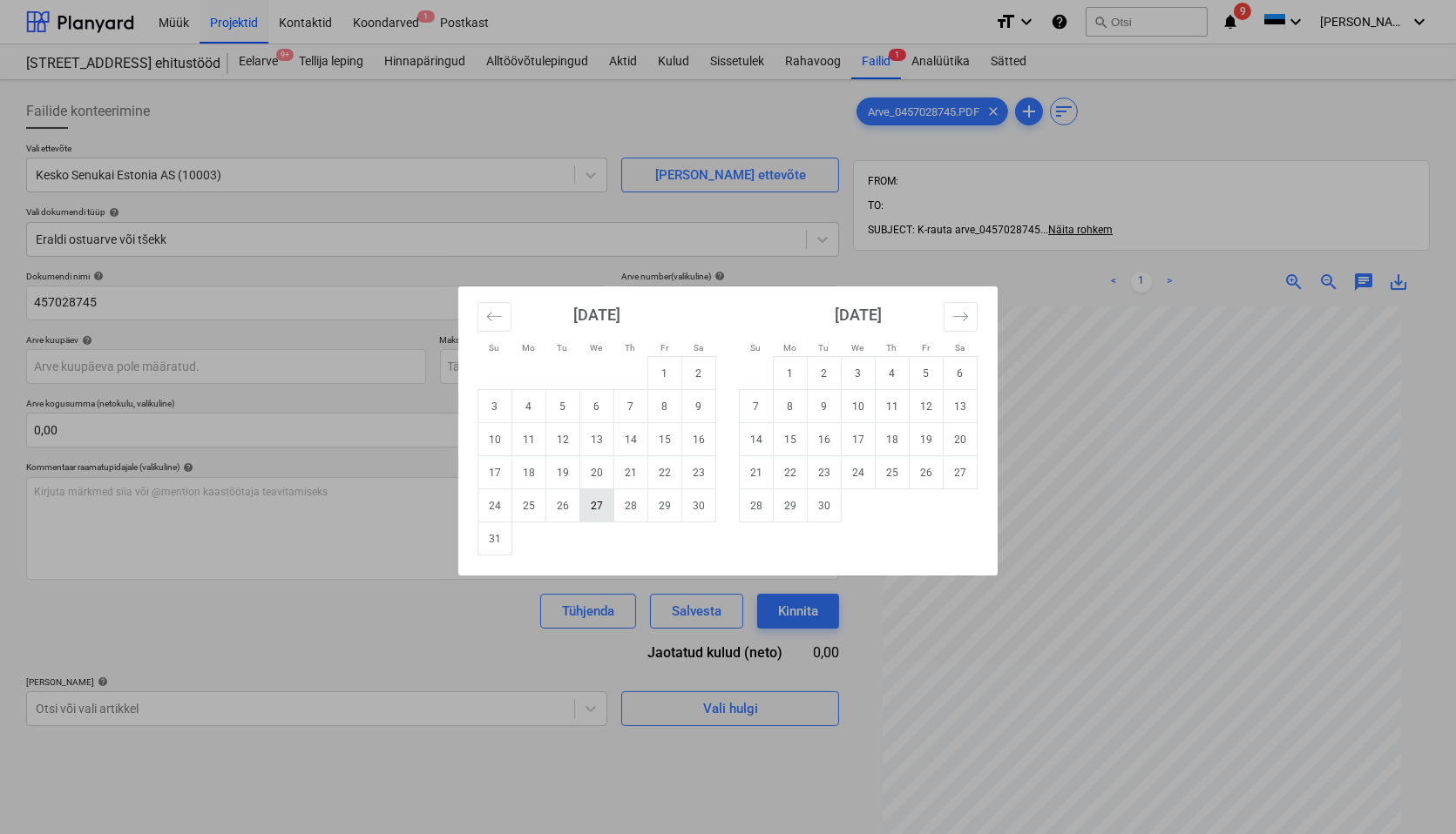
click at [603, 506] on td "27" at bounding box center [597, 506] width 34 height 33
type input "[DATE]"
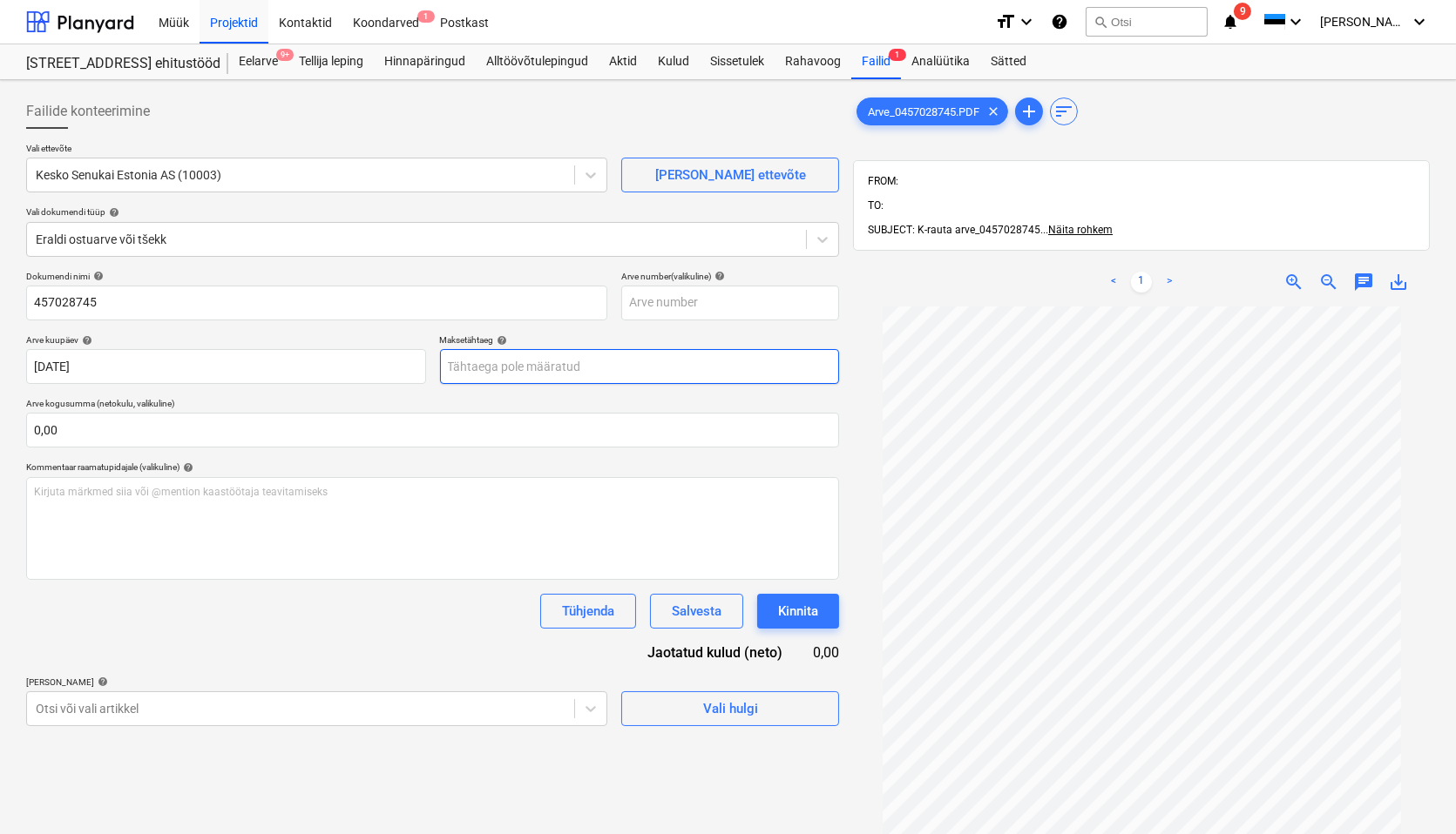
click at [572, 363] on body "Müük Projektid Kontaktid Koondarved 1 Postkast format_size keyboard_arrow_down …" at bounding box center [728, 417] width 1456 height 834
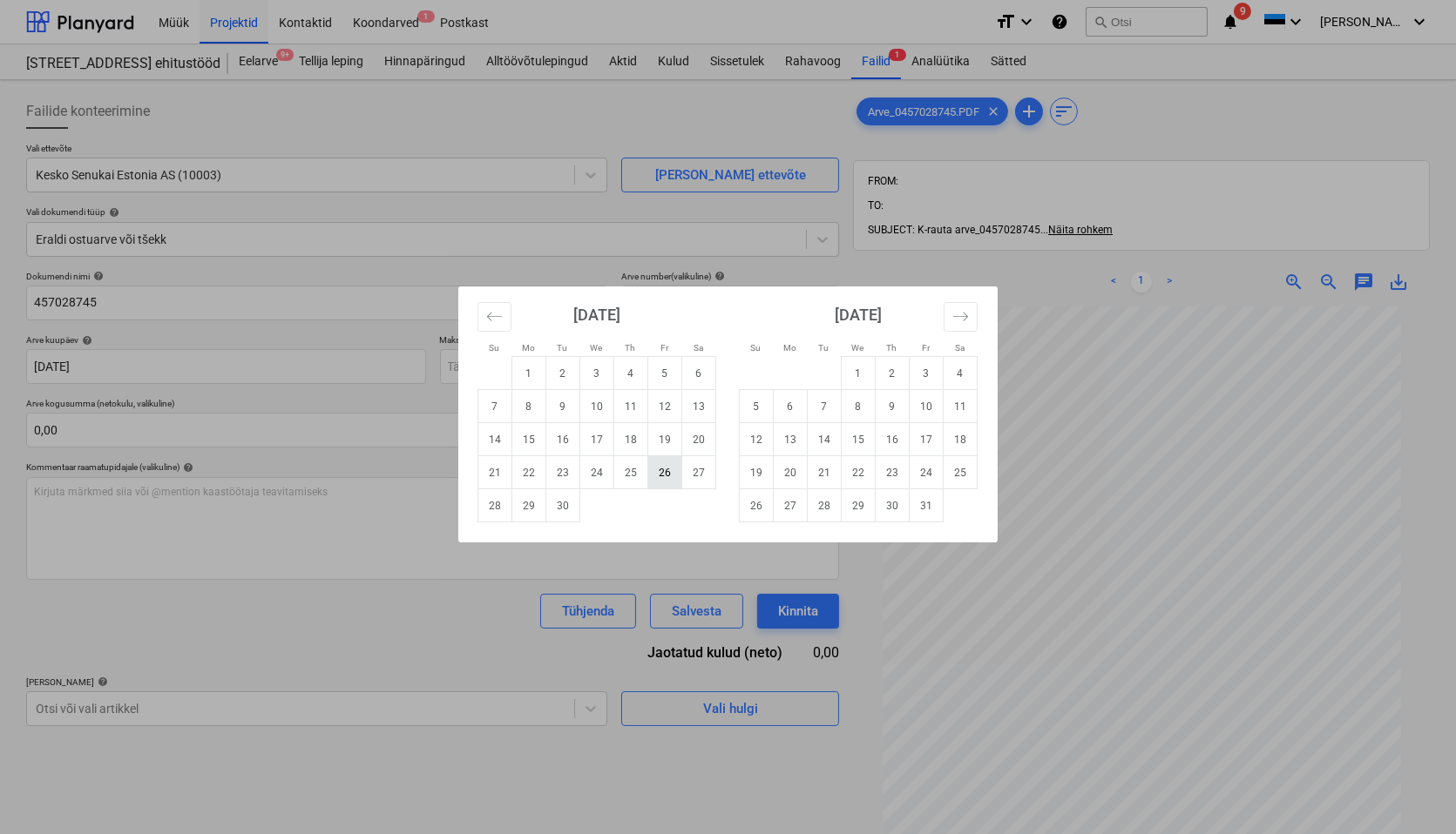
drag, startPoint x: 663, startPoint y: 470, endPoint x: 458, endPoint y: 470, distance: 205.0
click at [662, 470] on td "26" at bounding box center [665, 473] width 34 height 33
type input "[DATE]"
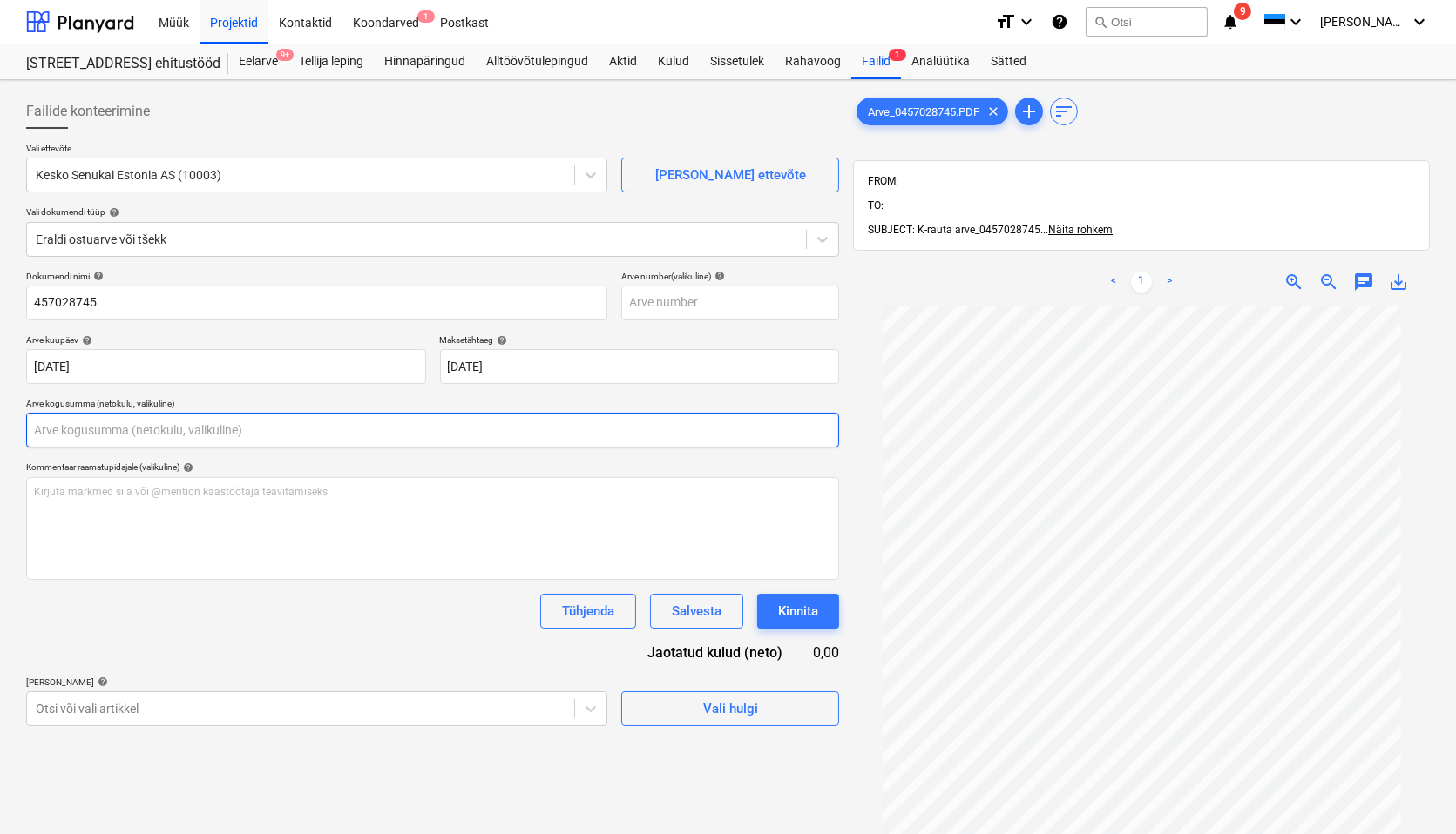
click at [61, 429] on input "text" at bounding box center [432, 430] width 813 height 35
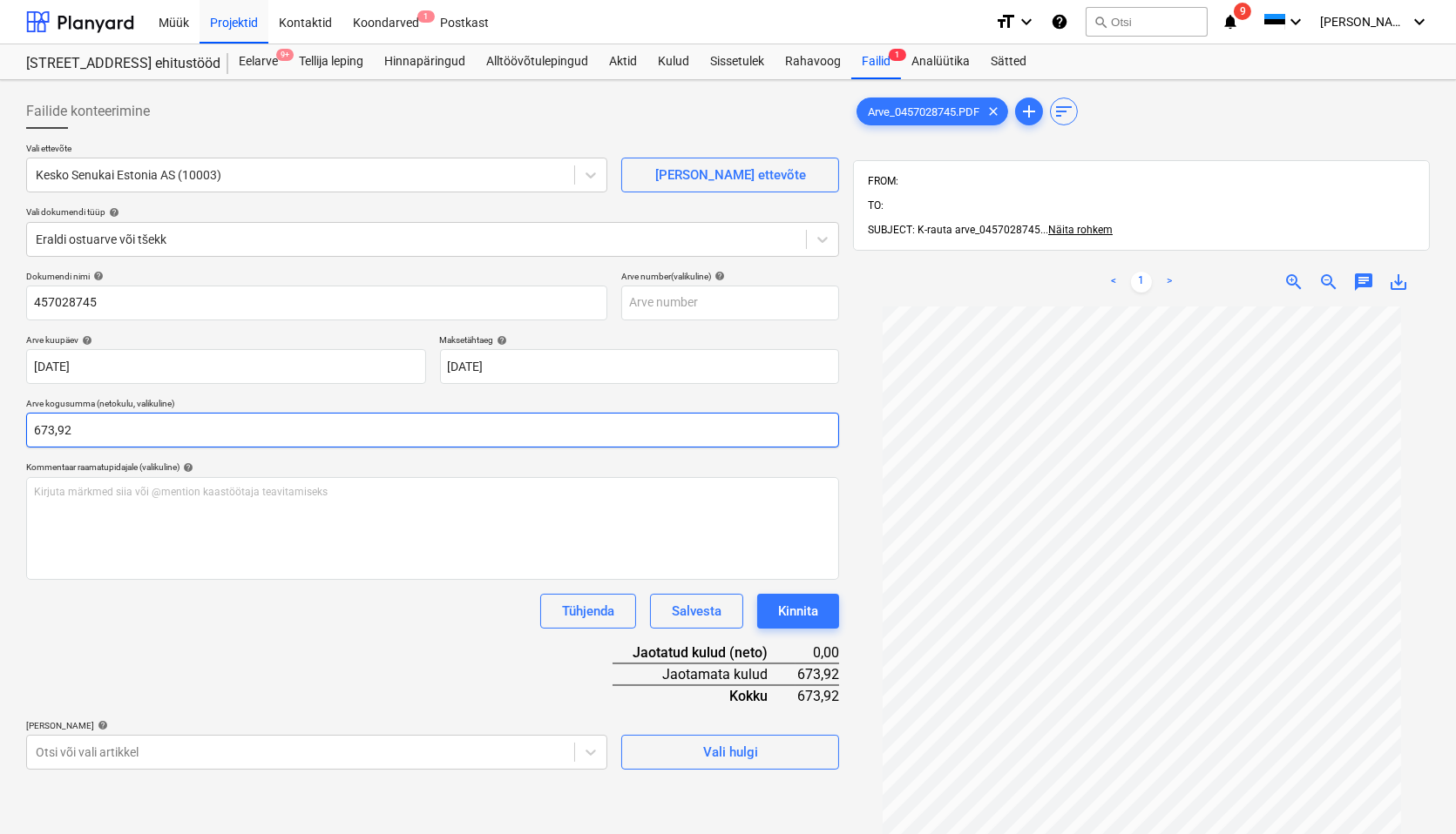
type input "673,92"
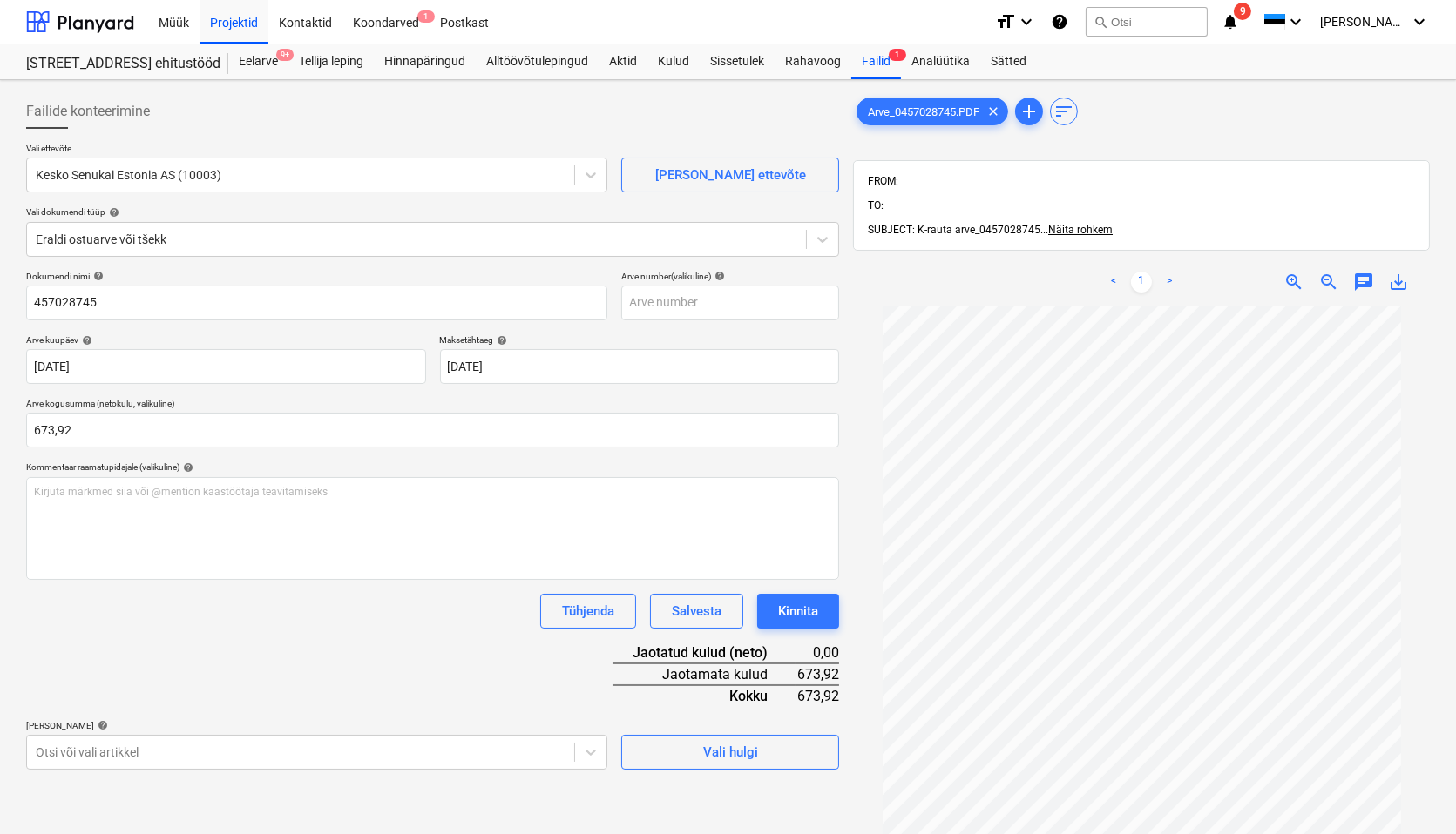
click at [237, 588] on div "Dokumendi nimi help 457028745 Arve number (valikuline) help Arve kuupäev help […" at bounding box center [432, 520] width 813 height 499
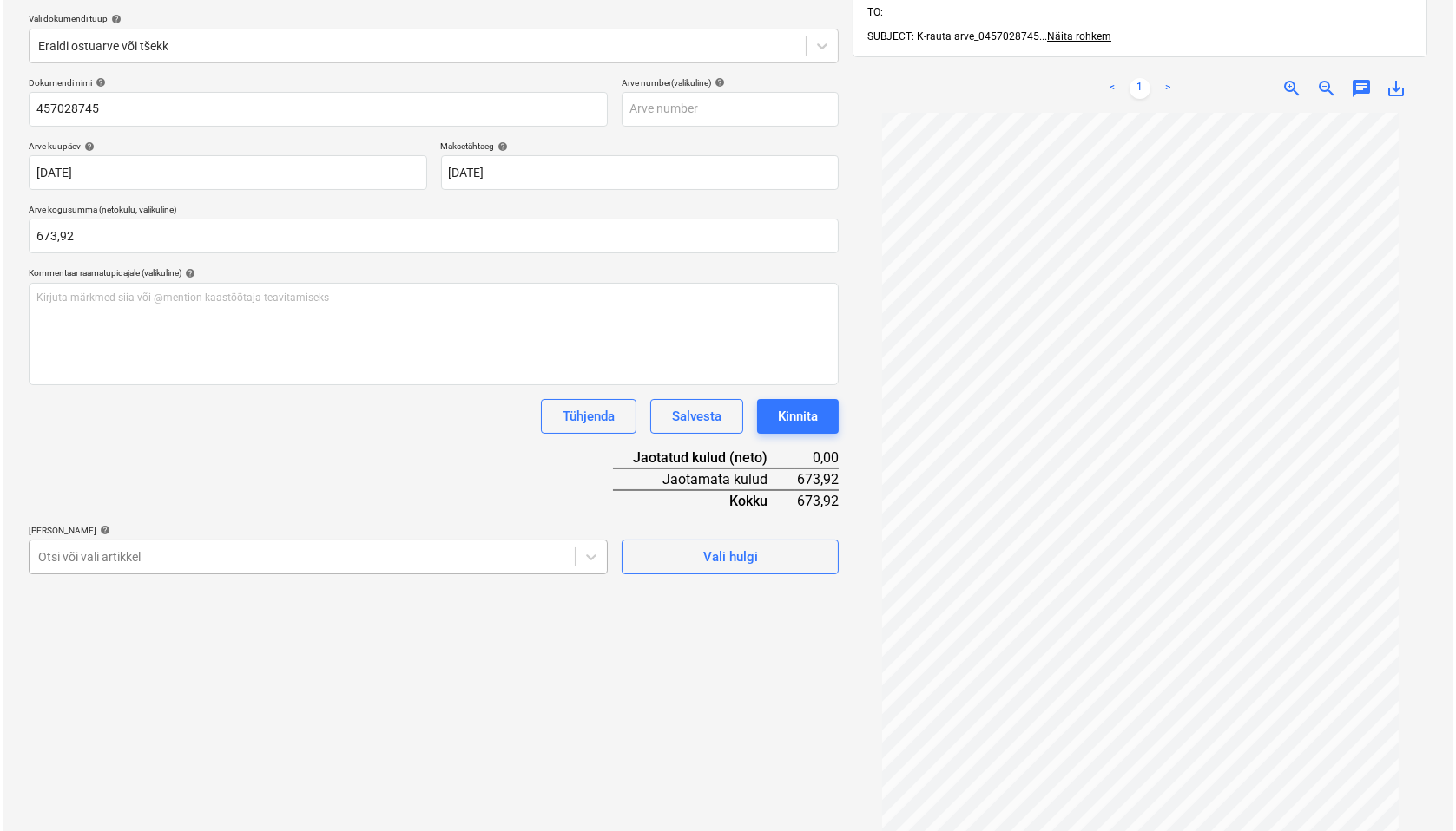
scroll to position [215, 0]
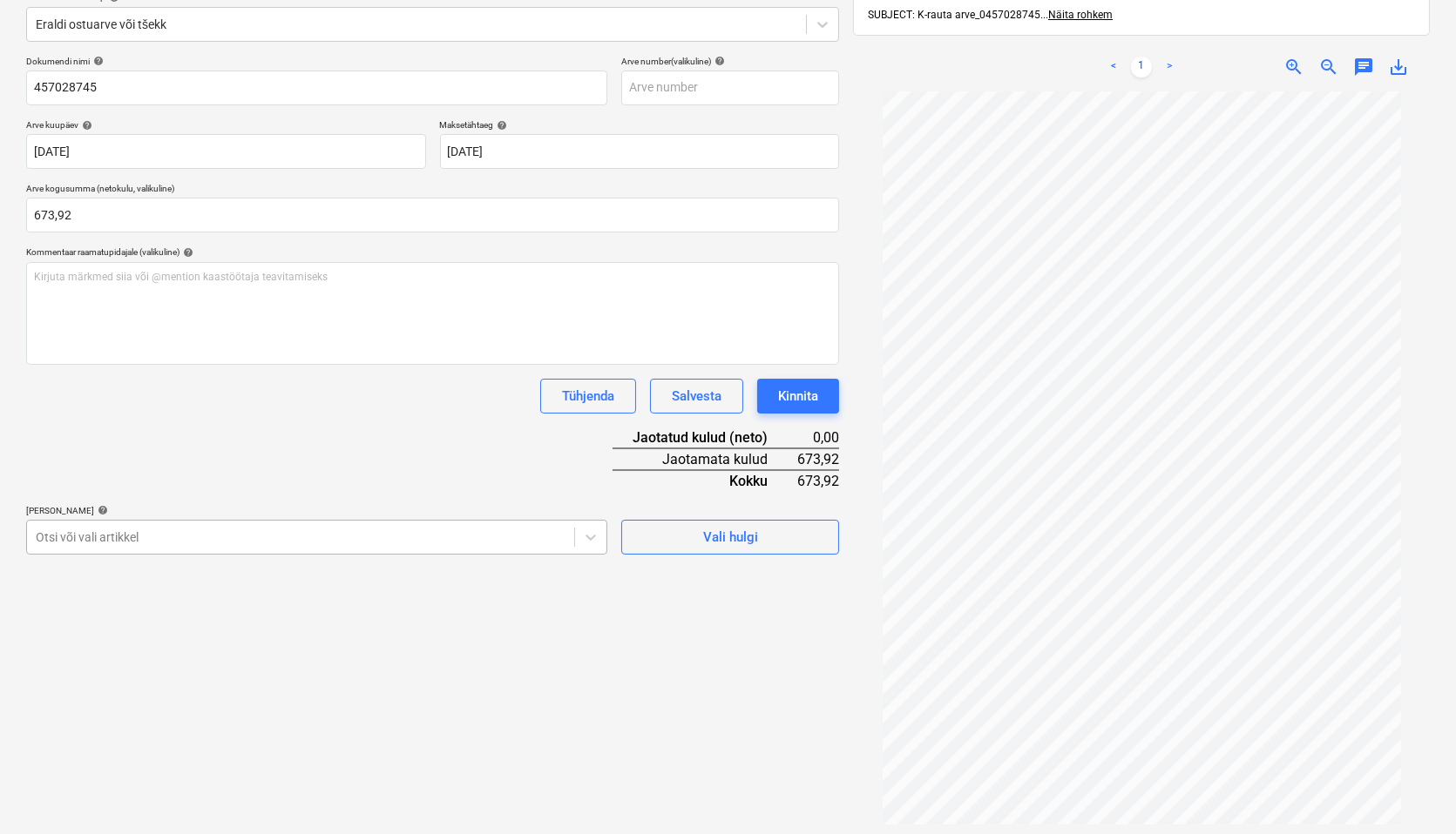
click at [67, 559] on div "Failide konteerimine Vali ettevõte Kesko Senukai Estonia AS (10003) [PERSON_NAM…" at bounding box center [432, 378] width 827 height 1012
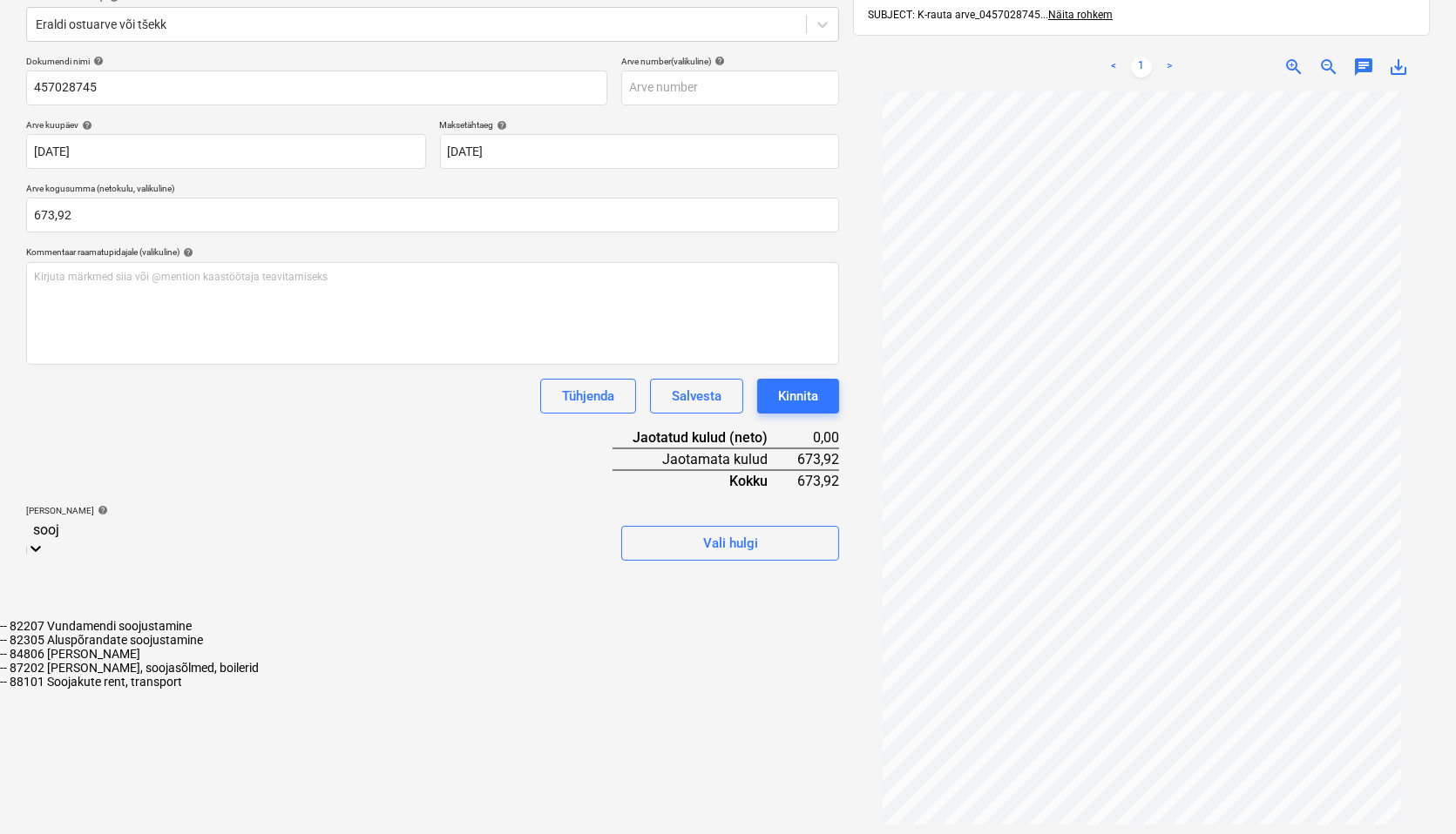
type input "sooju"
click at [97, 619] on div "-- 82207 Vundamendi soojustamine" at bounding box center [728, 626] width 1456 height 14
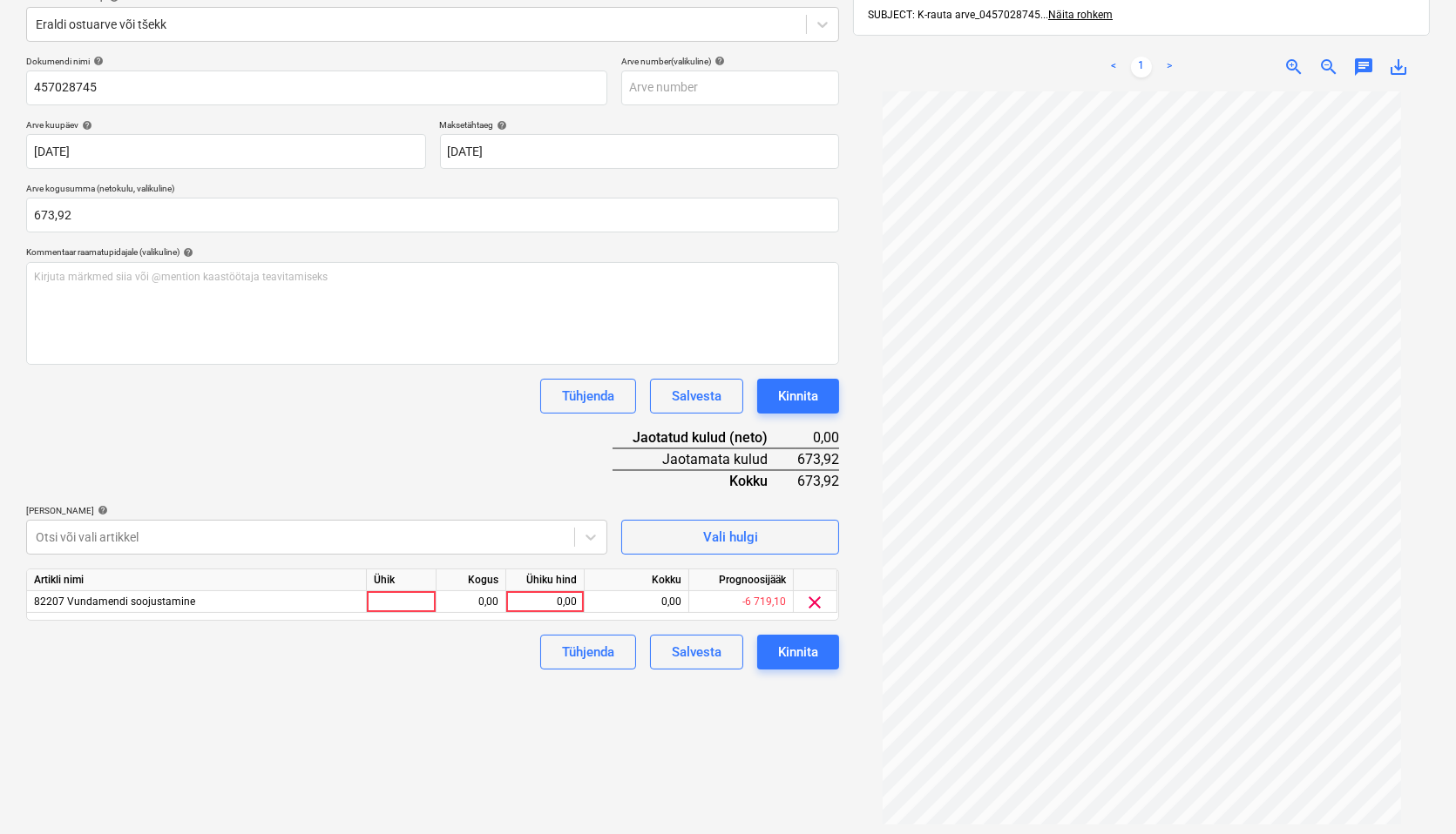
click at [729, 755] on div "Failide konteerimine Vali ettevõte Kesko Senukai Estonia AS (10003) [PERSON_NAM…" at bounding box center [432, 378] width 827 height 1012
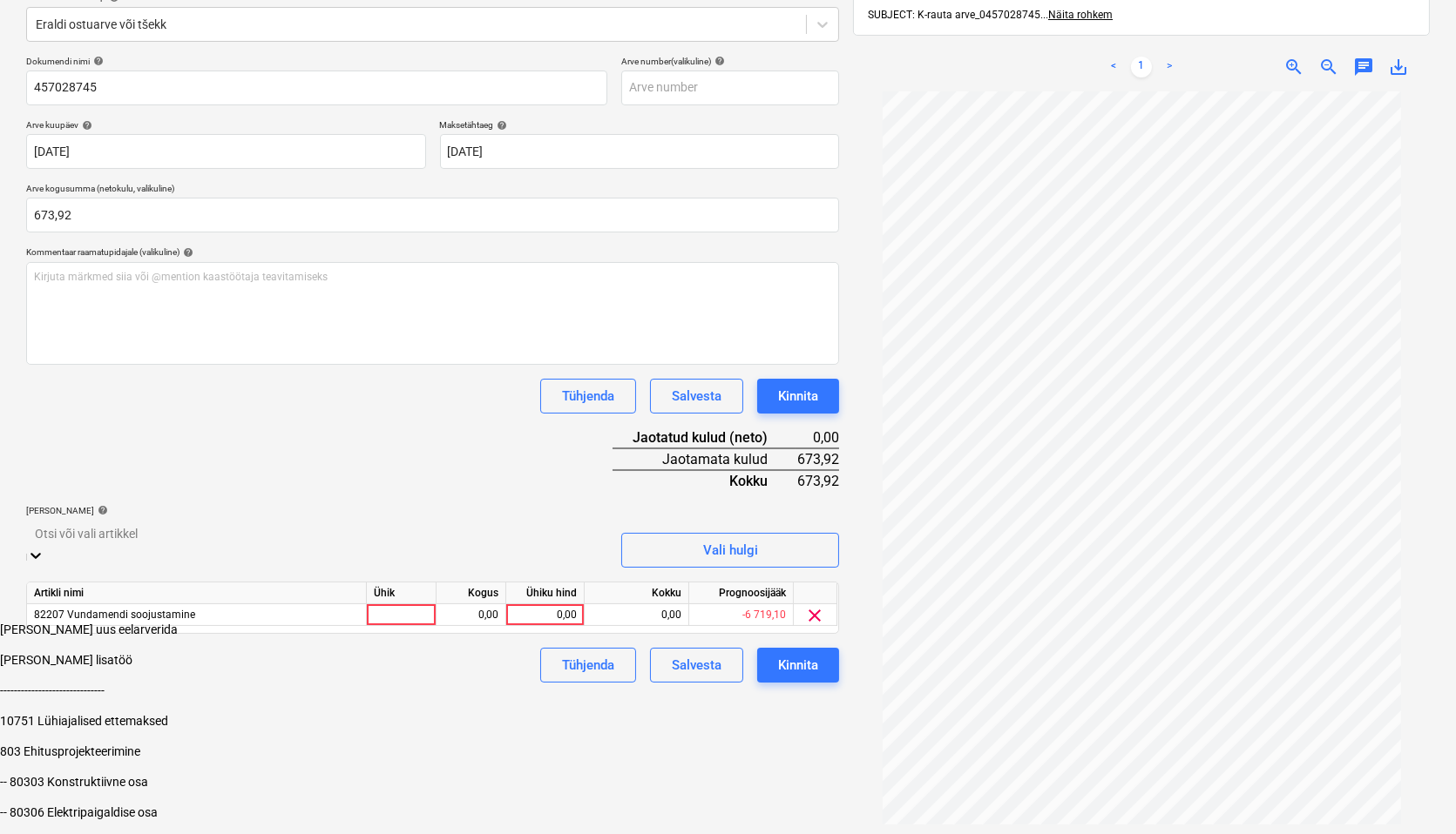
click at [47, 535] on div at bounding box center [317, 533] width 564 height 20
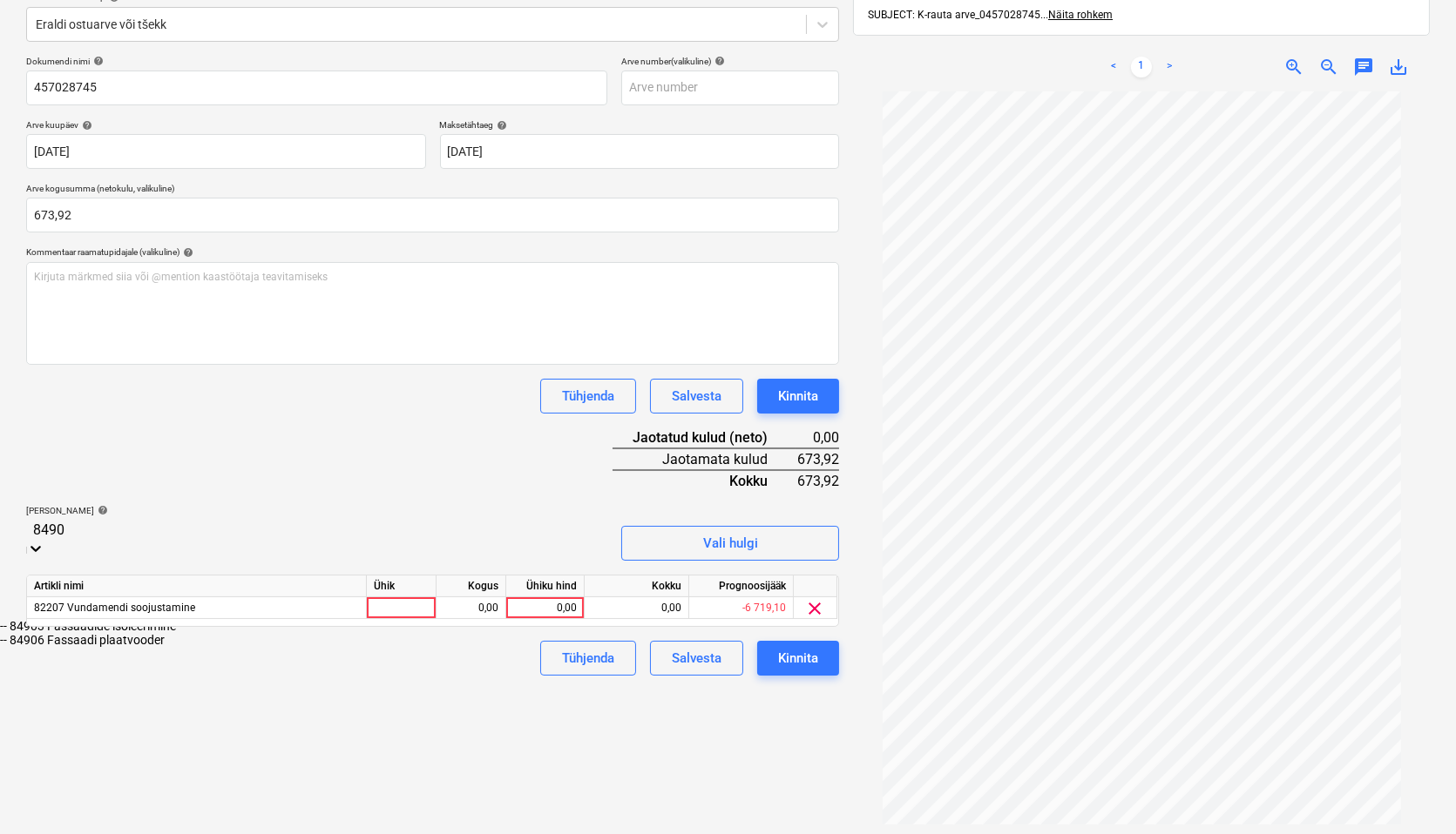
type input "84903"
click at [129, 619] on div "-- 84903 Fassaadide isoleerimine" at bounding box center [728, 626] width 1456 height 14
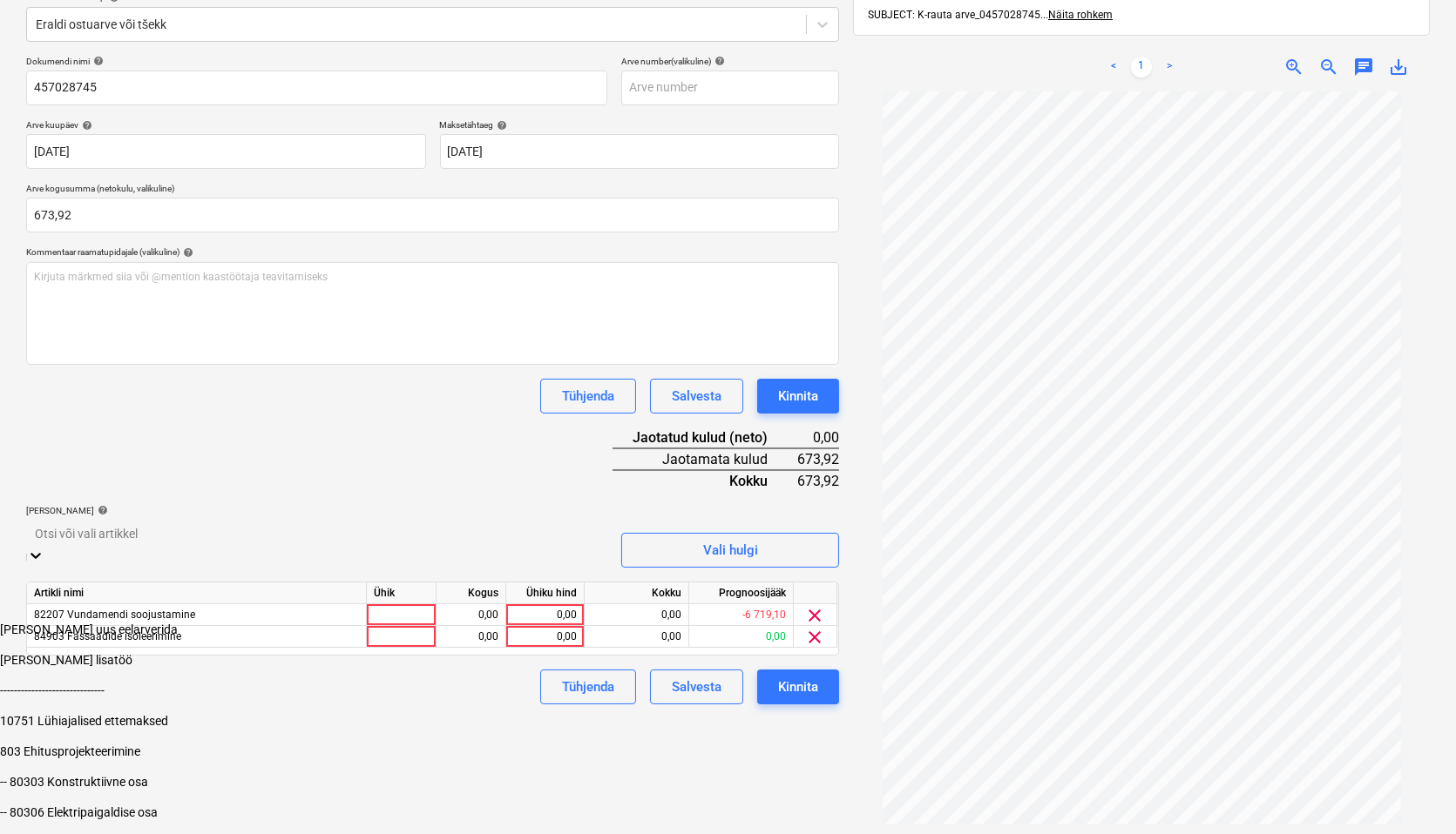
drag, startPoint x: 744, startPoint y: 755, endPoint x: 612, endPoint y: 711, distance: 139.1
click at [742, 755] on div "Failide konteerimine Vali ettevõte Kesko Senukai Estonia AS (10003) [PERSON_NAM…" at bounding box center [432, 378] width 827 height 1012
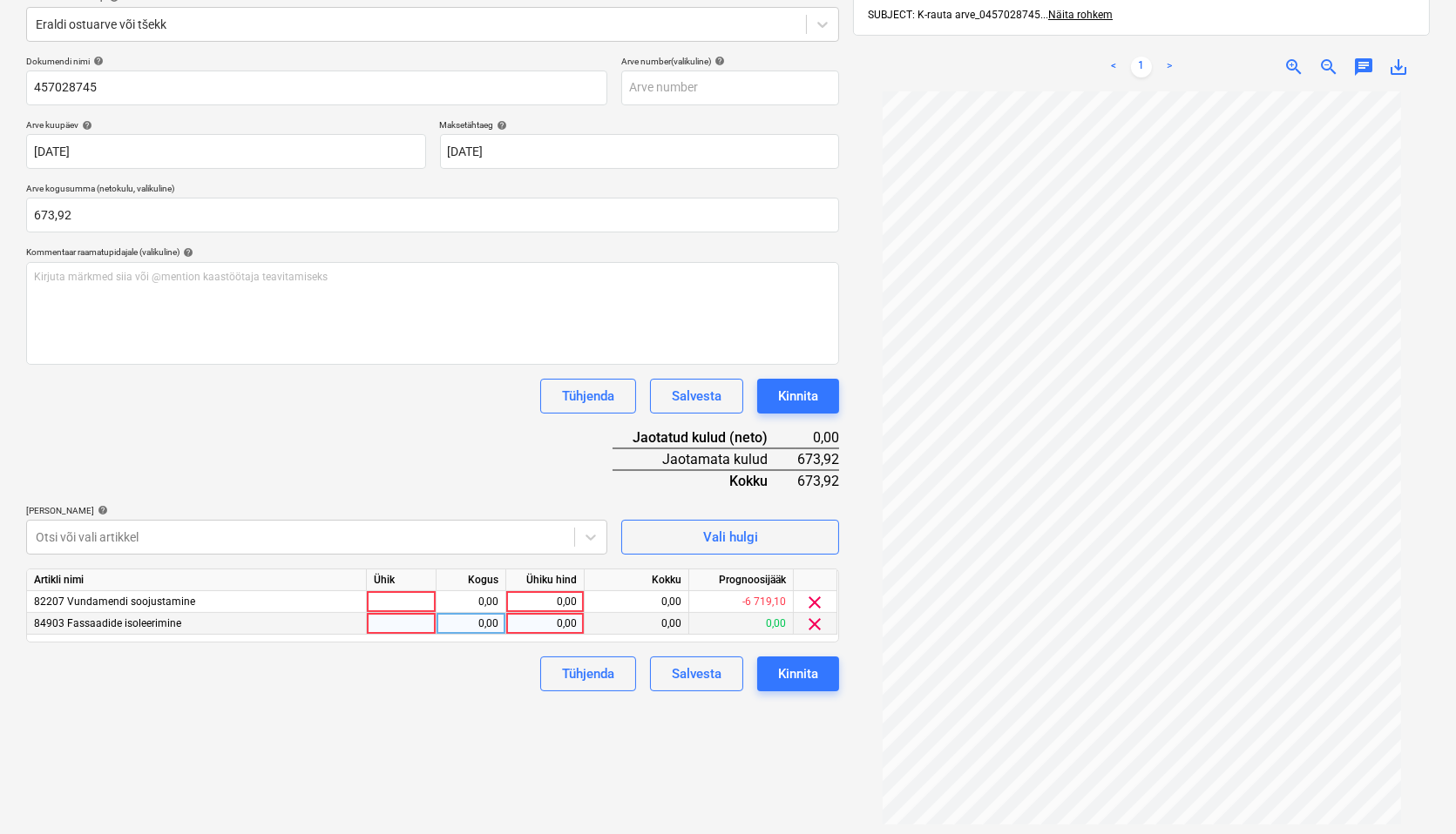
click at [384, 621] on div at bounding box center [402, 623] width 70 height 22
type input "tk"
click at [465, 623] on div "0,00" at bounding box center [471, 623] width 55 height 22
type input "1"
click at [543, 623] on div "0,00" at bounding box center [545, 623] width 63 height 22
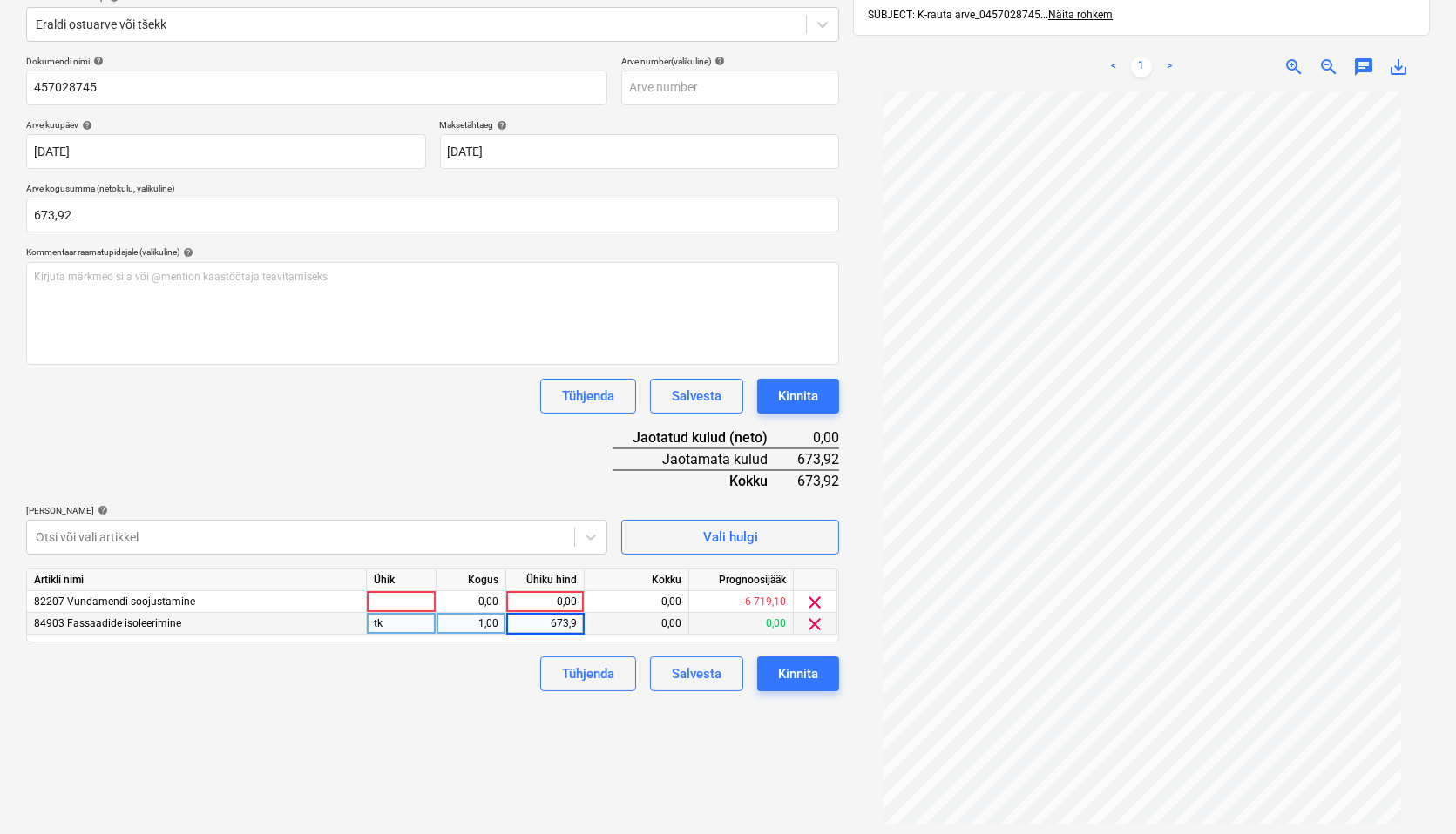
type input "673,92"
click at [488, 756] on div "Failide konteerimine Vali ettevõte Kesko Senukai Estonia AS (10003) [PERSON_NAM…" at bounding box center [432, 378] width 827 height 1012
click at [813, 606] on span "clear" at bounding box center [816, 602] width 21 height 21
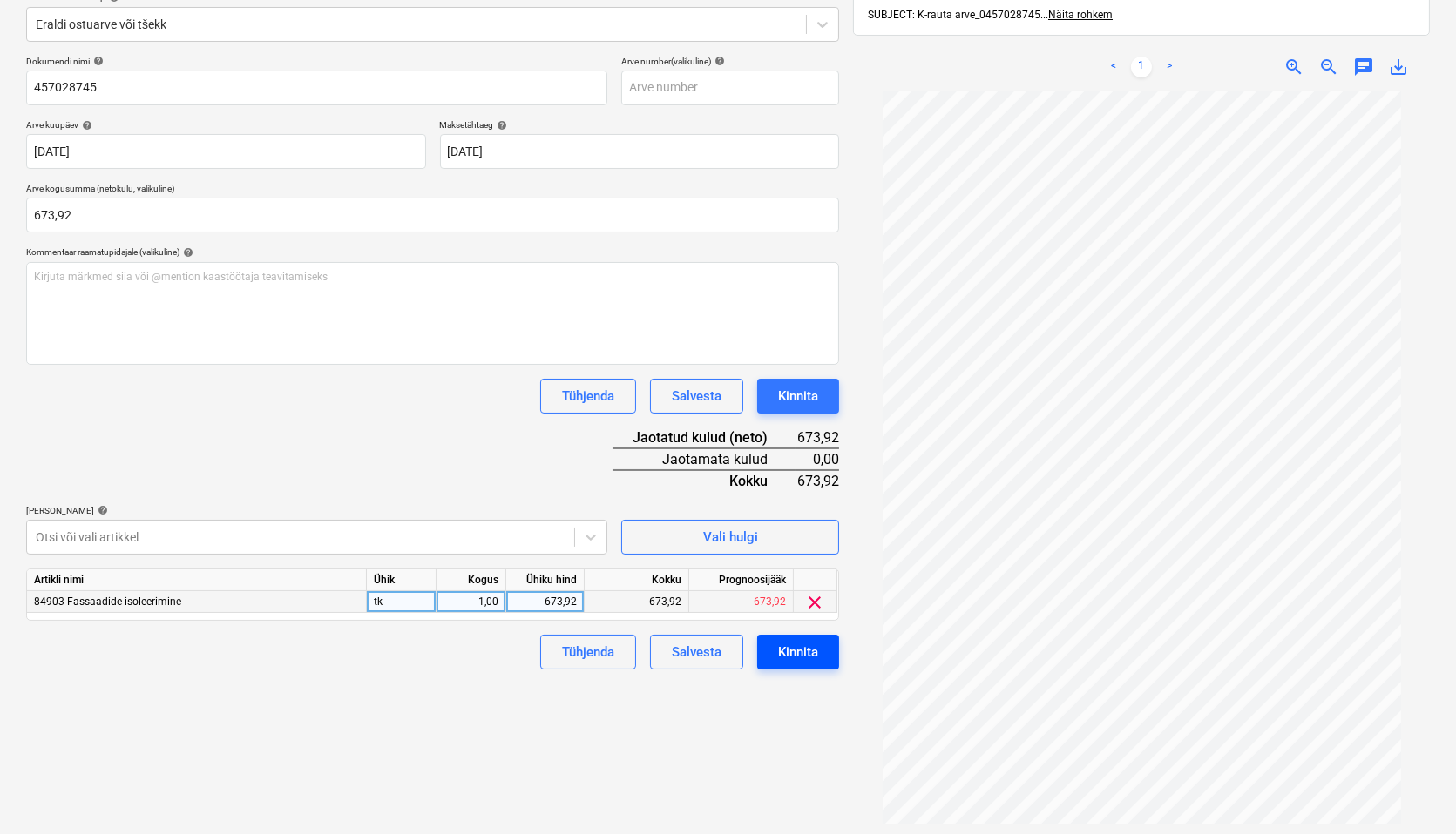
click at [803, 657] on div "Kinnita" at bounding box center [798, 652] width 40 height 23
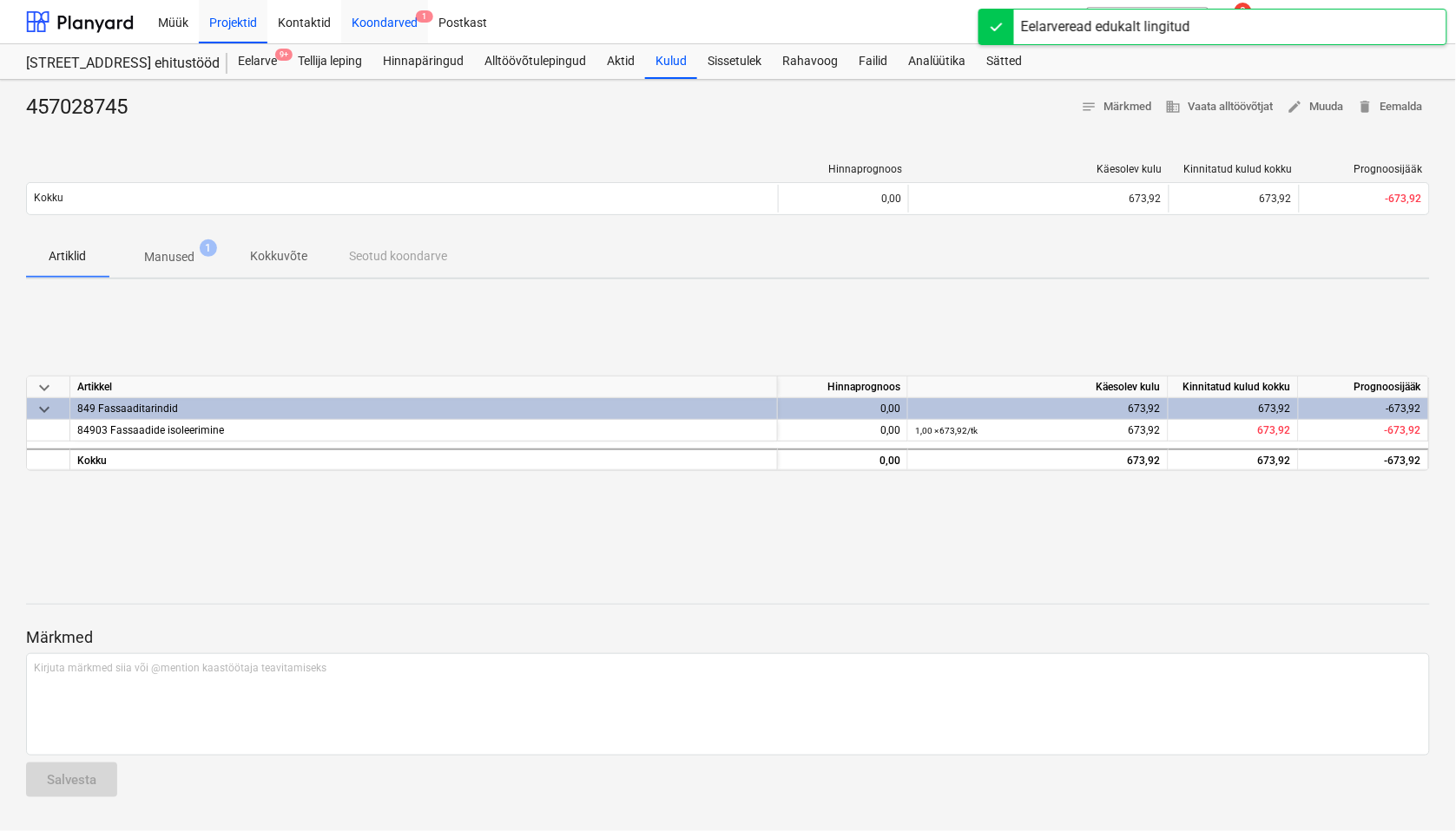
click at [401, 21] on div "Koondarved 1" at bounding box center [384, 21] width 87 height 44
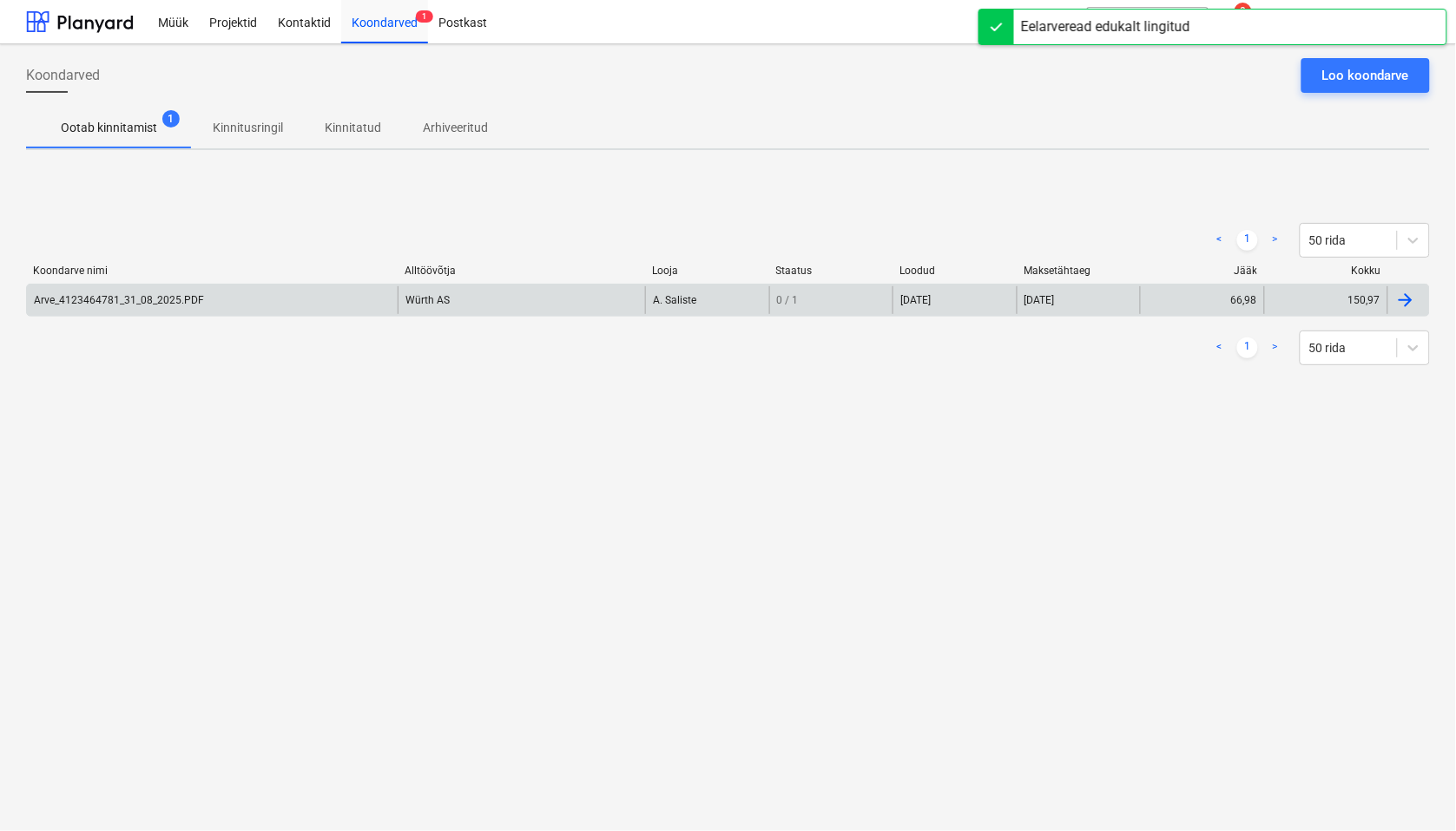
click at [68, 301] on div "Arve_4123464781_31_08_2025.PDF" at bounding box center [119, 300] width 171 height 12
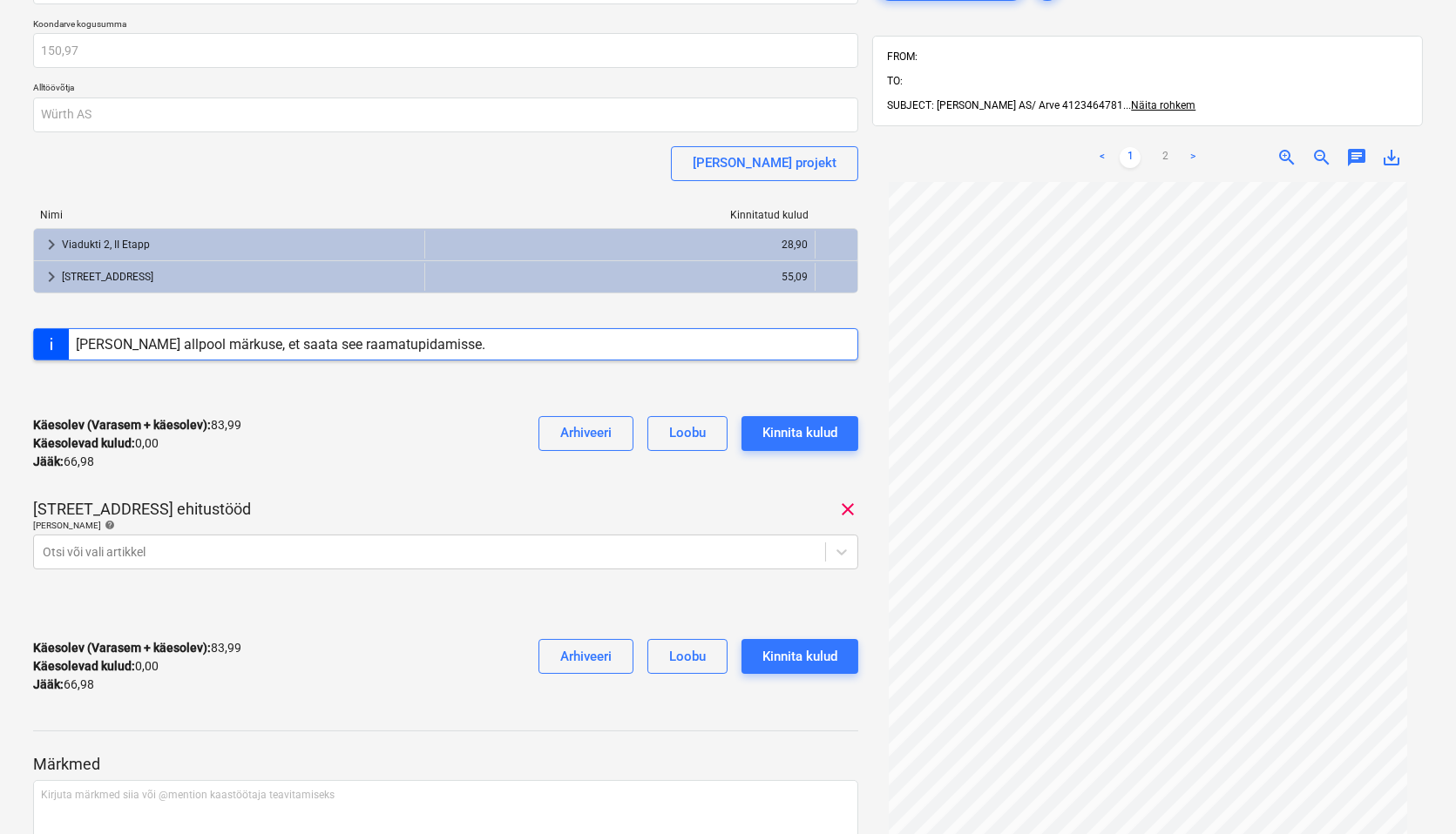
scroll to position [96, 0]
click at [1163, 147] on link "2" at bounding box center [1165, 157] width 21 height 21
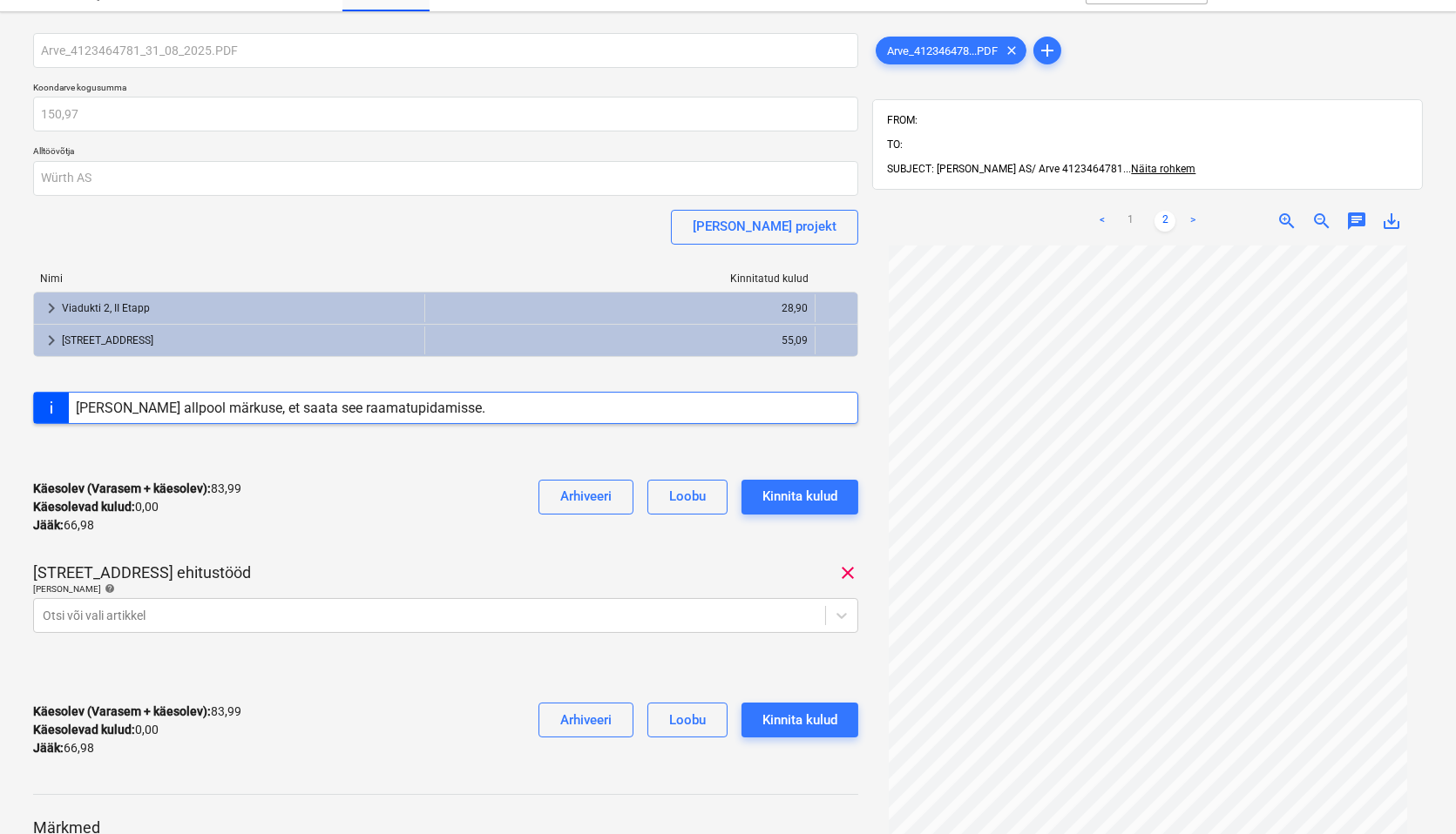
scroll to position [0, 0]
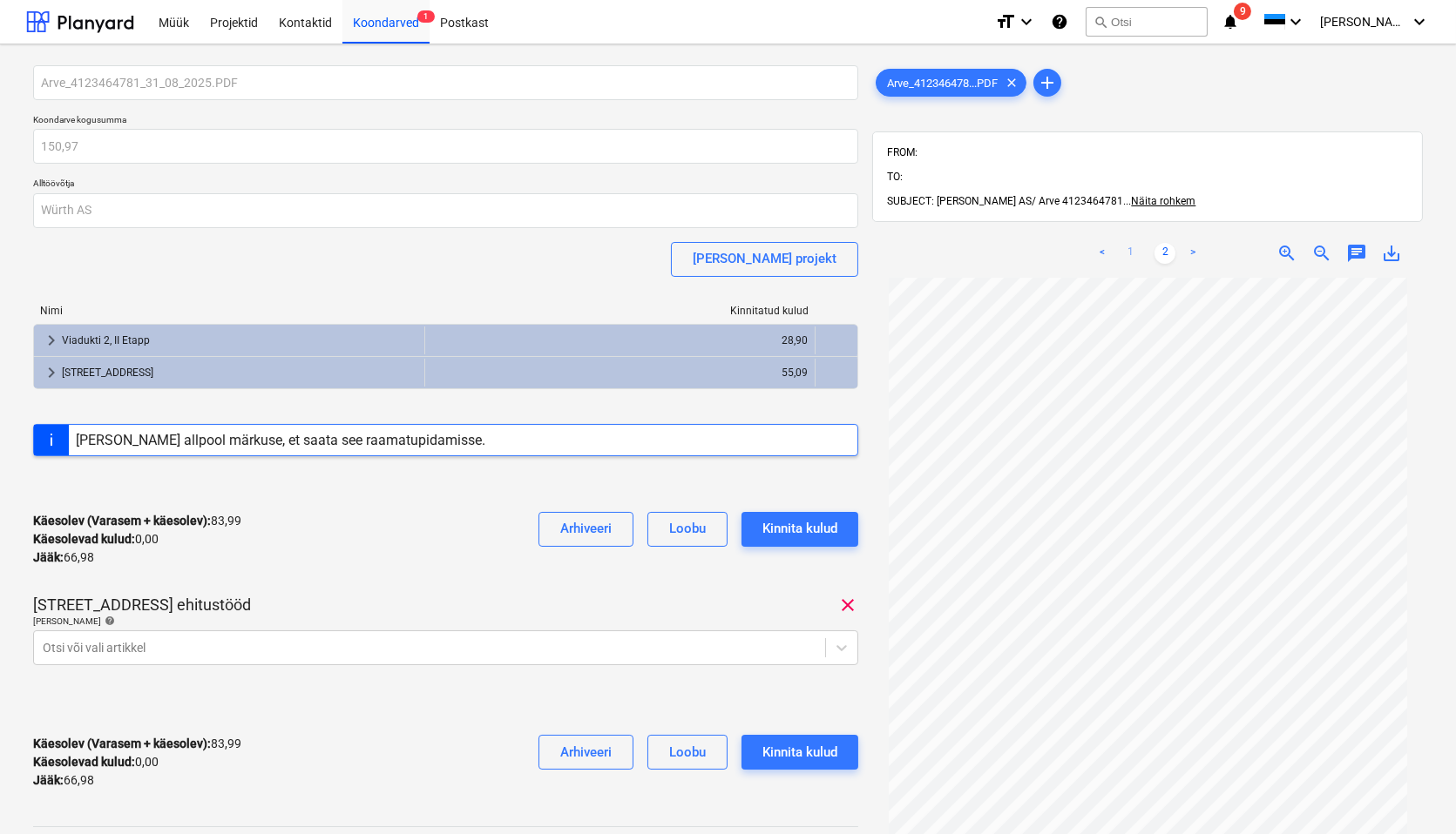
click at [1130, 243] on link "1" at bounding box center [1131, 253] width 21 height 21
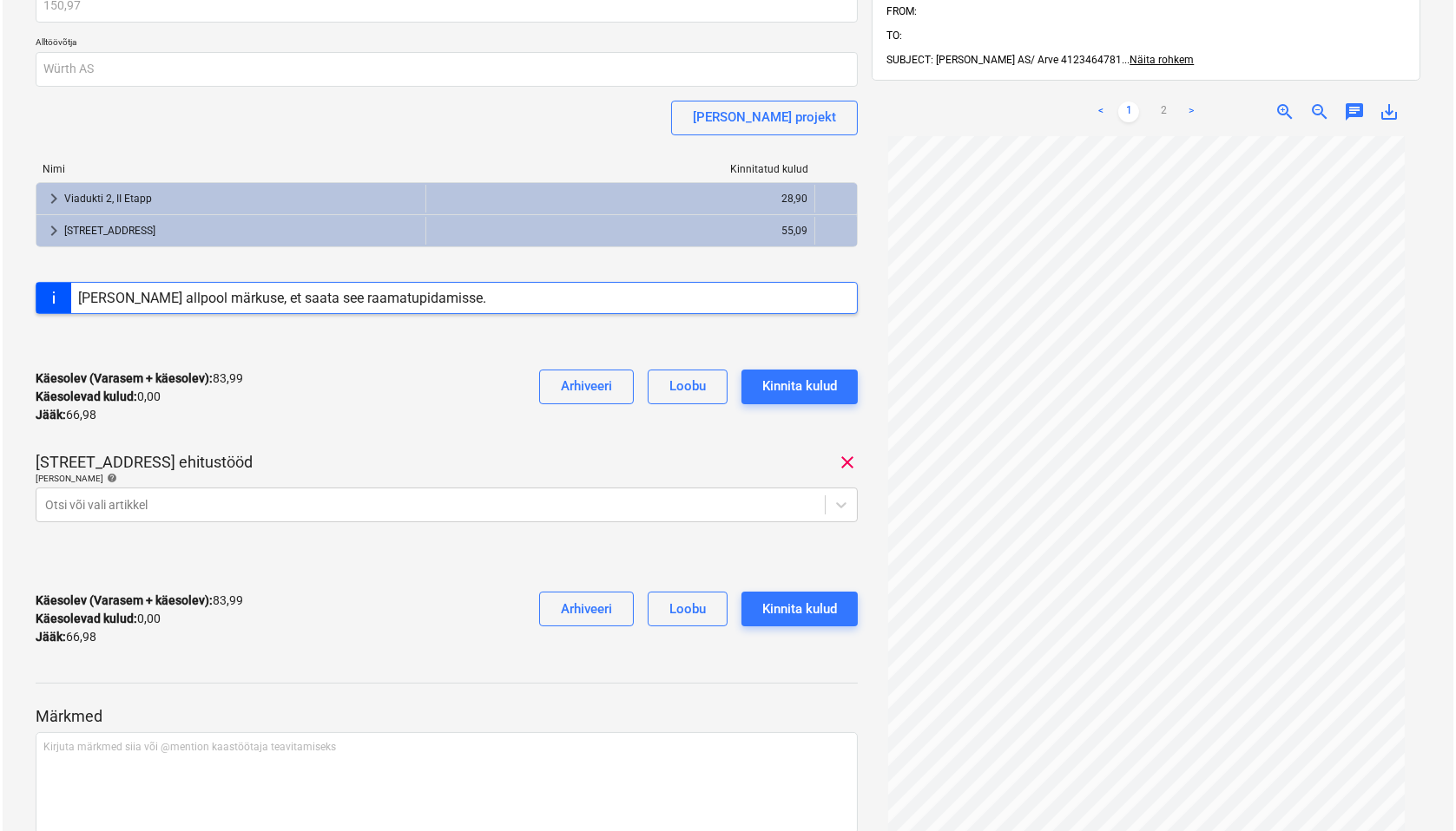
scroll to position [192, 0]
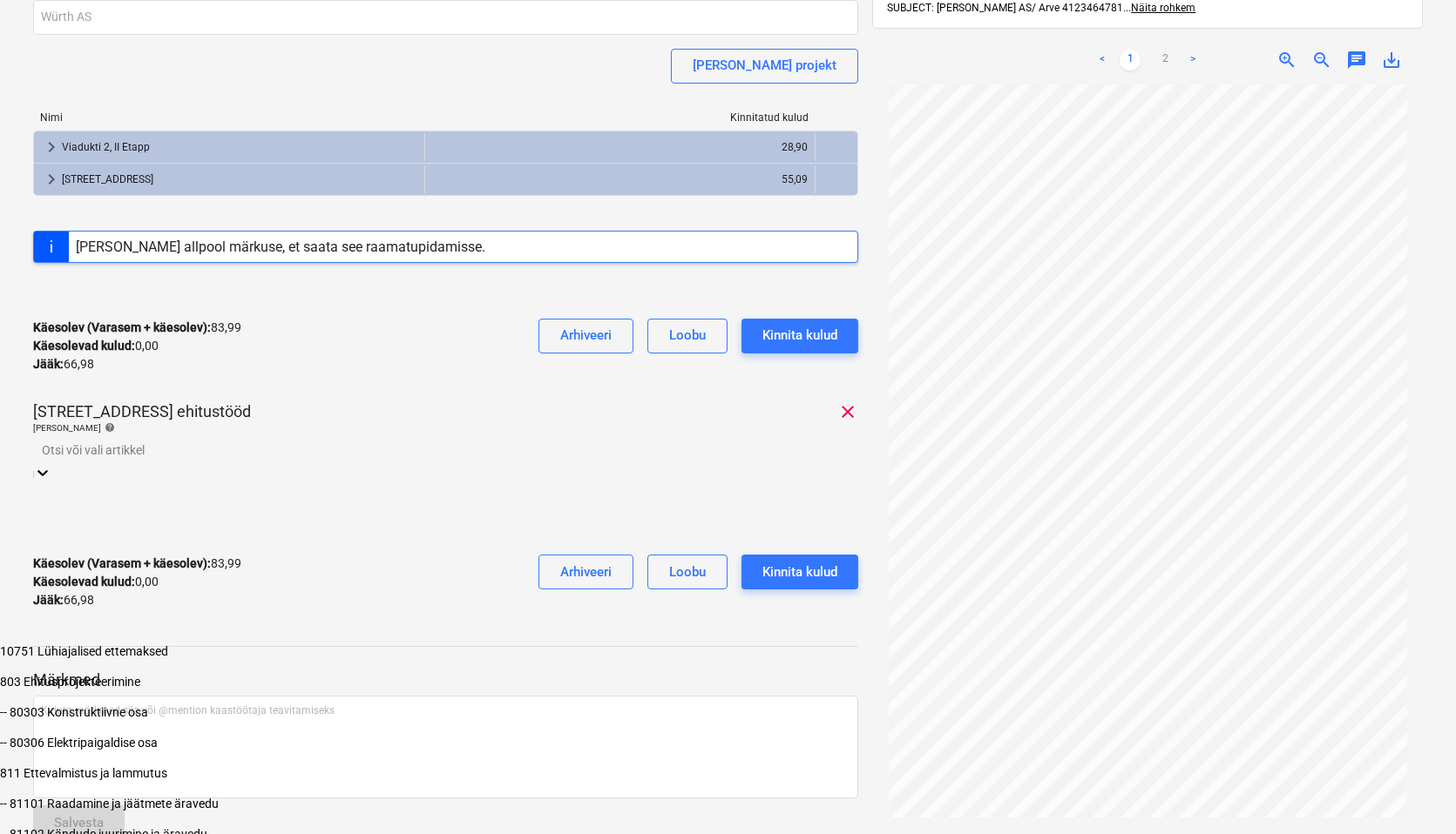
click at [111, 459] on div at bounding box center [446, 450] width 808 height 20
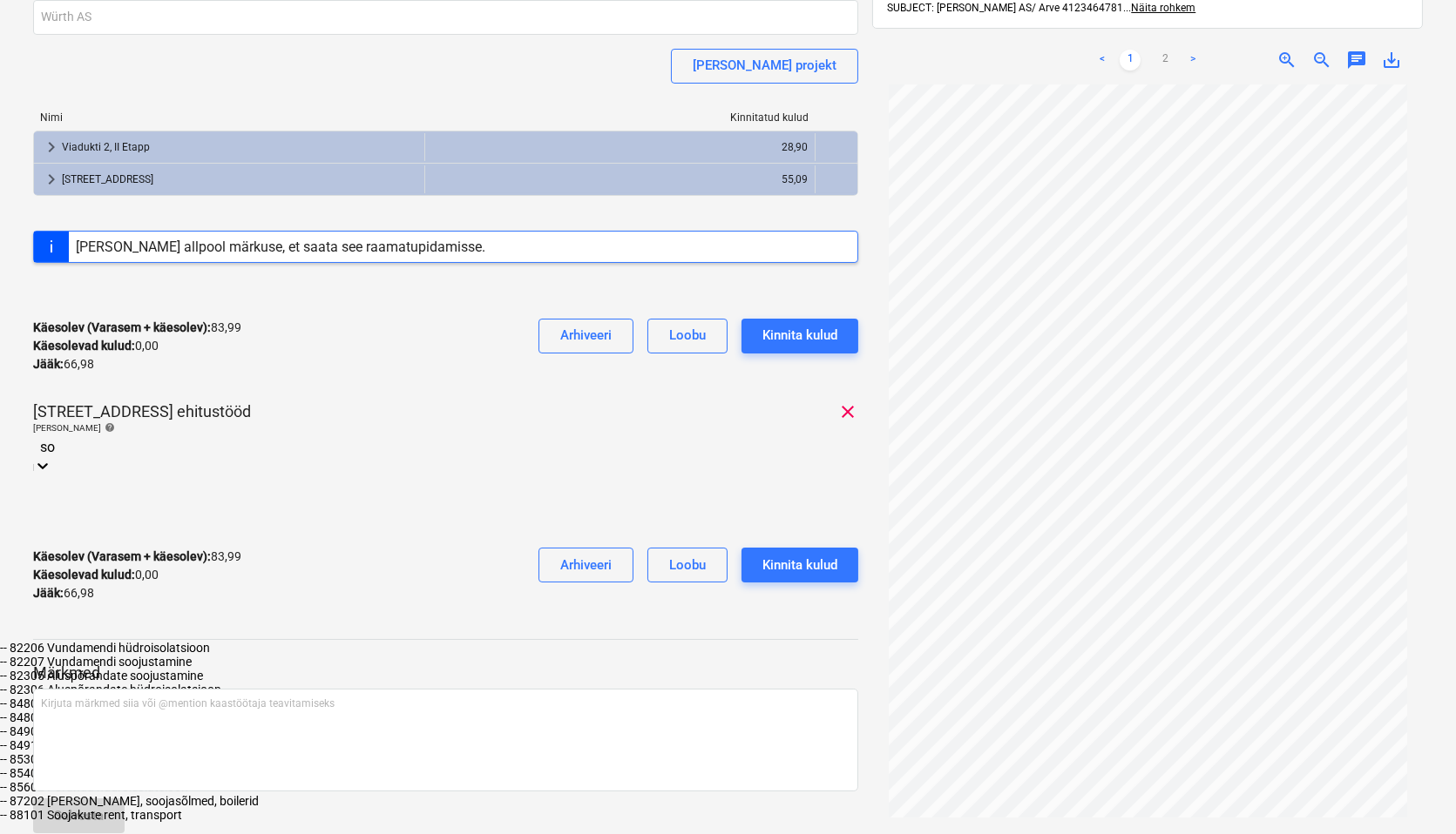
type input "s"
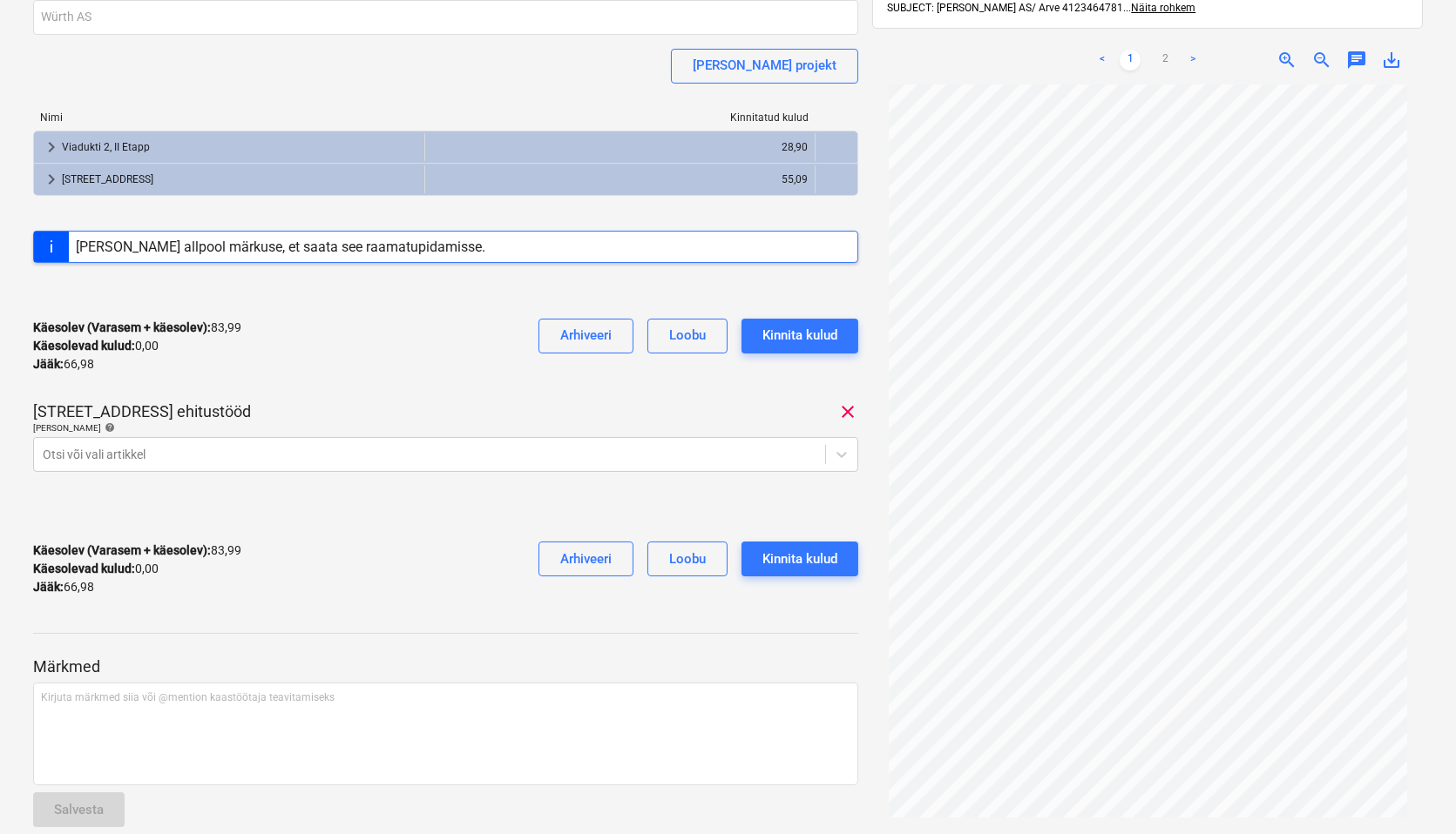
drag, startPoint x: 608, startPoint y: 808, endPoint x: 535, endPoint y: 746, distance: 95.8
click at [608, 789] on div "Märkmed Kirjuta märkmed siia või @mention kaastöötaja teavitamiseks ﻿ Salvesta" at bounding box center [446, 726] width 825 height 231
click at [105, 458] on div at bounding box center [430, 455] width 774 height 17
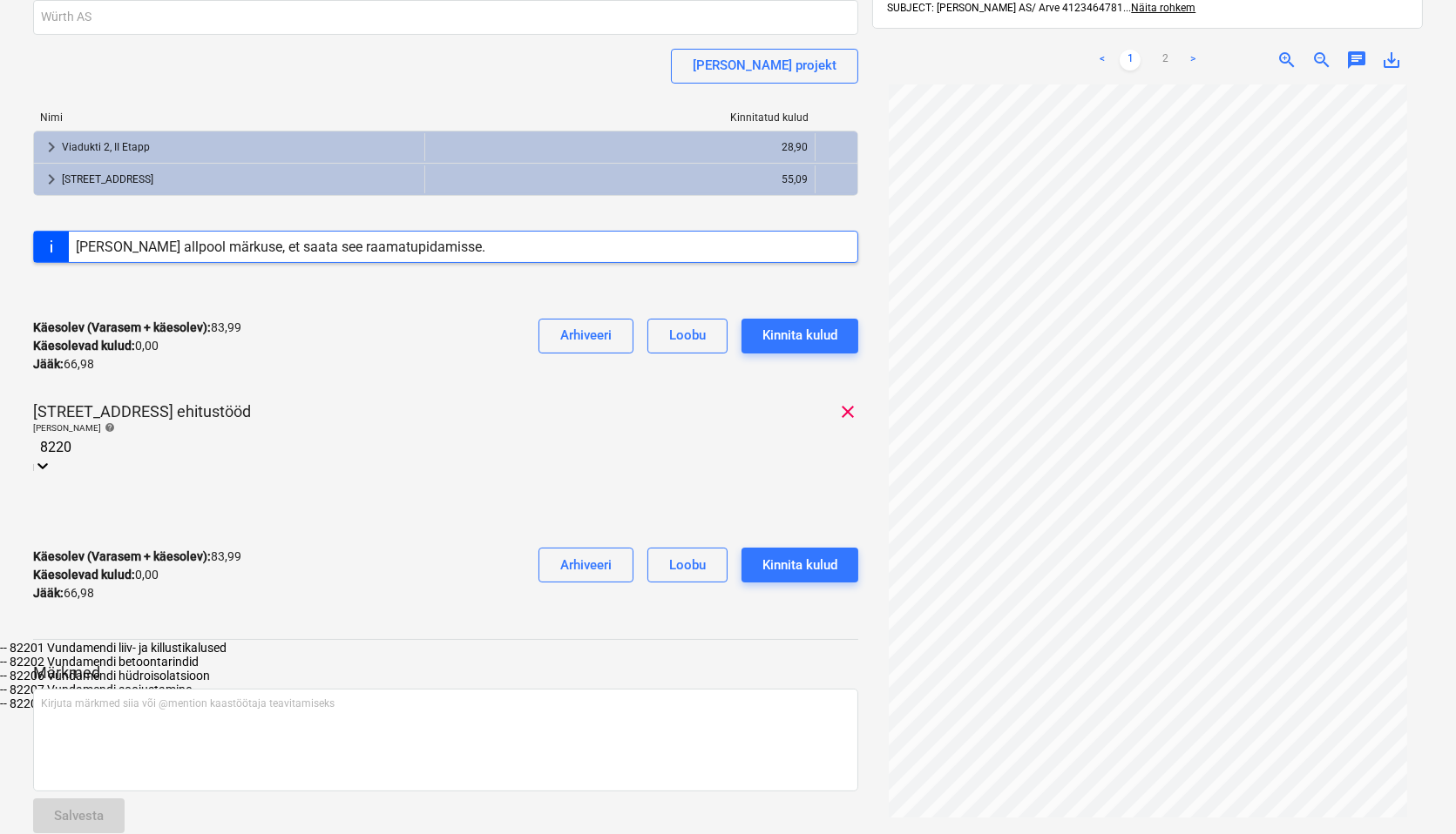
type input "82207"
click at [211, 641] on div "-- 82207 Vundamendi soojustamine" at bounding box center [728, 648] width 1456 height 14
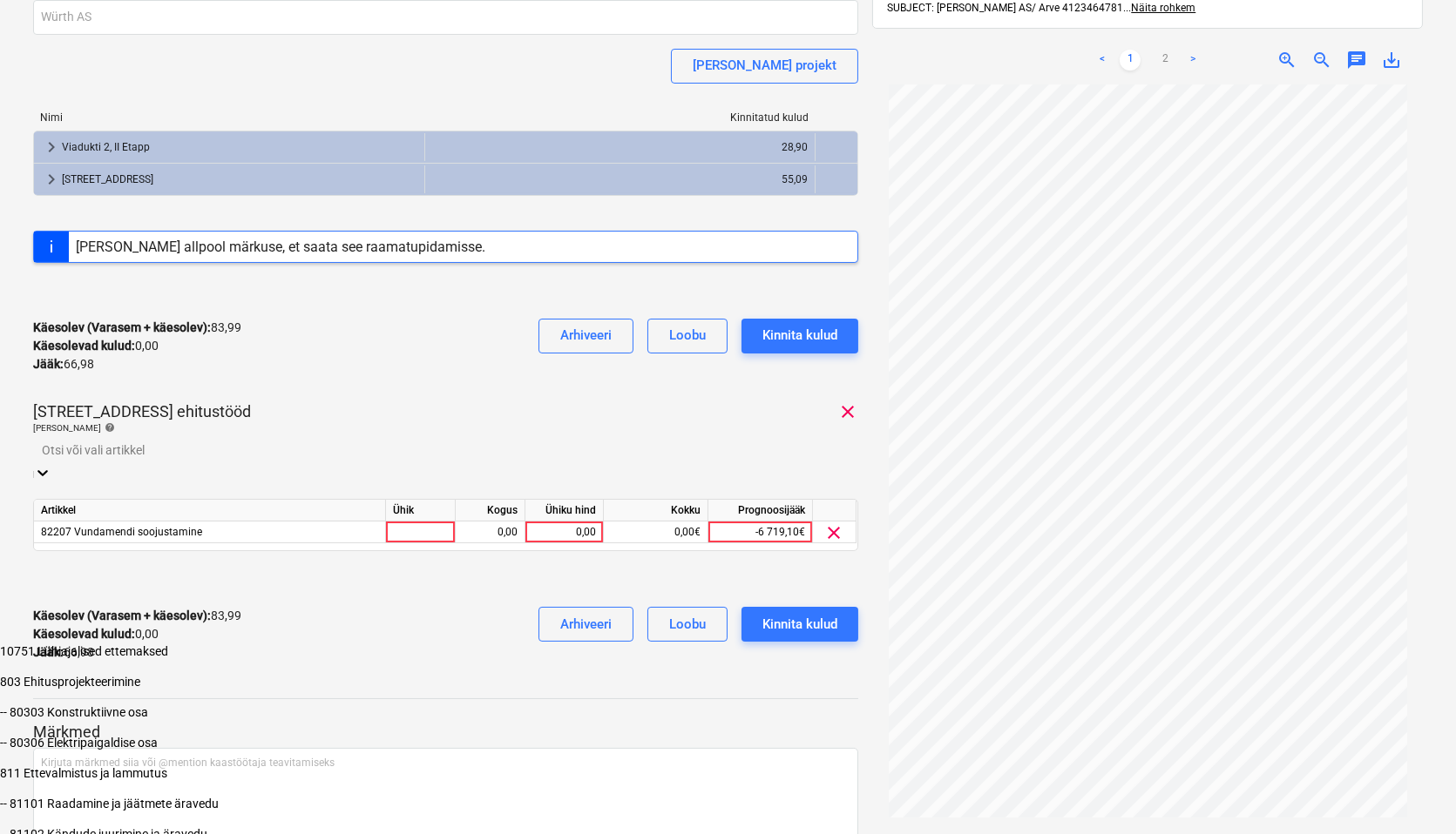
drag, startPoint x: 616, startPoint y: 380, endPoint x: 659, endPoint y: 483, distance: 111.6
click at [616, 379] on div "Käesolev (Varasem + käesolev) : 83,99 Käesolevad kulud : 0,00 Jääk : 66,98 Arhi…" at bounding box center [446, 346] width 825 height 83
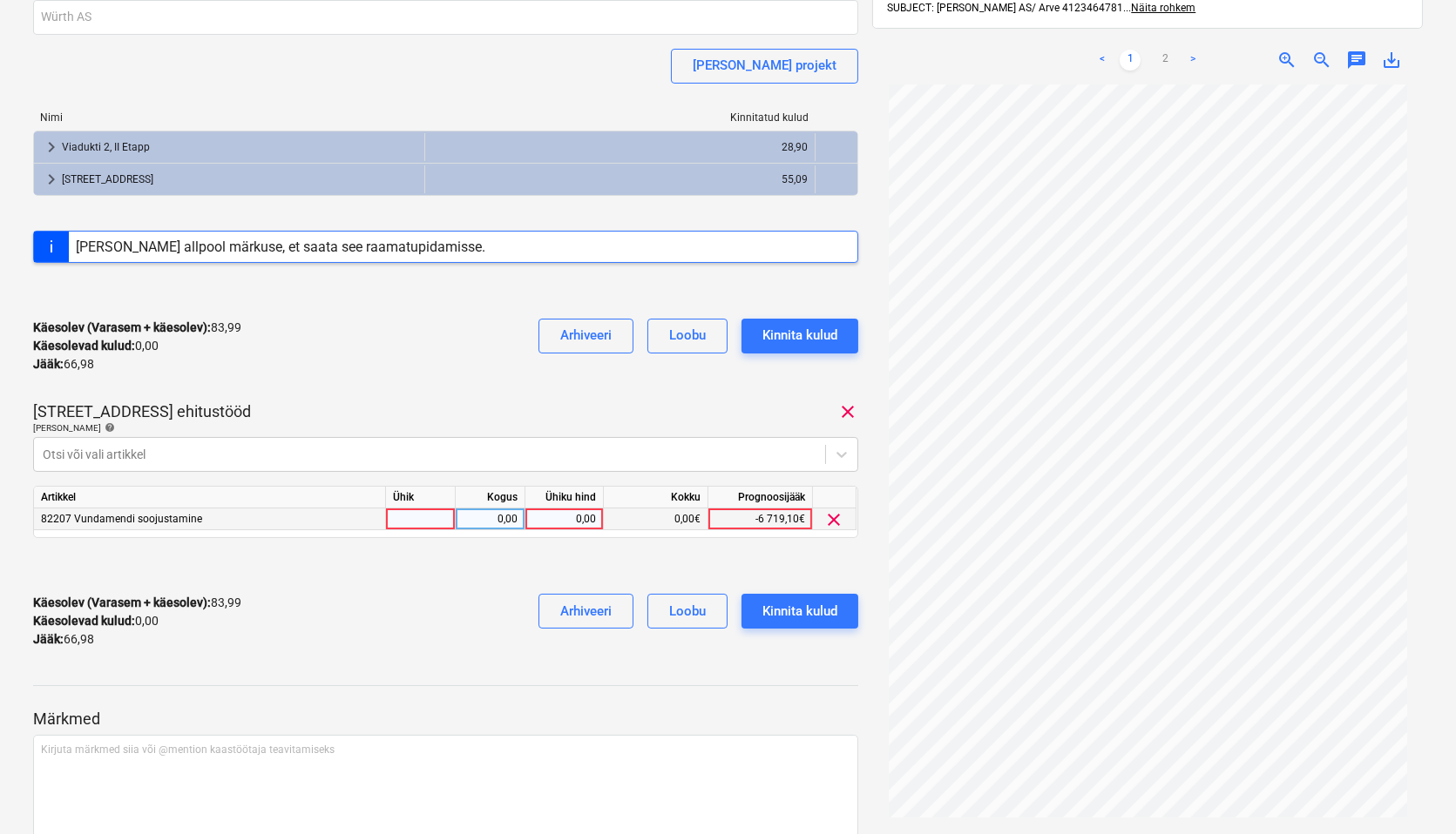
click at [429, 530] on div at bounding box center [421, 519] width 70 height 22
type input "tk"
click at [475, 524] on div "0,00" at bounding box center [490, 519] width 55 height 22
type input "1"
click at [579, 521] on div "0,00" at bounding box center [564, 519] width 63 height 22
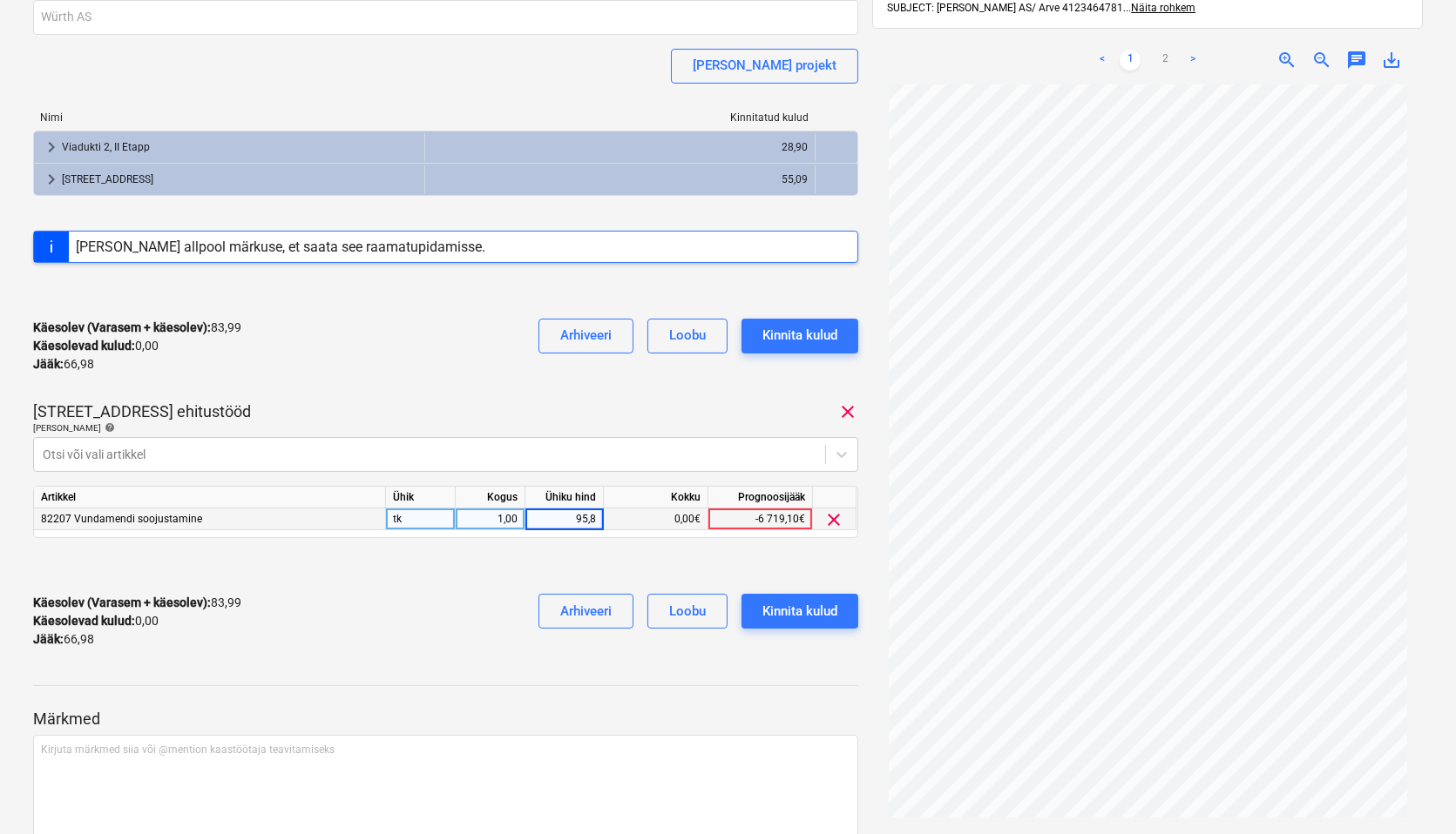
type input "95,88"
click at [588, 701] on div at bounding box center [446, 702] width 825 height 14
click at [1196, 36] on div "Projekti ületoomine ebaõnnestus" at bounding box center [1212, 18] width 470 height 37
click at [1188, 36] on div "Projekti ületoomine ebaõnnestus" at bounding box center [1212, 18] width 470 height 37
click at [1191, 29] on div "Projekti ületoomine ebaõnnestus" at bounding box center [1120, 18] width 216 height 35
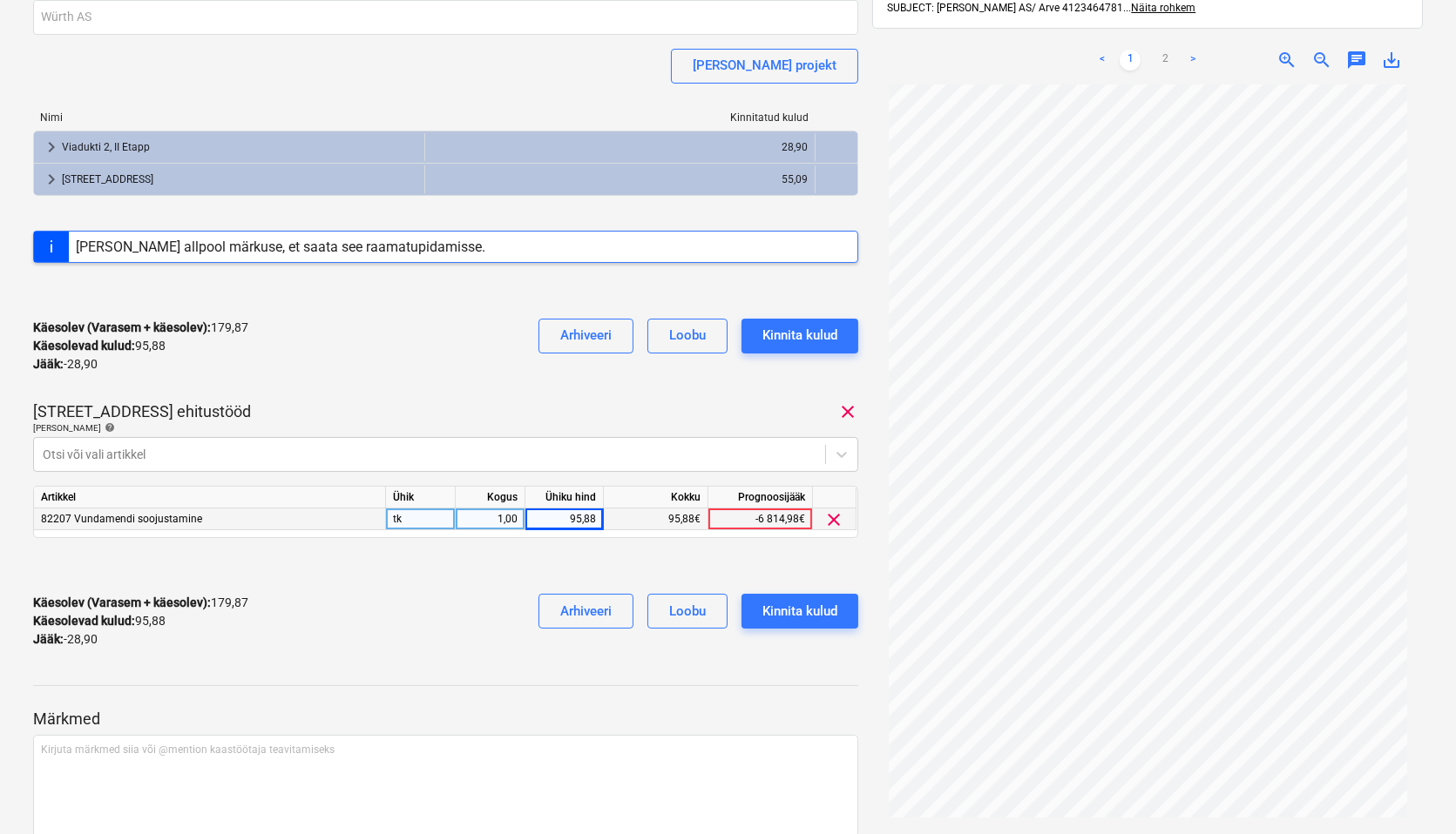
click at [512, 663] on div "Käesolev (Varasem + käesolev) : 179,87 Käesolevad kulud : 95,88 Jääk : -28,90 A…" at bounding box center [446, 621] width 825 height 83
click at [1163, 50] on link "2" at bounding box center [1165, 61] width 21 height 21
click at [1388, 28] on div "Projekti ületoomine ebaõnnestus" at bounding box center [1212, 18] width 470 height 37
click at [1392, 50] on span "save_alt" at bounding box center [1392, 61] width 21 height 21
click at [811, 607] on div "Kinnita kulud" at bounding box center [799, 612] width 75 height 23
